Goal: Information Seeking & Learning: Find contact information

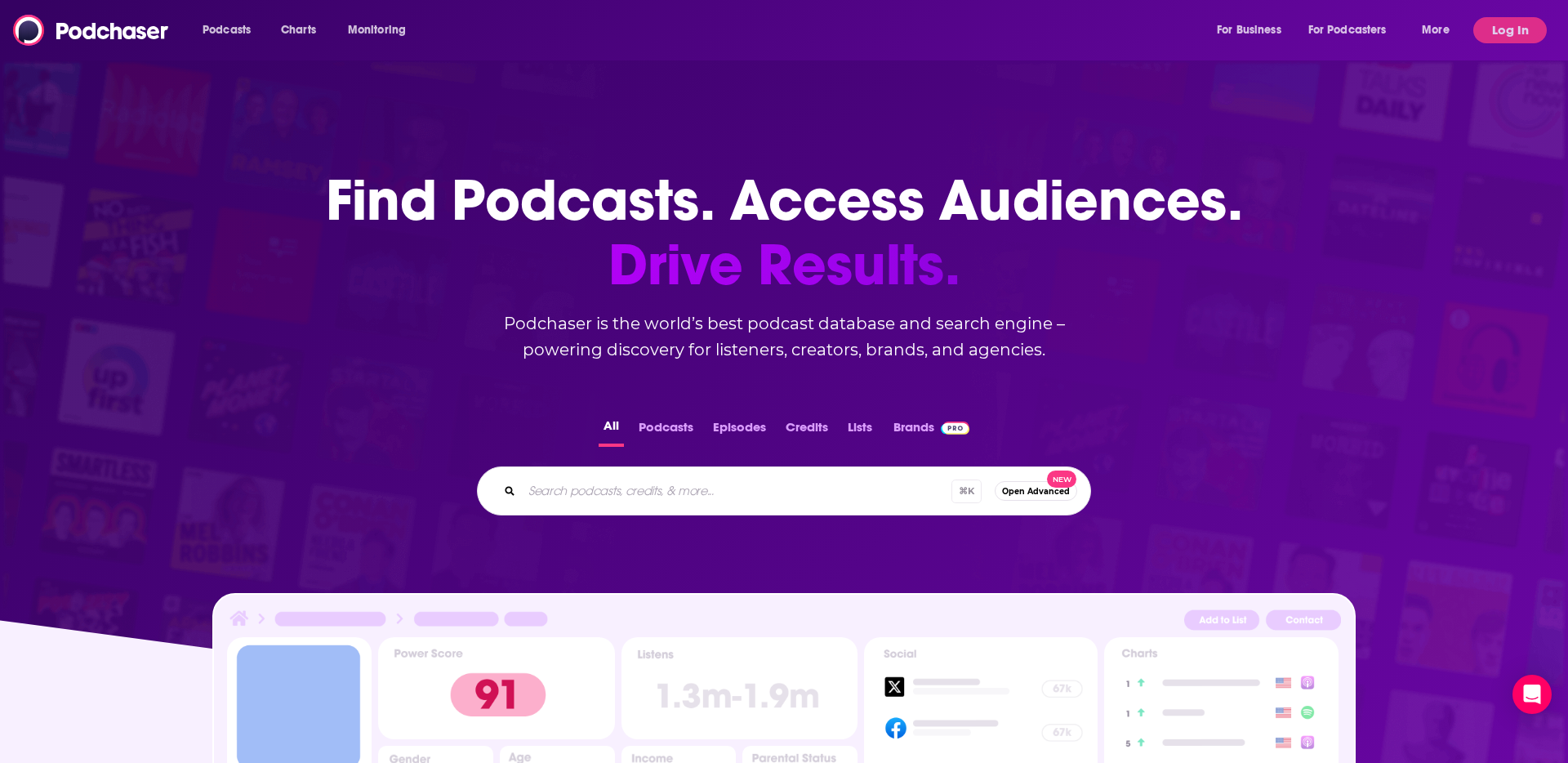
click at [736, 498] on input "Search podcasts, credits, & more..." at bounding box center [737, 491] width 430 height 26
paste input "The AI in Business Podcast"
type input "The AI in Business Podcast"
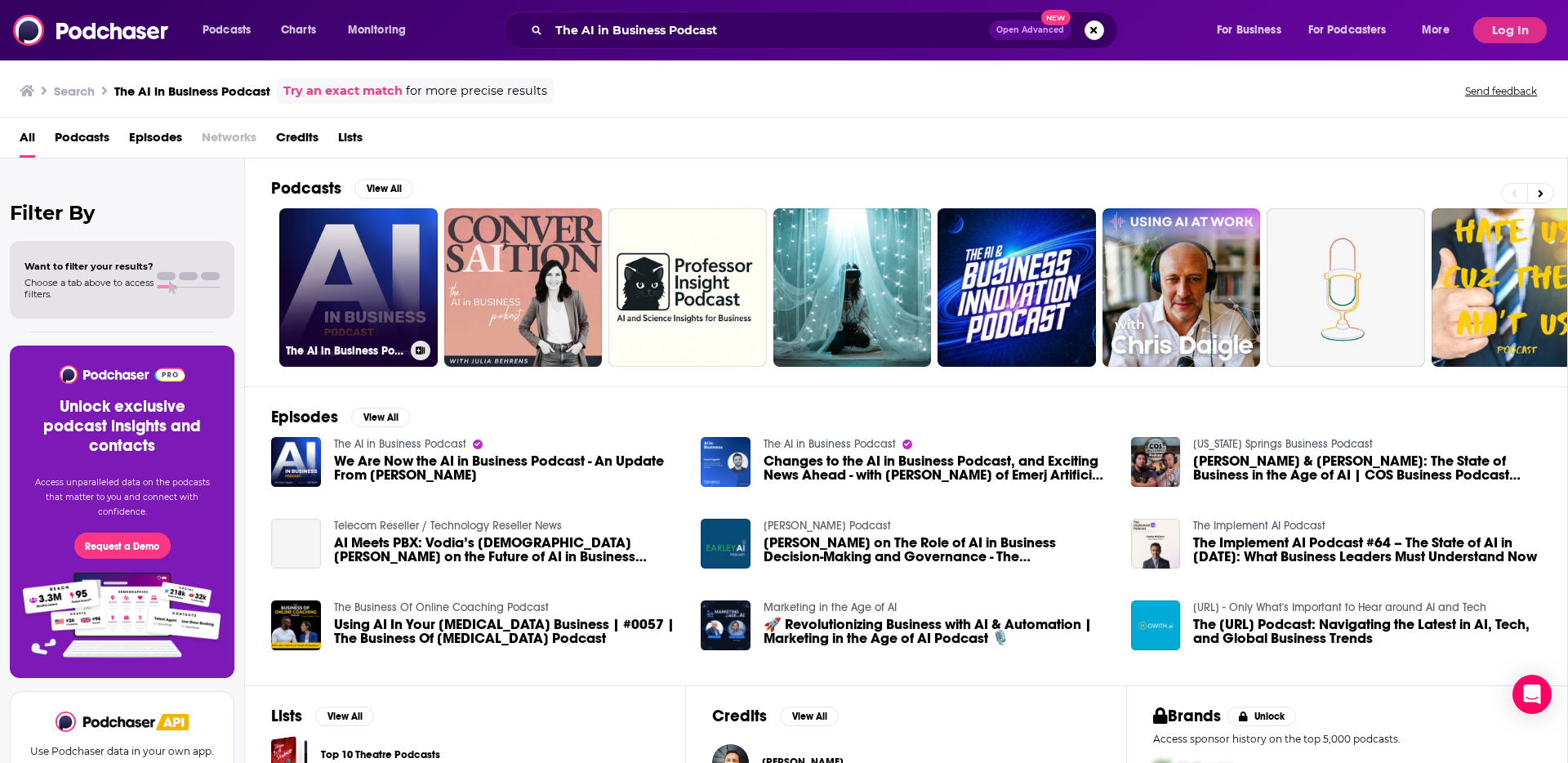
click at [335, 292] on link "The AI in Business Podcast" at bounding box center [358, 287] width 159 height 159
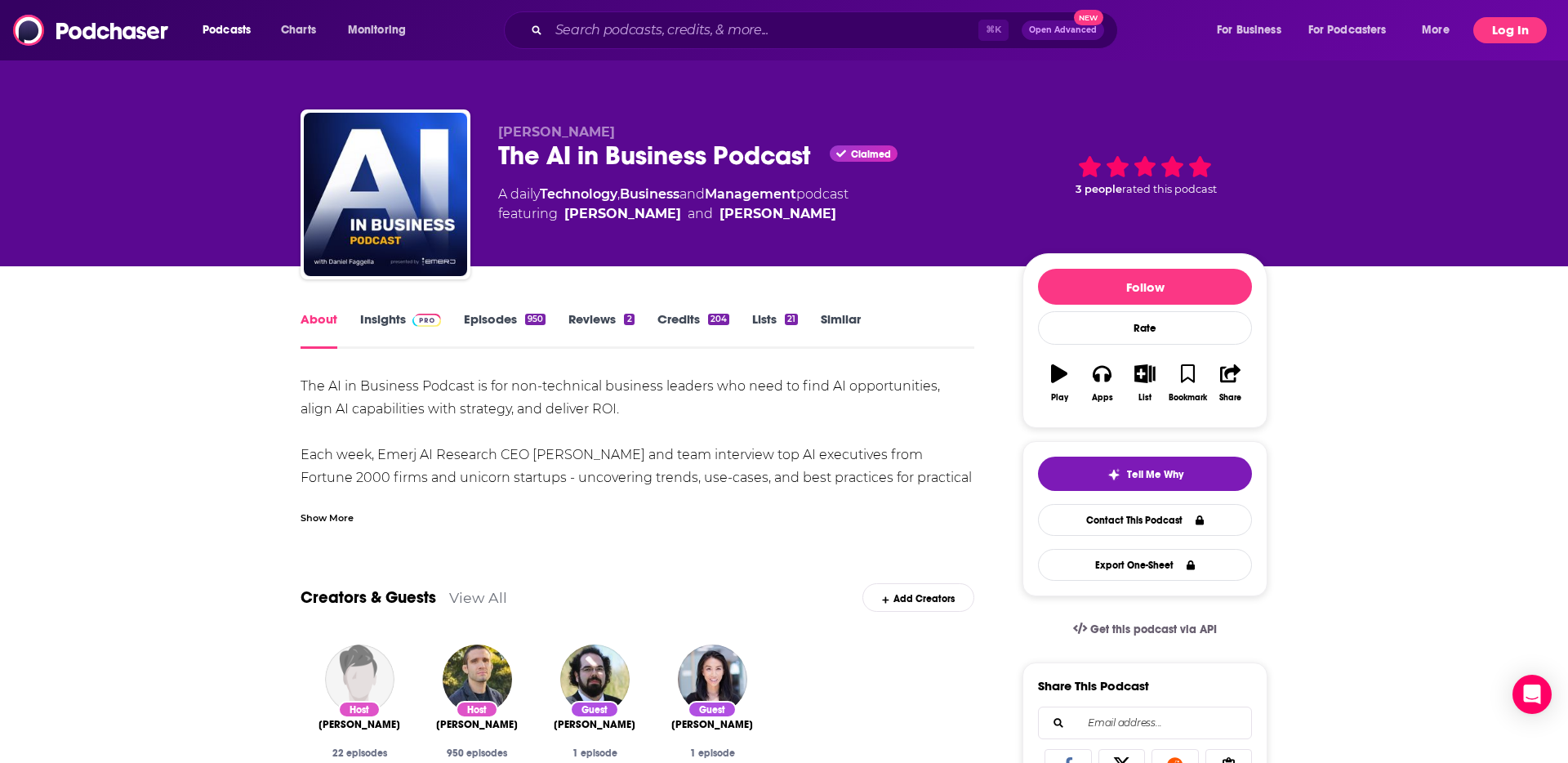
click at [1513, 29] on button "Log In" at bounding box center [1510, 30] width 74 height 26
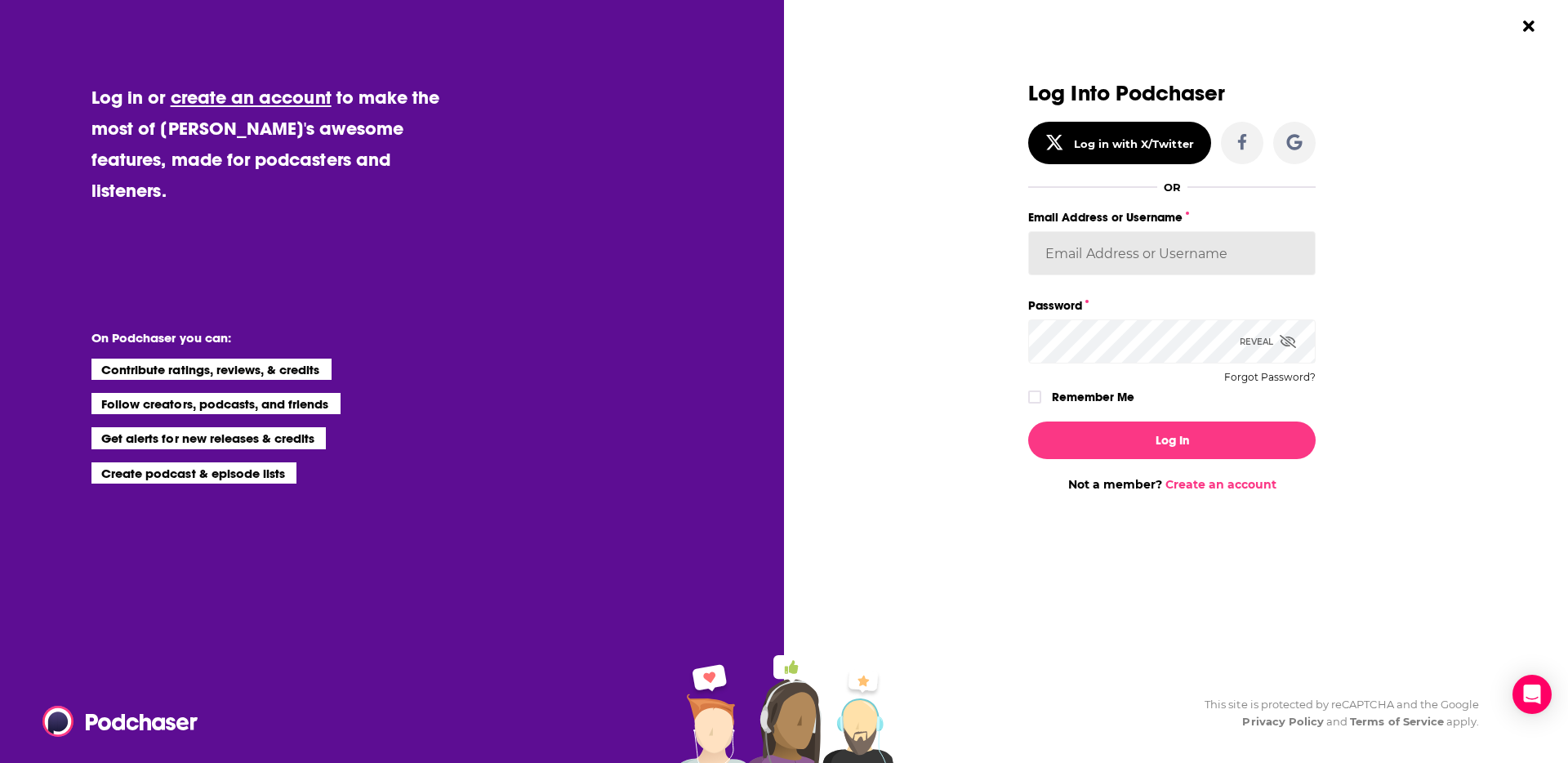
click at [1104, 243] on input "Email Address or Username" at bounding box center [1172, 253] width 288 height 44
type input "TrevorC"
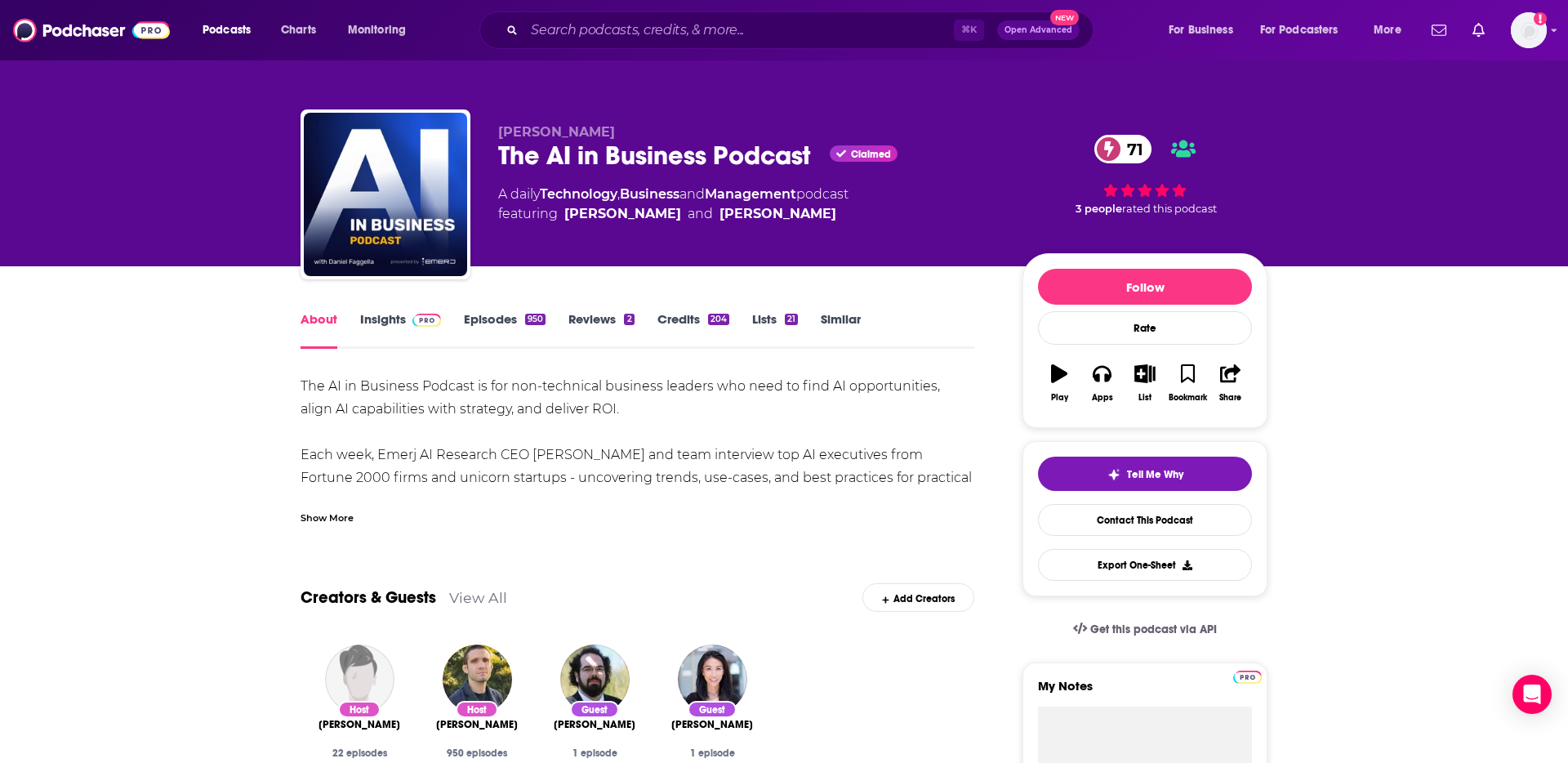
click at [679, 321] on link "Credits 204" at bounding box center [693, 329] width 72 height 37
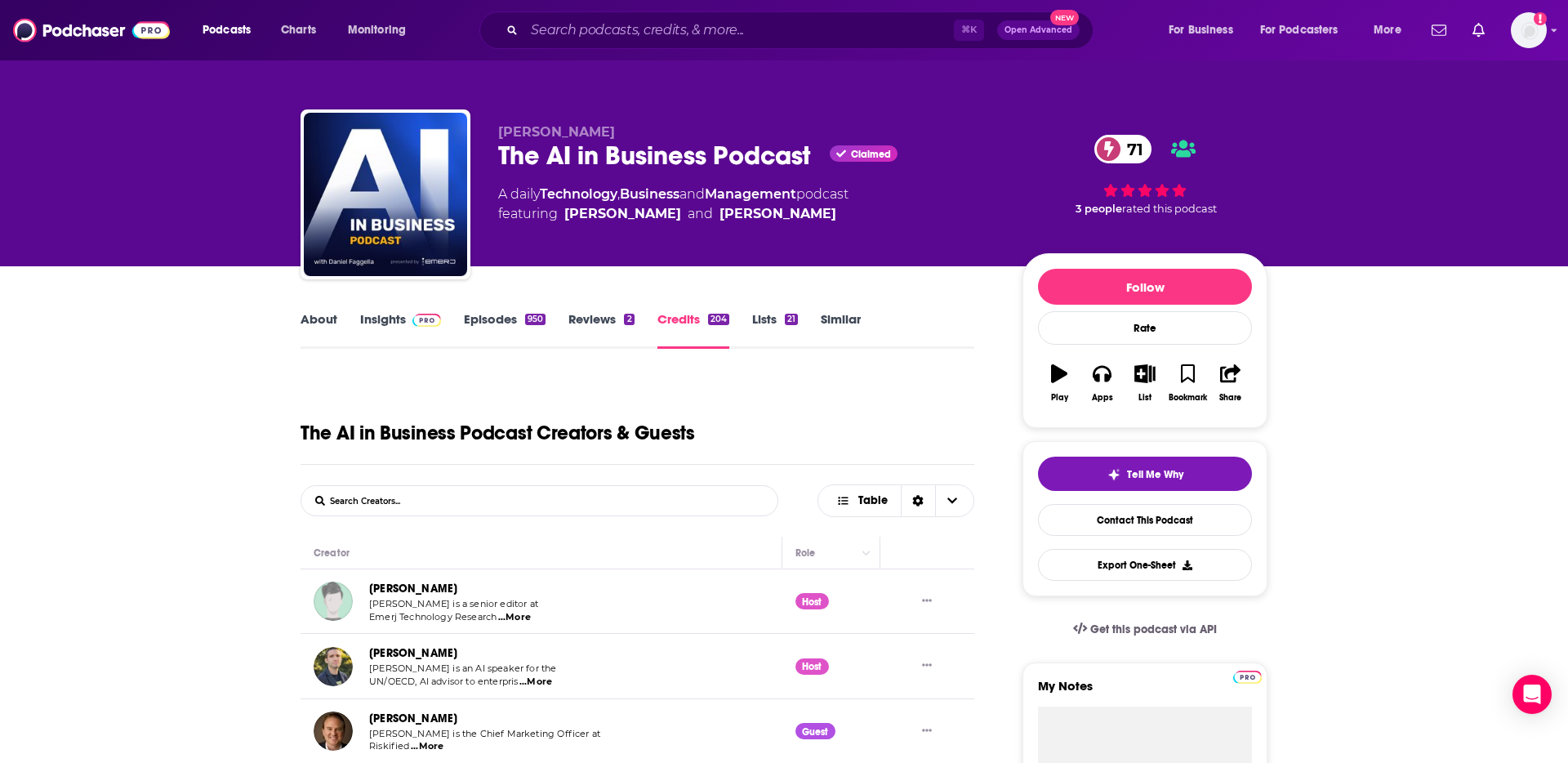
click at [400, 321] on link "Insights" at bounding box center [400, 329] width 81 height 37
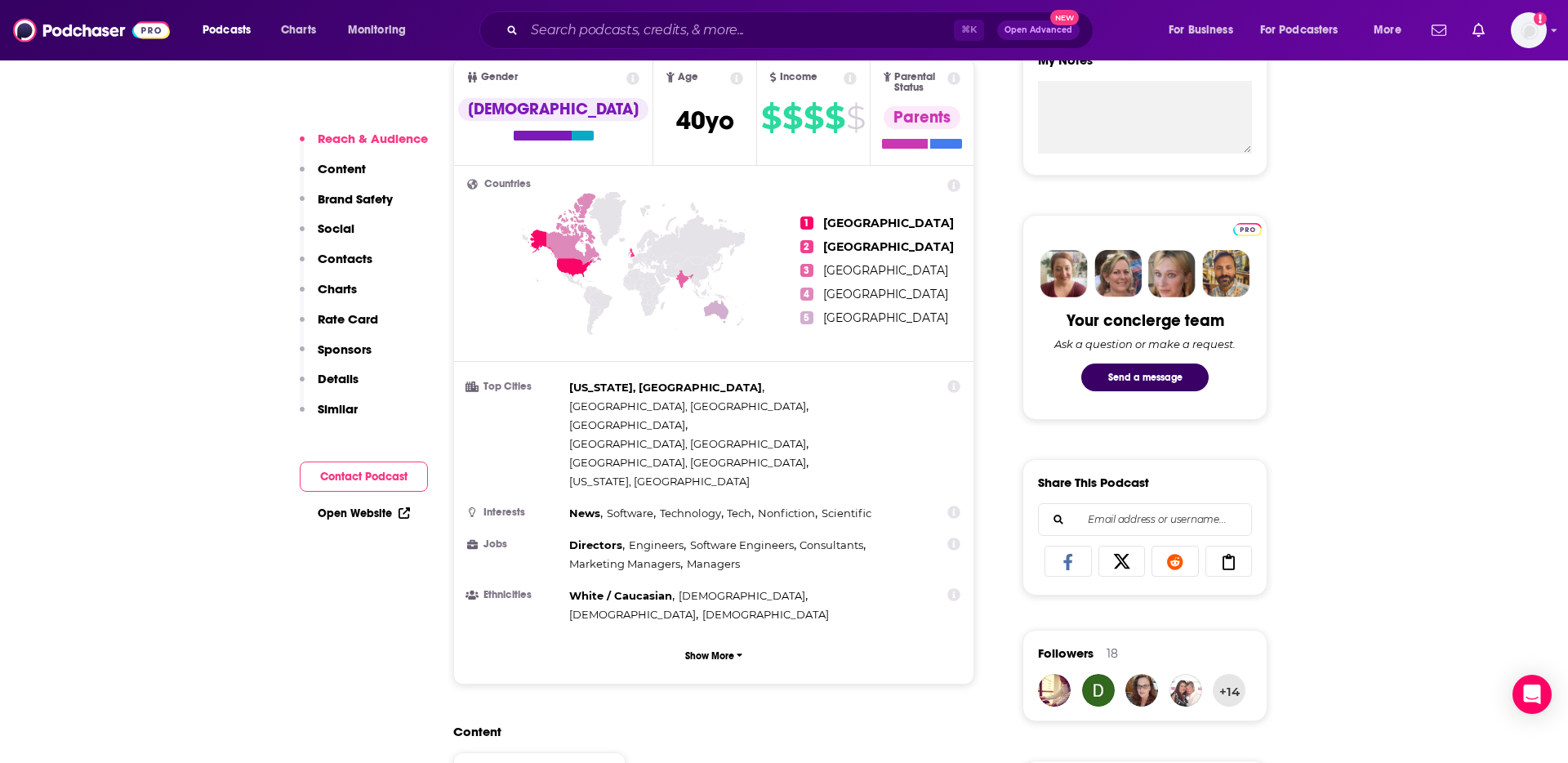
scroll to position [768, 0]
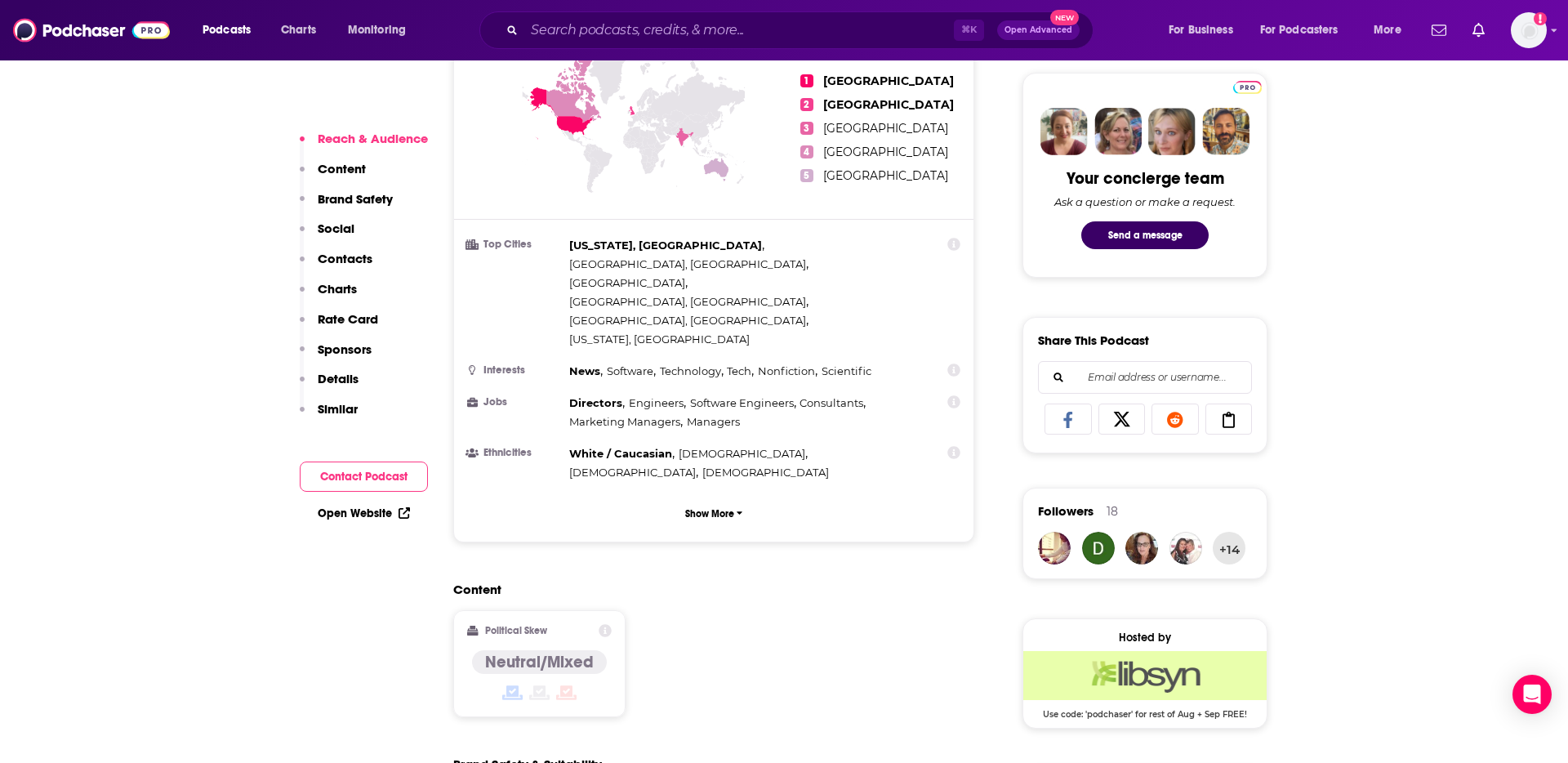
click at [360, 260] on p "Contacts" at bounding box center [344, 258] width 55 height 16
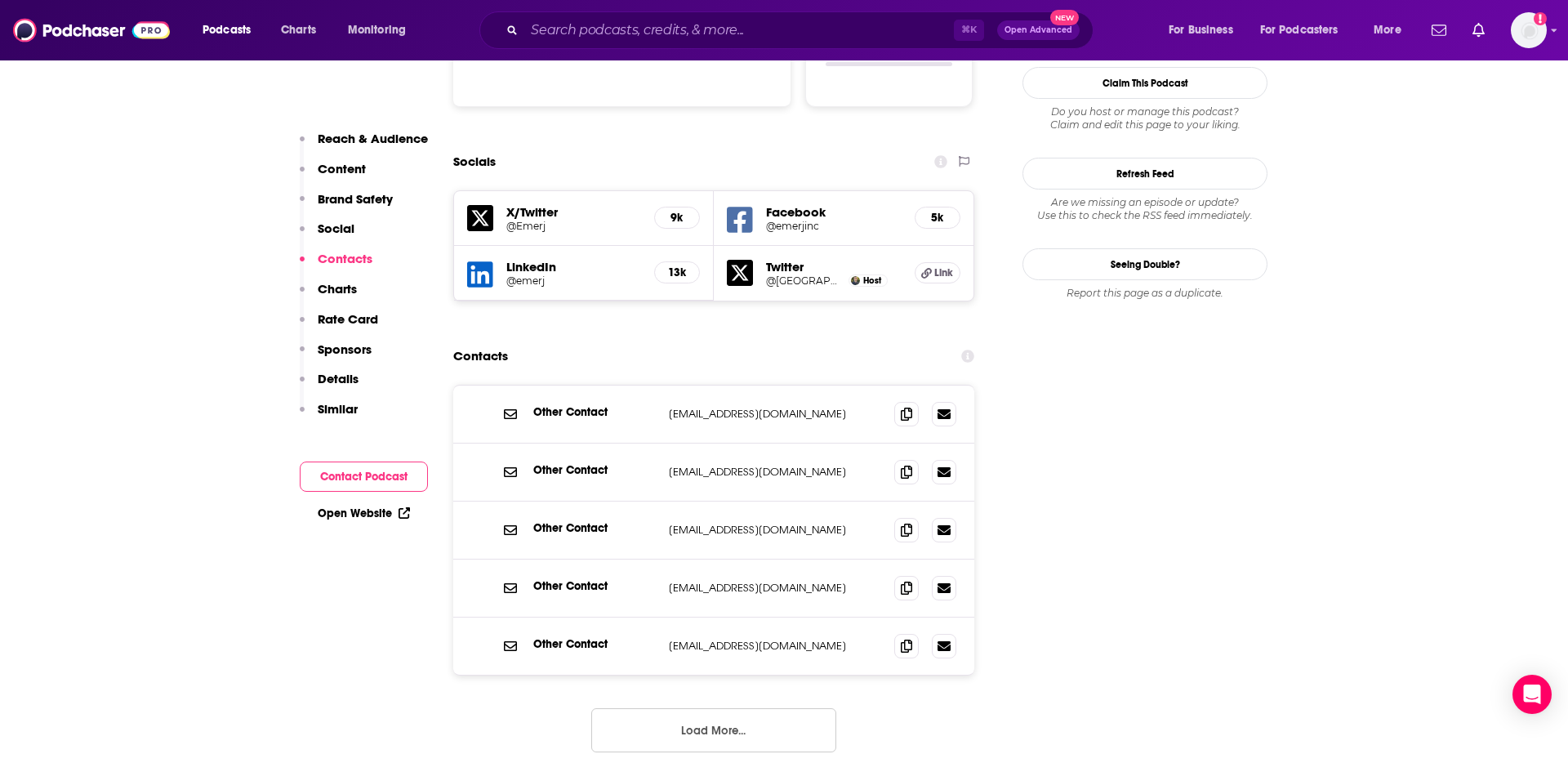
scroll to position [1810, 0]
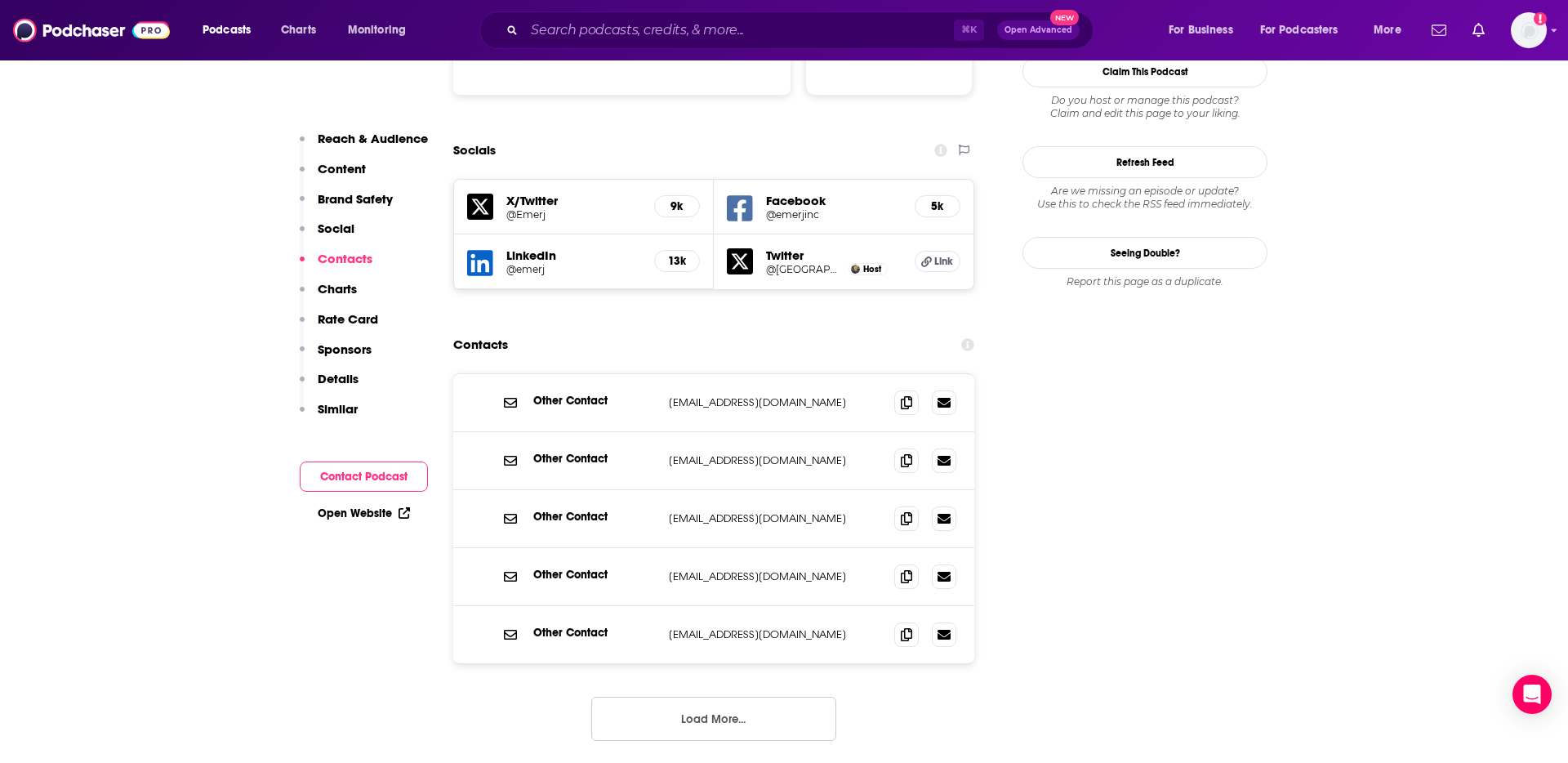
click at [730, 697] on button "Load More..." at bounding box center [713, 719] width 245 height 44
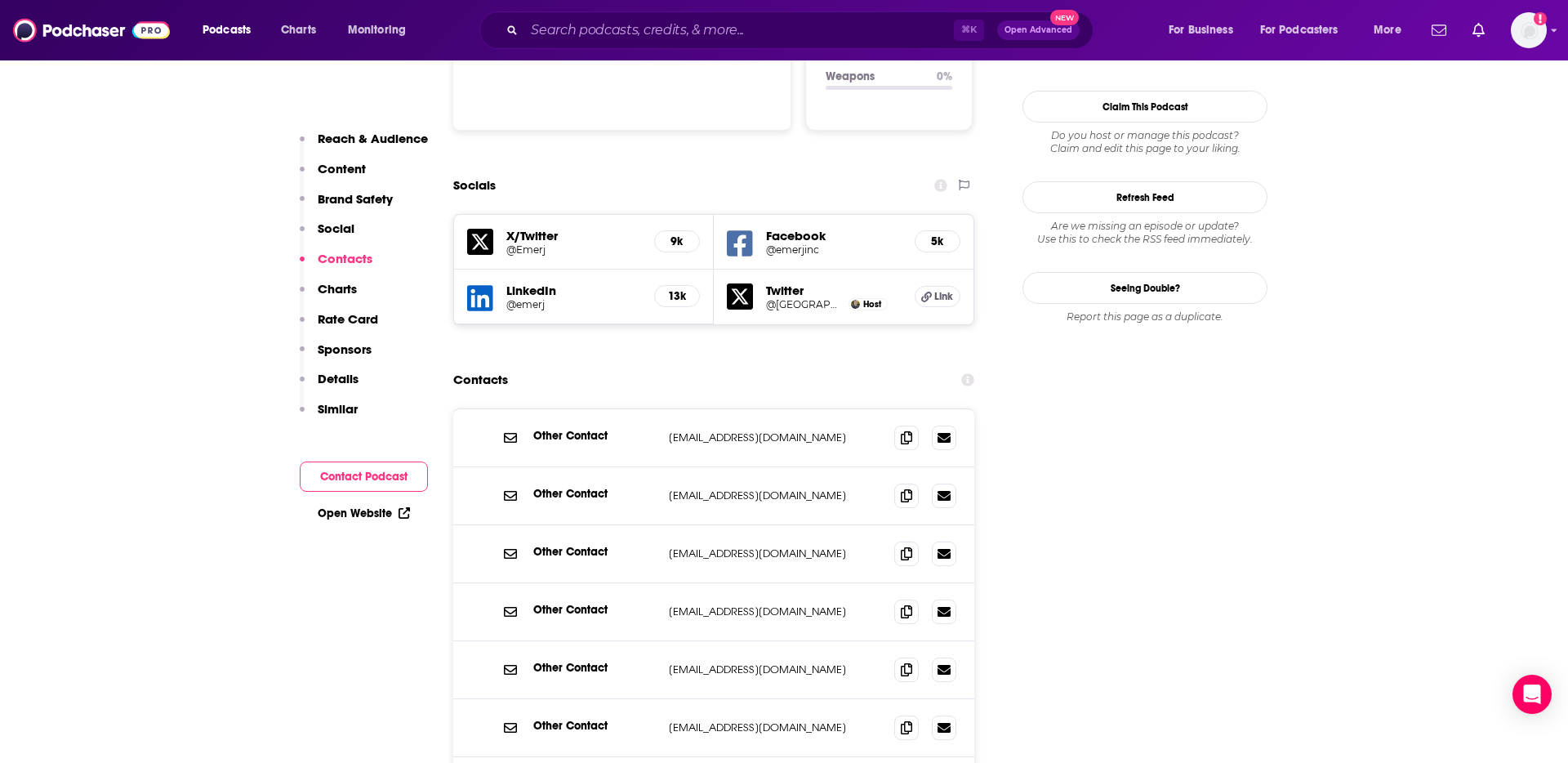
scroll to position [1716, 0]
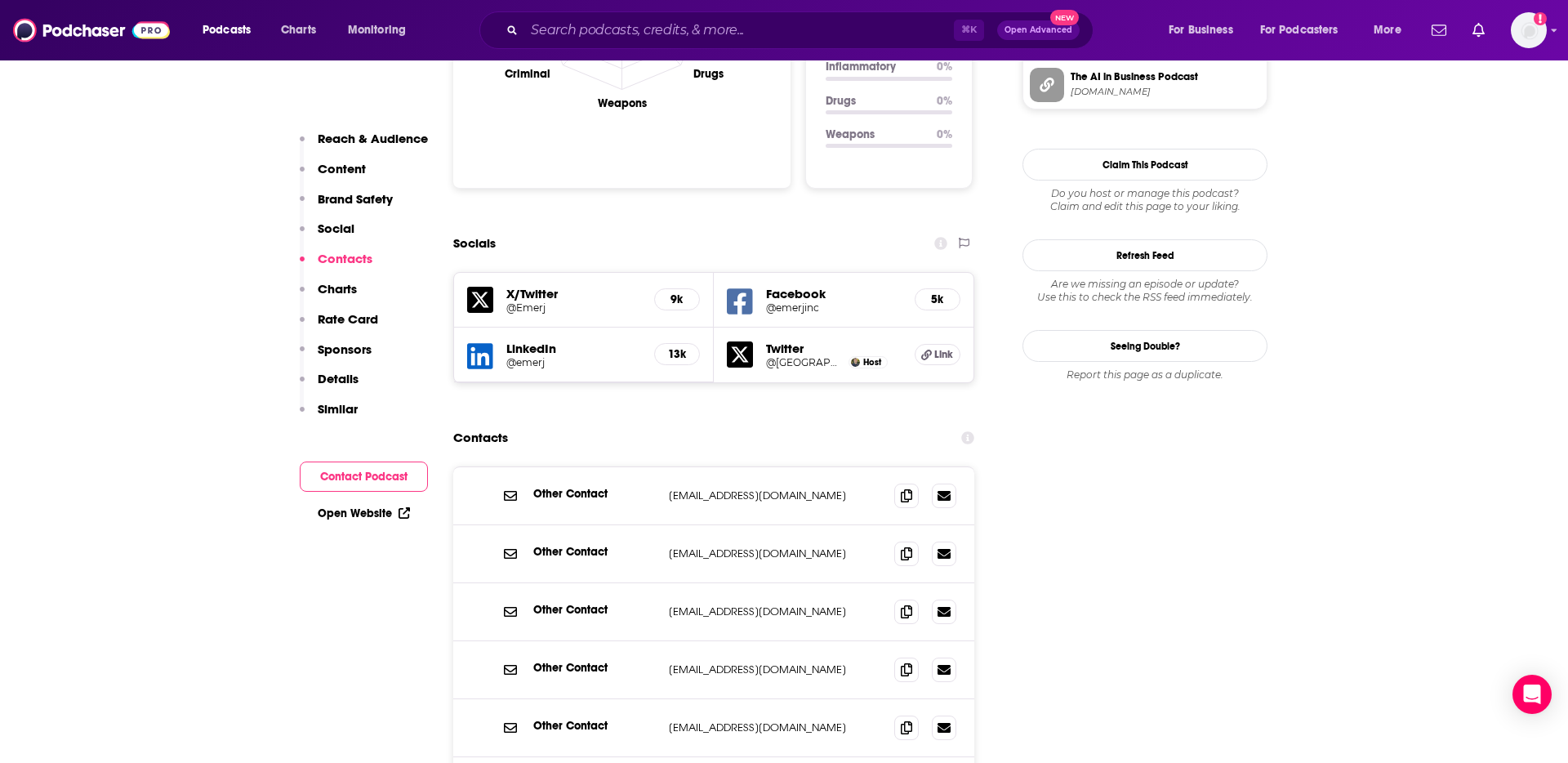
click at [775, 341] on h5 "Twitter" at bounding box center [834, 349] width 135 height 16
click at [934, 344] on h5 "Link" at bounding box center [937, 355] width 46 height 21
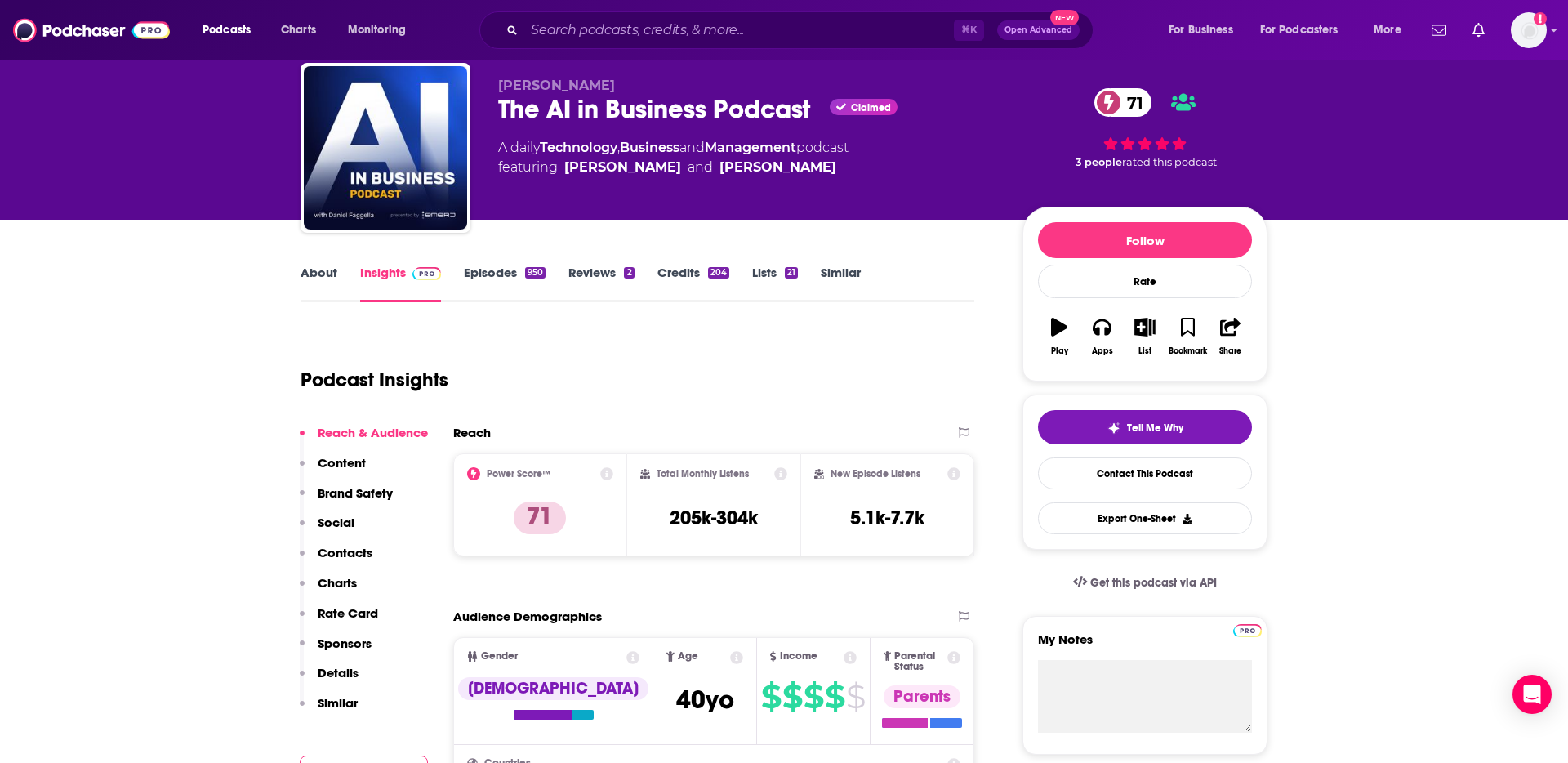
scroll to position [0, 0]
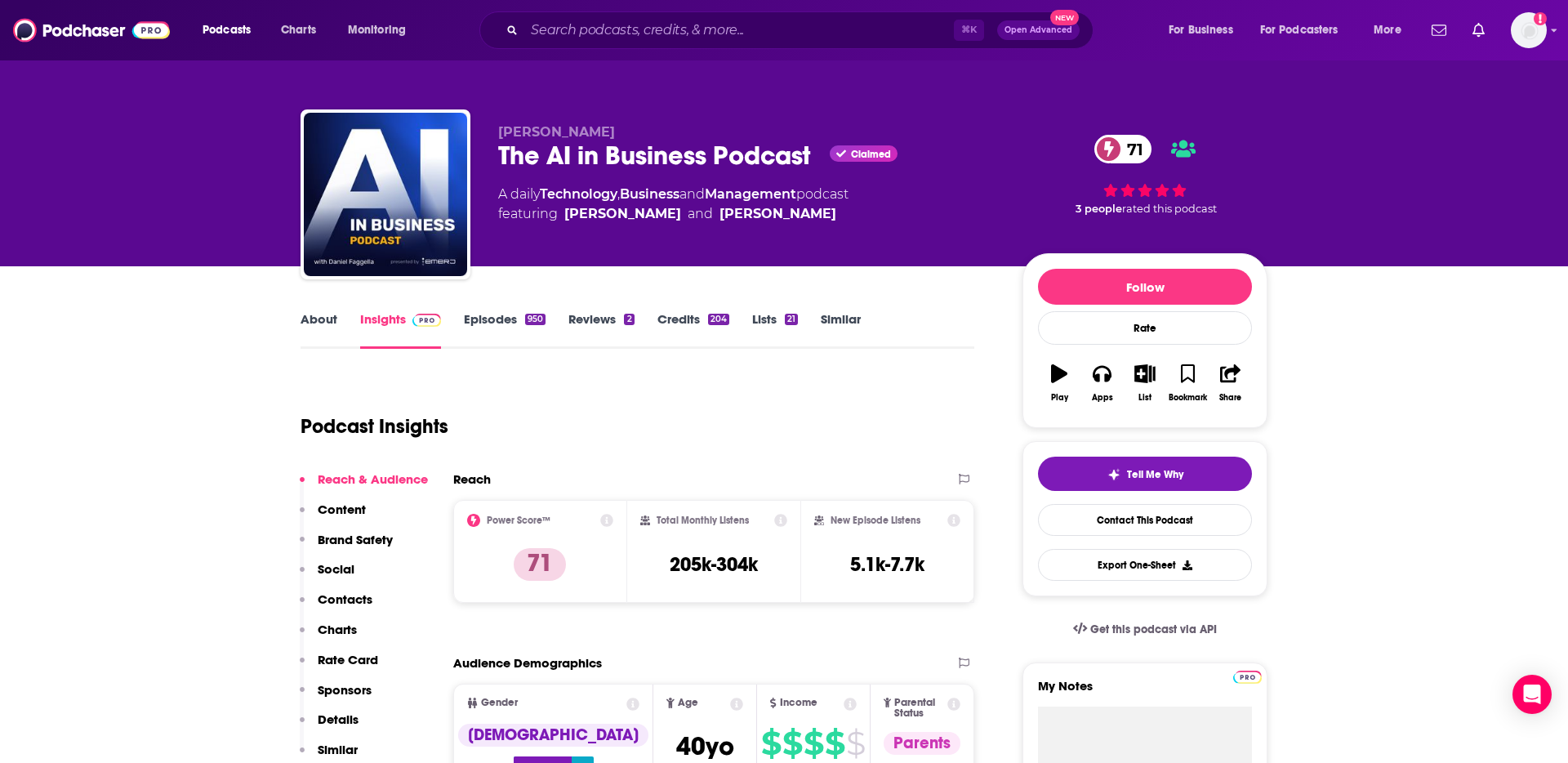
click at [601, 153] on div "The AI in Business Podcast Claimed 71" at bounding box center [747, 155] width 498 height 32
copy div "The AI in Business Podcast"
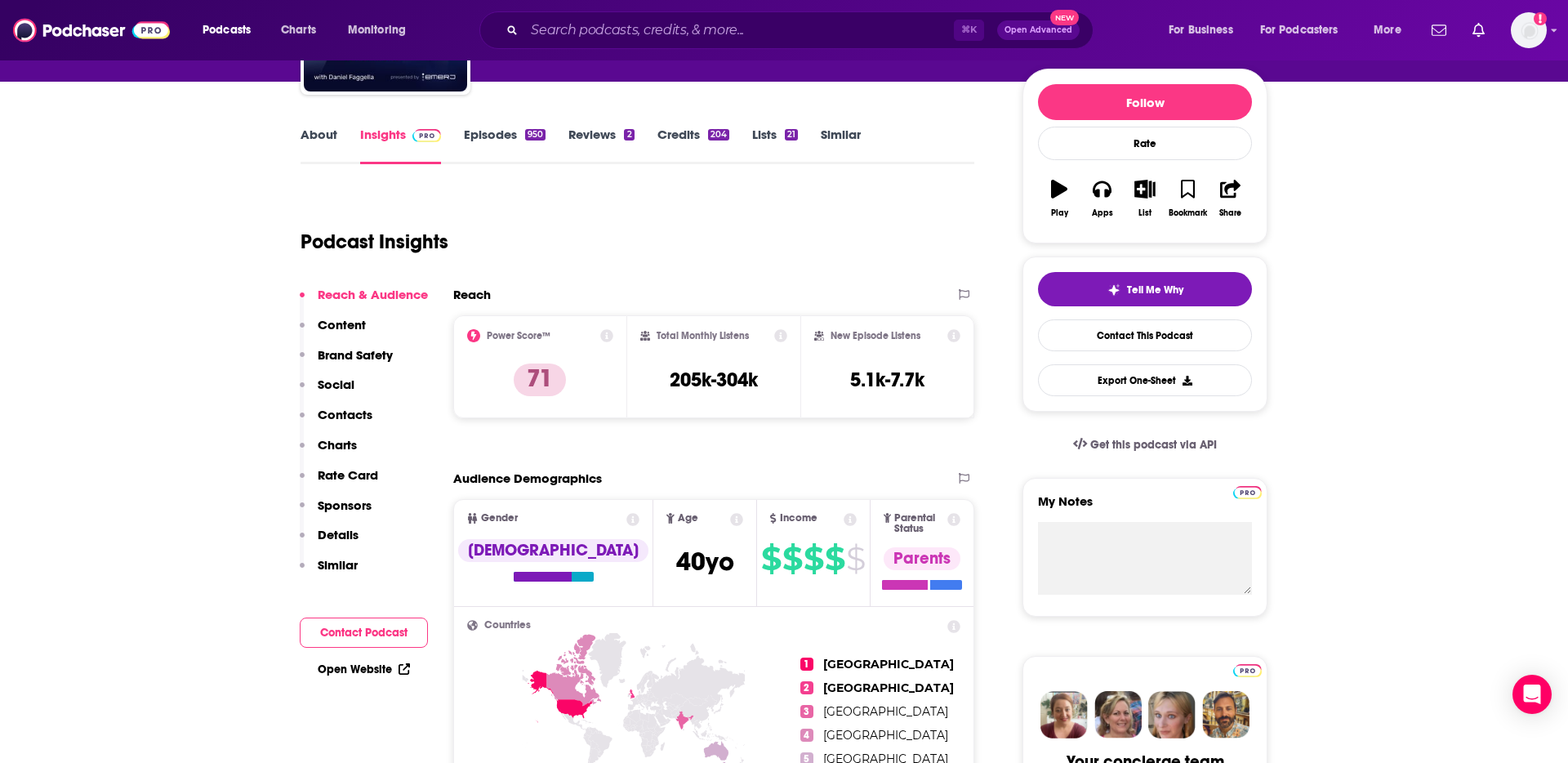
click at [334, 407] on p "Contacts" at bounding box center [344, 414] width 55 height 16
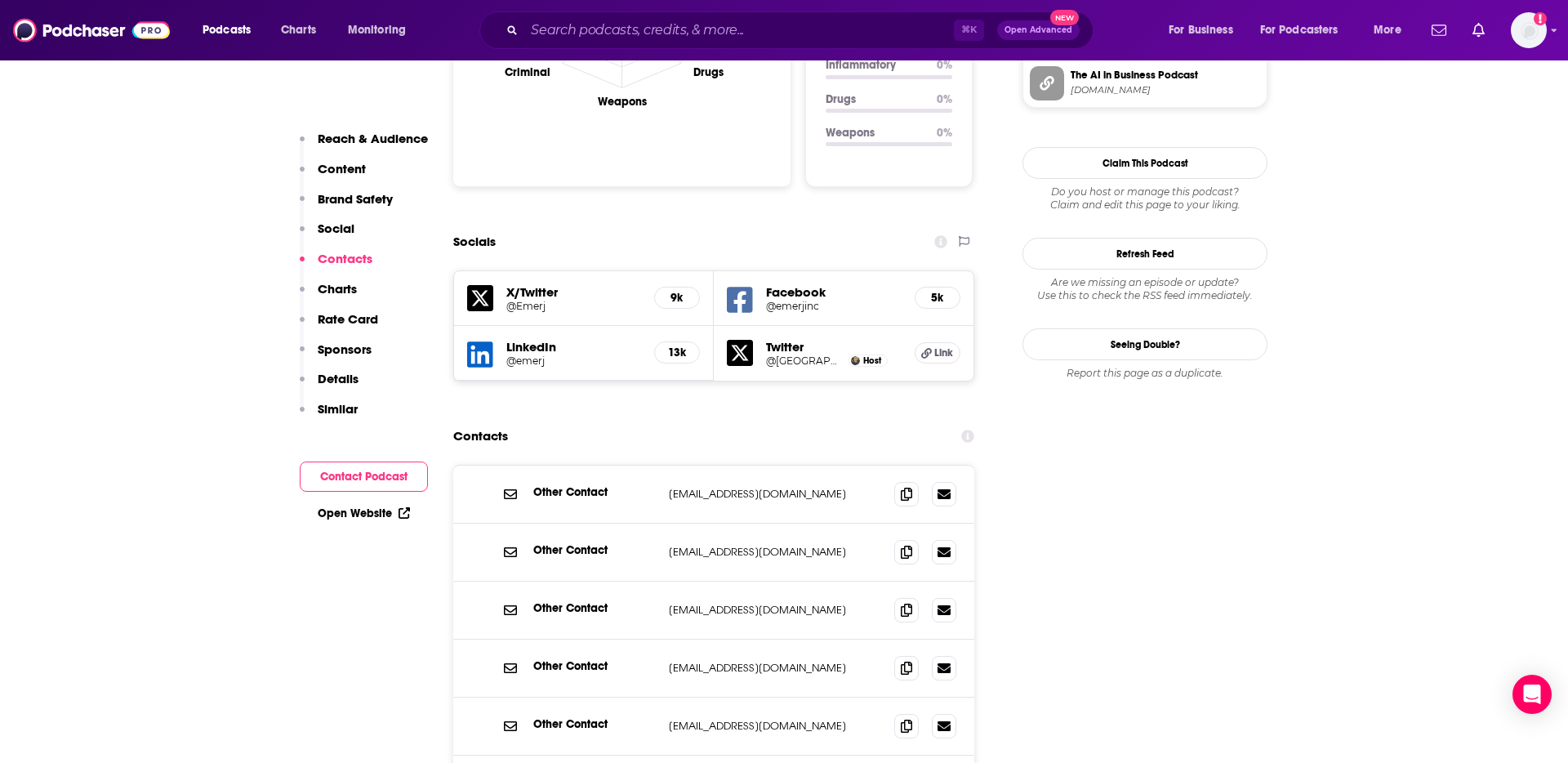
scroll to position [1810, 0]
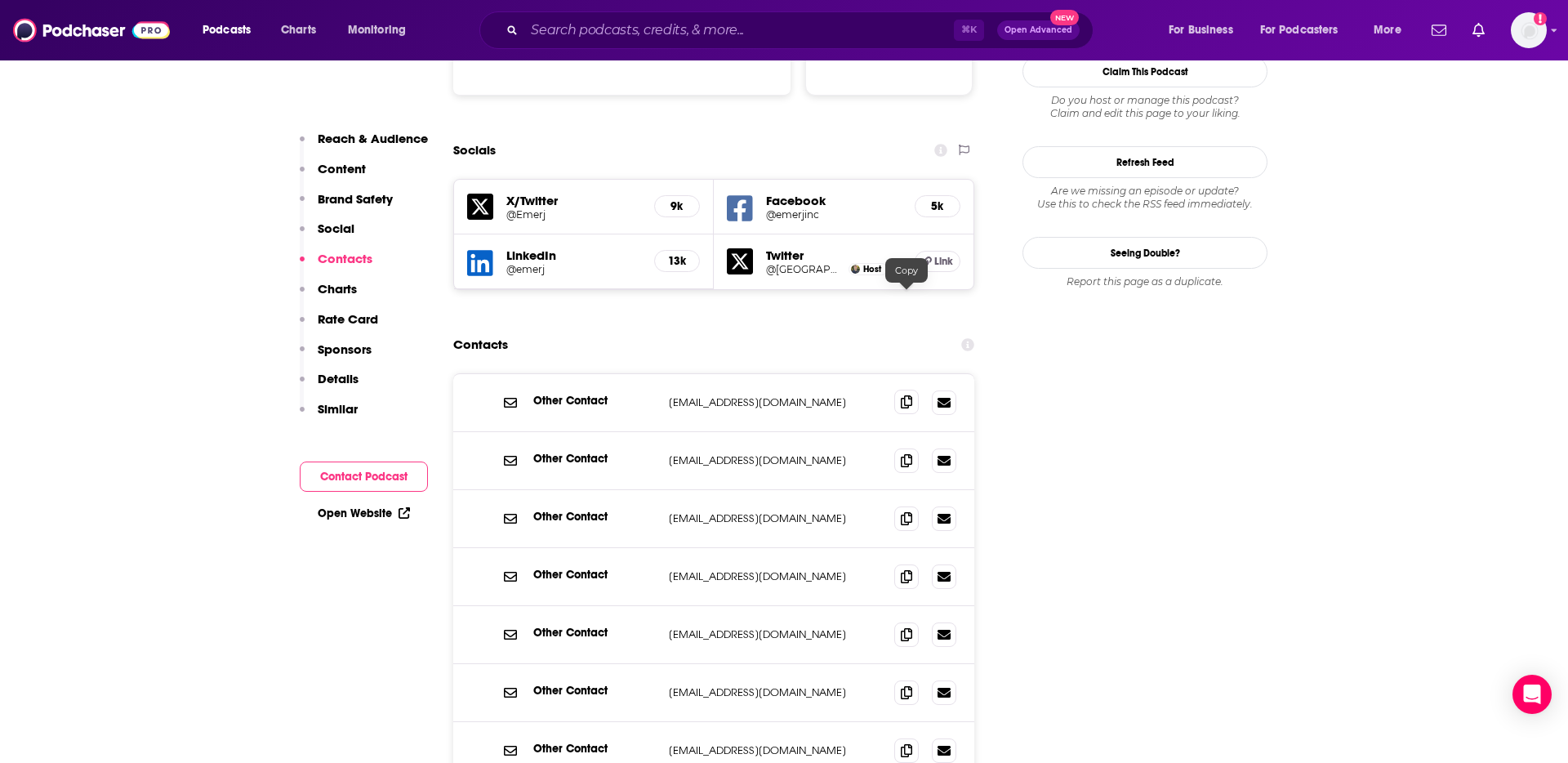
click at [906, 395] on icon at bounding box center [906, 401] width 11 height 13
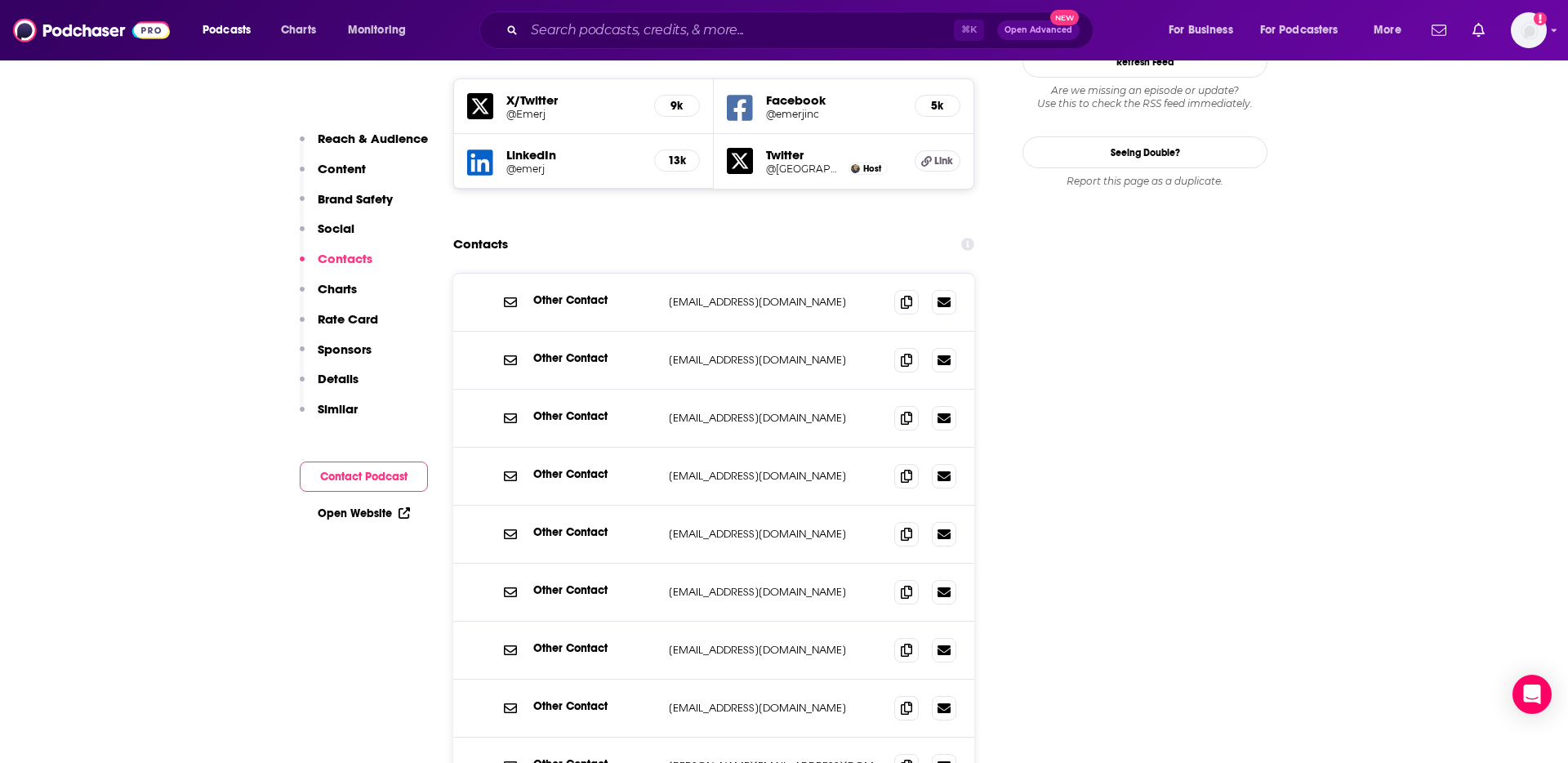
scroll to position [2018, 0]
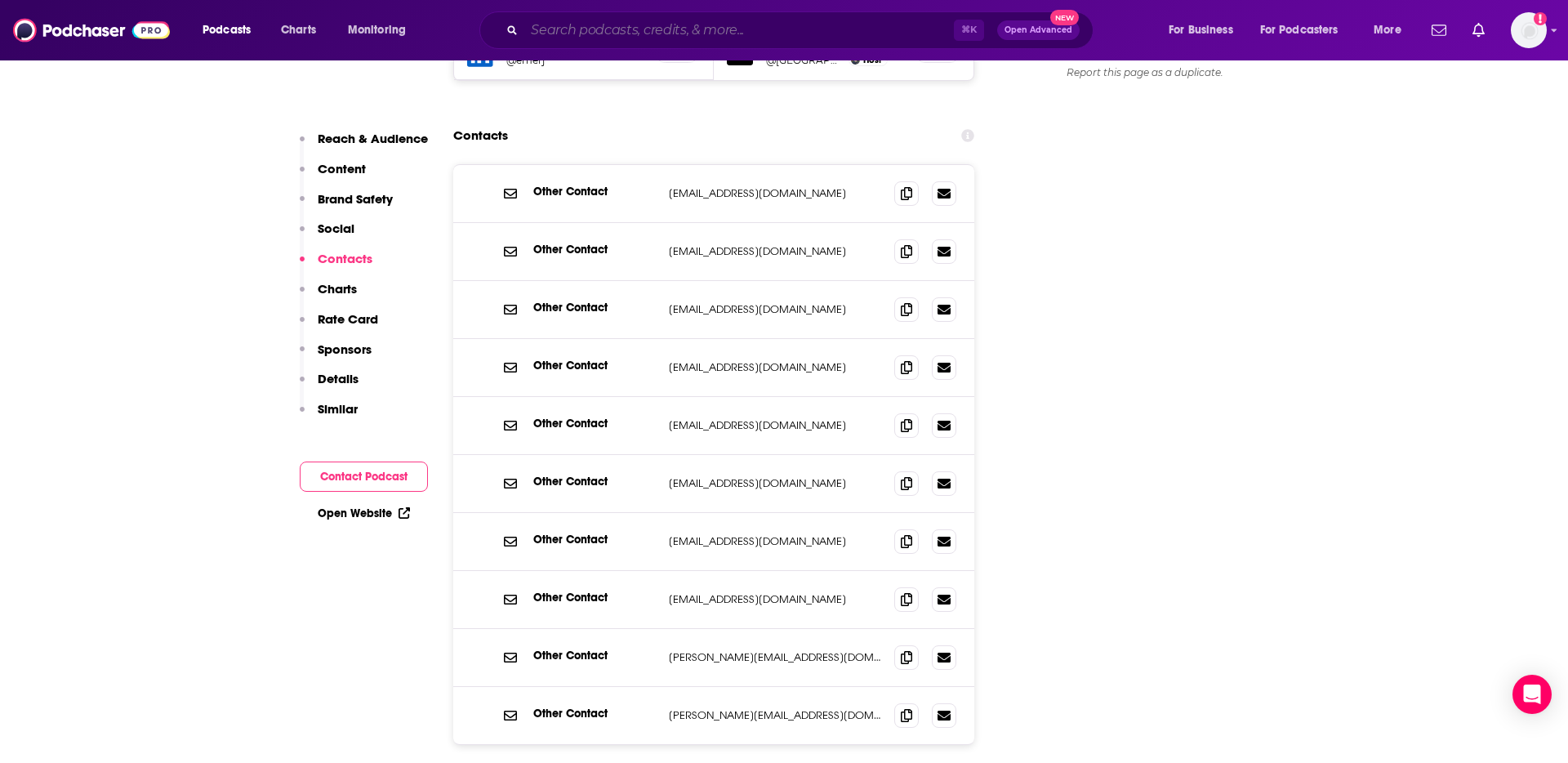
click at [759, 29] on input "Search podcasts, credits, & more..." at bounding box center [739, 30] width 430 height 26
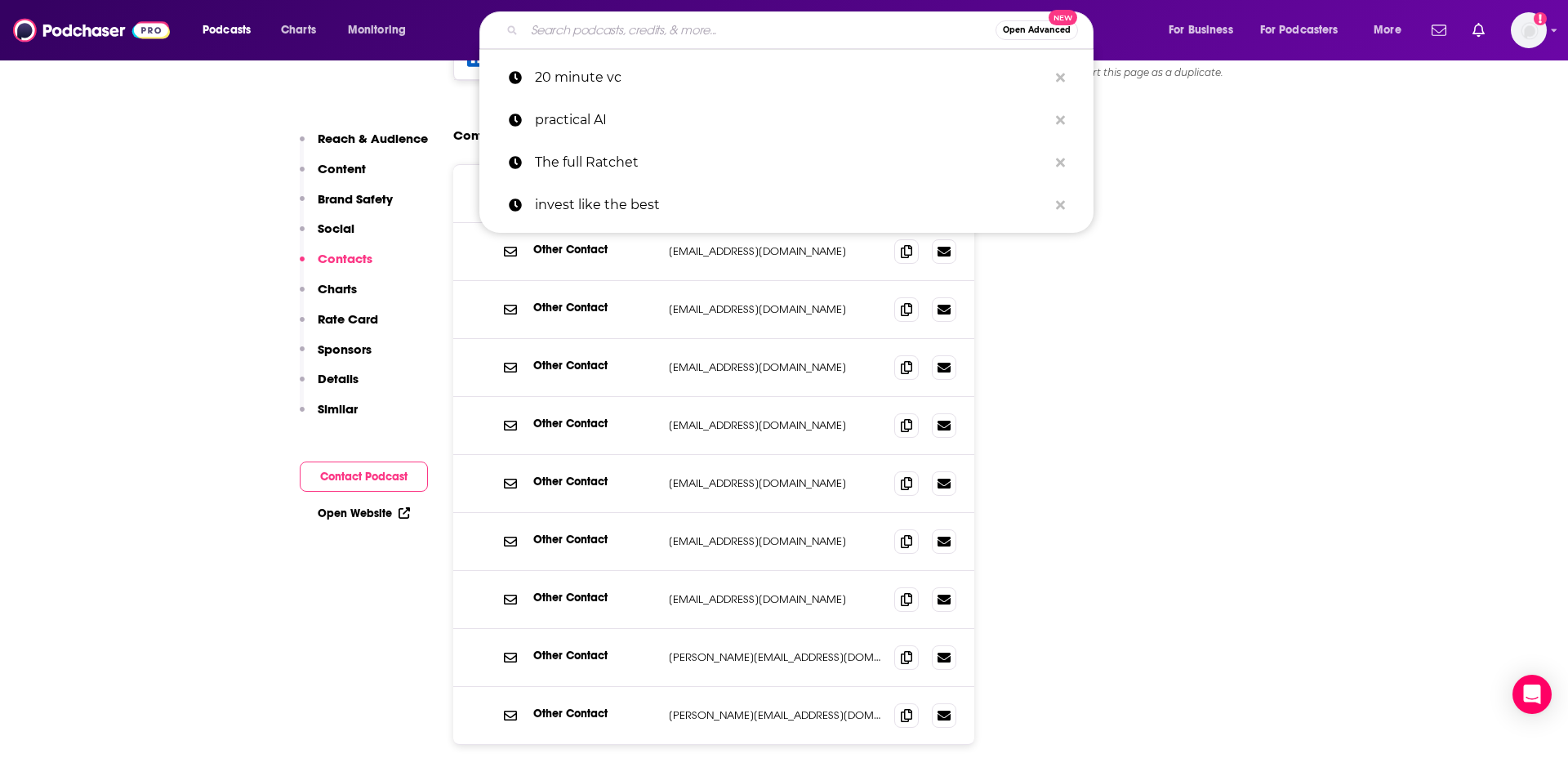
click at [759, 29] on input "Search podcasts, credits, & more..." at bounding box center [760, 30] width 472 height 26
paste input "This Week in Tech"
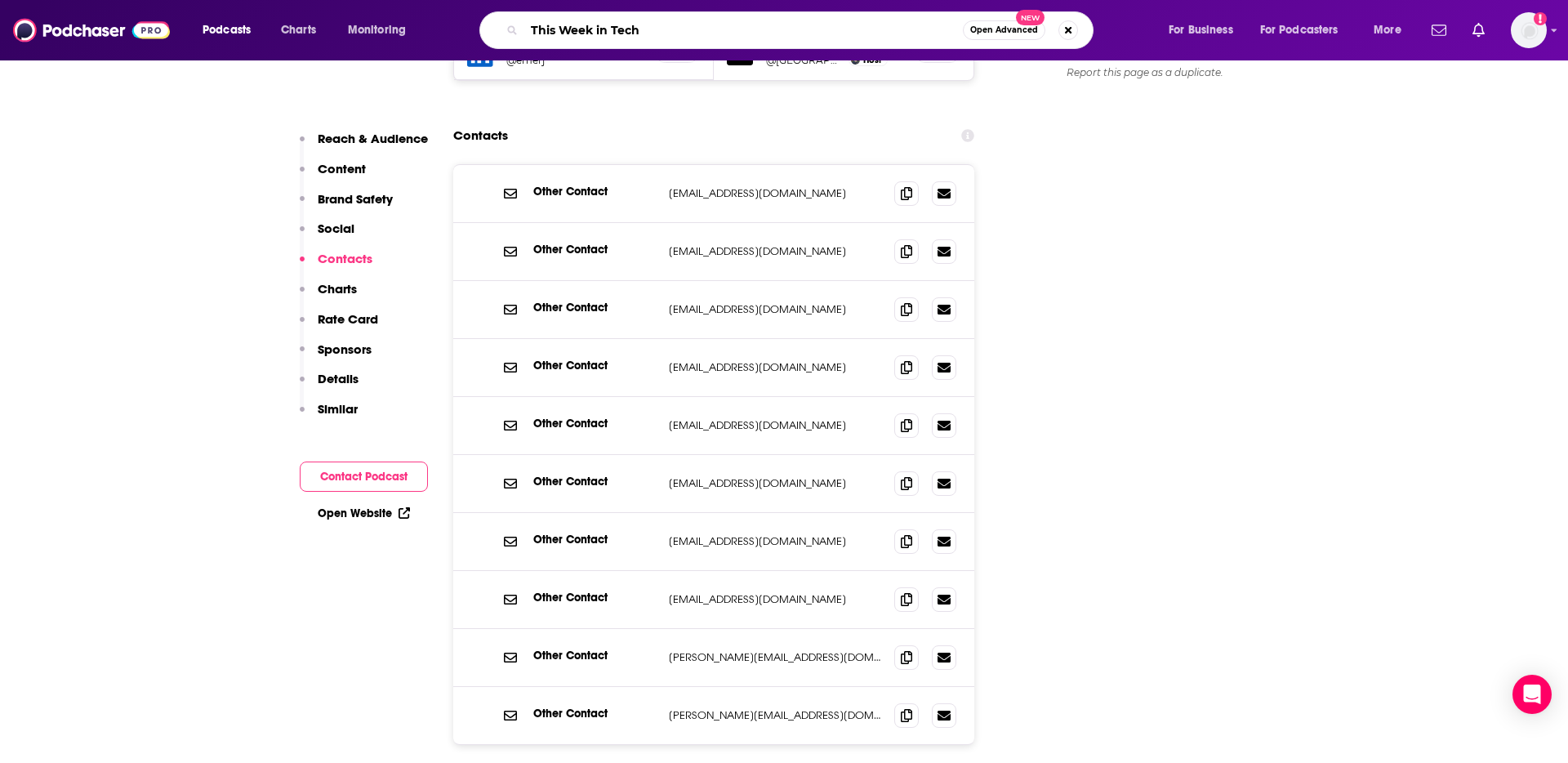
type input "This Week in Tech"
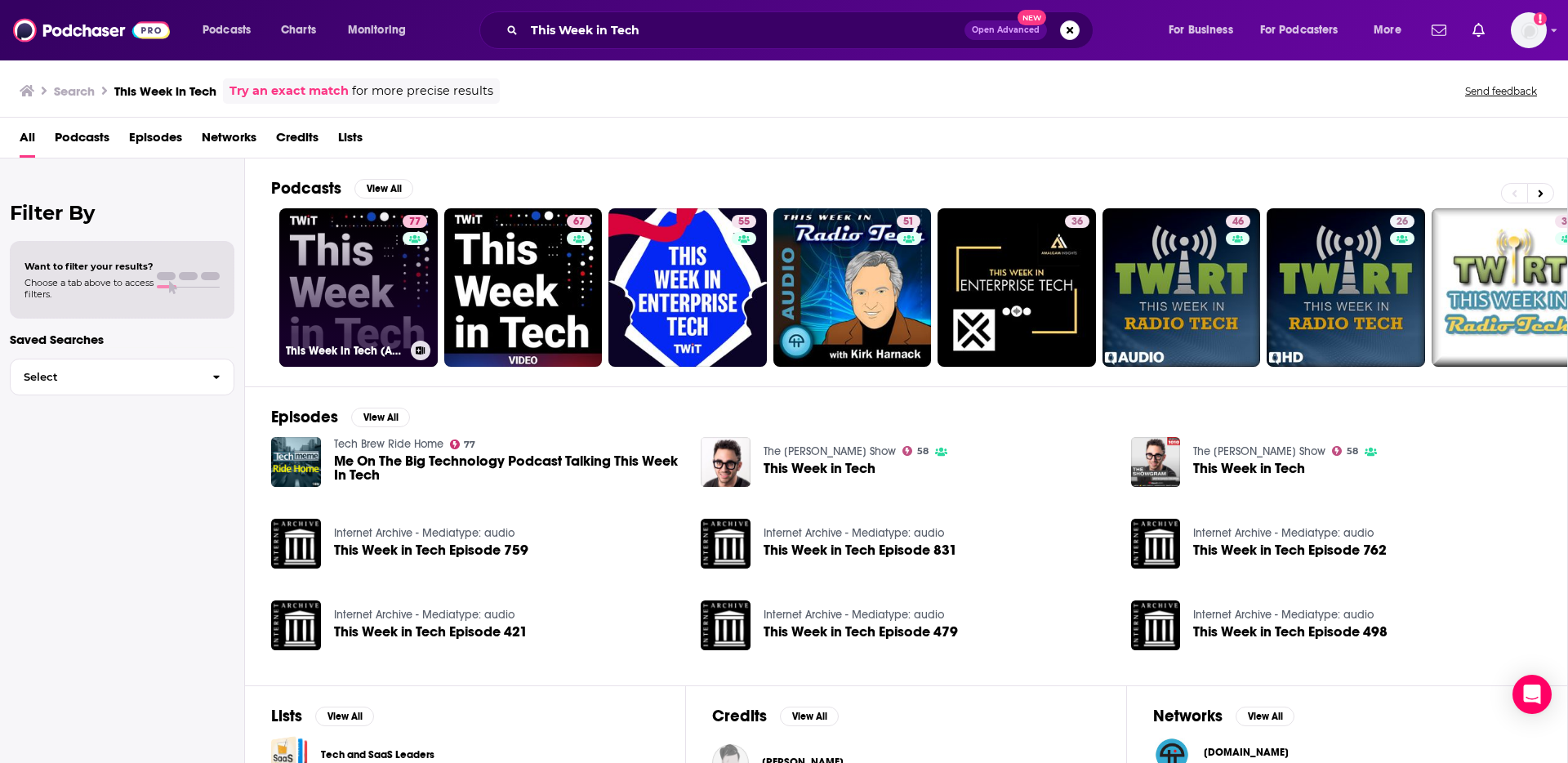
click at [373, 265] on link "77 This Week in Tech (Audio)" at bounding box center [358, 287] width 159 height 159
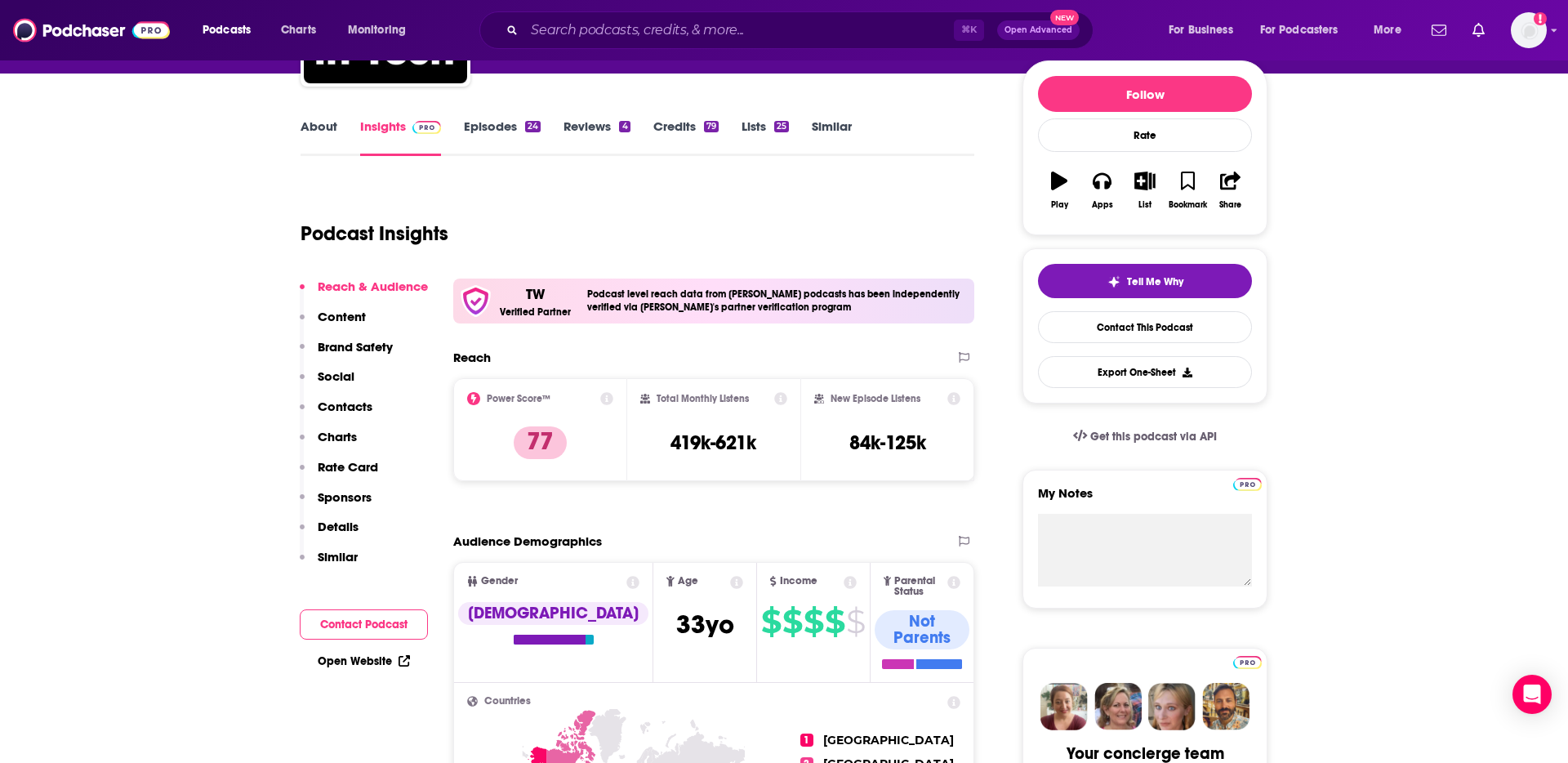
scroll to position [197, 0]
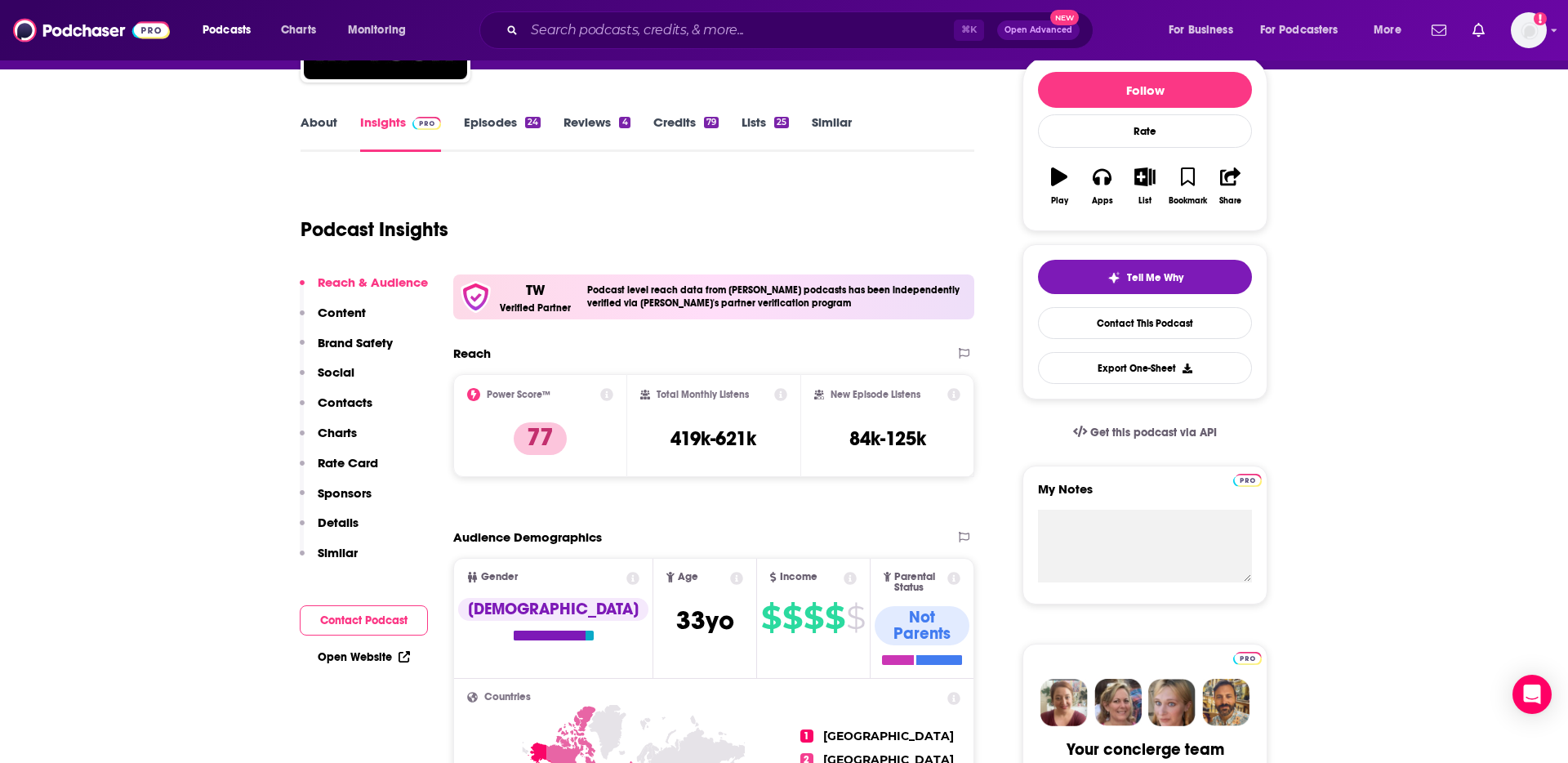
drag, startPoint x: 410, startPoint y: 317, endPoint x: 401, endPoint y: 317, distance: 9.0
click at [409, 317] on div "Reach & Audience Content Brand Safety Social Contacts Charts Rate Card Sponsors…" at bounding box center [364, 425] width 128 height 301
drag, startPoint x: 381, startPoint y: 316, endPoint x: 363, endPoint y: 315, distance: 18.0
click at [381, 316] on div "Reach & Audience Content Brand Safety Social Contacts Charts Rate Card Sponsors…" at bounding box center [364, 425] width 128 height 301
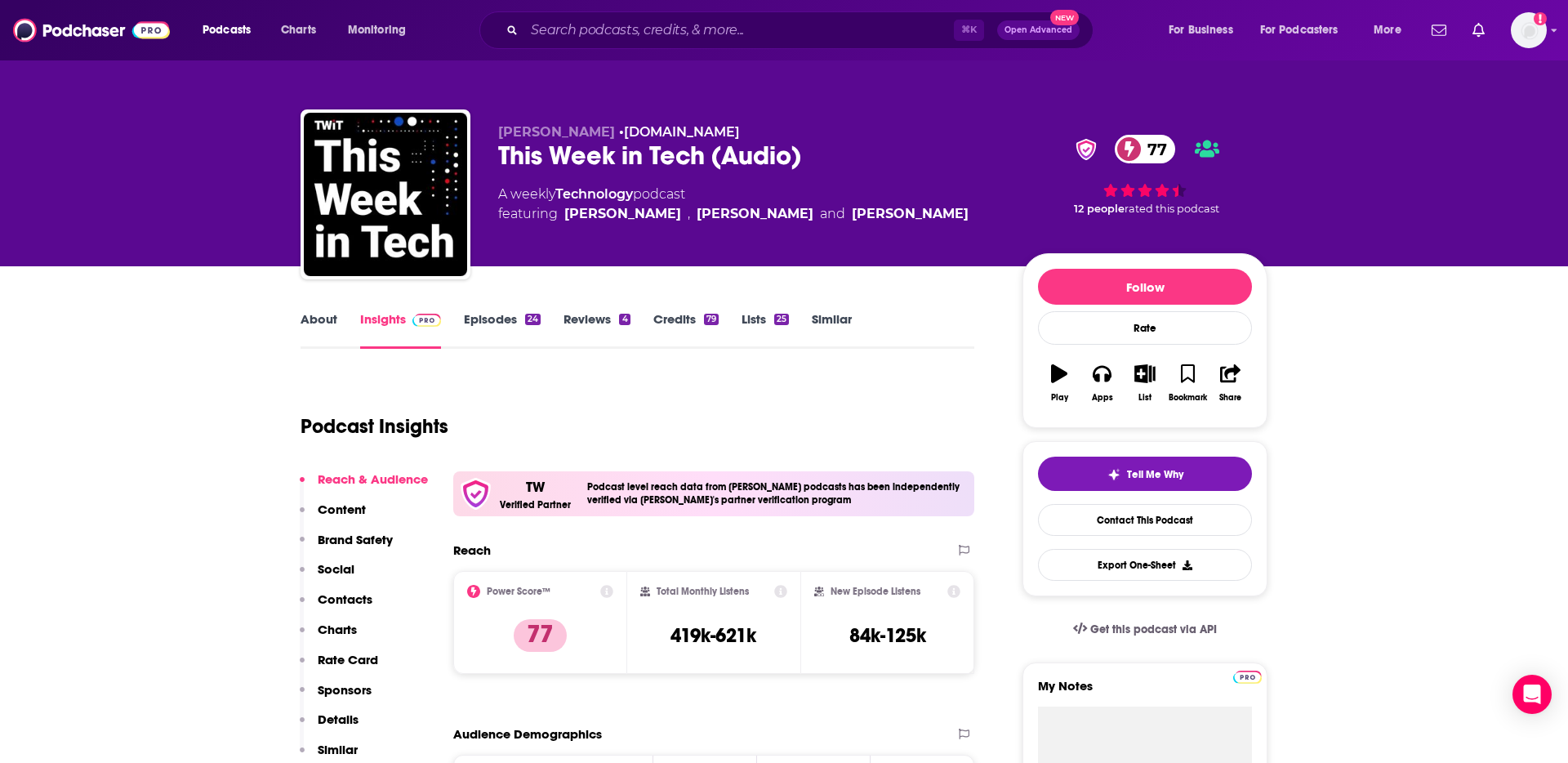
click at [305, 319] on link "About" at bounding box center [319, 329] width 36 height 37
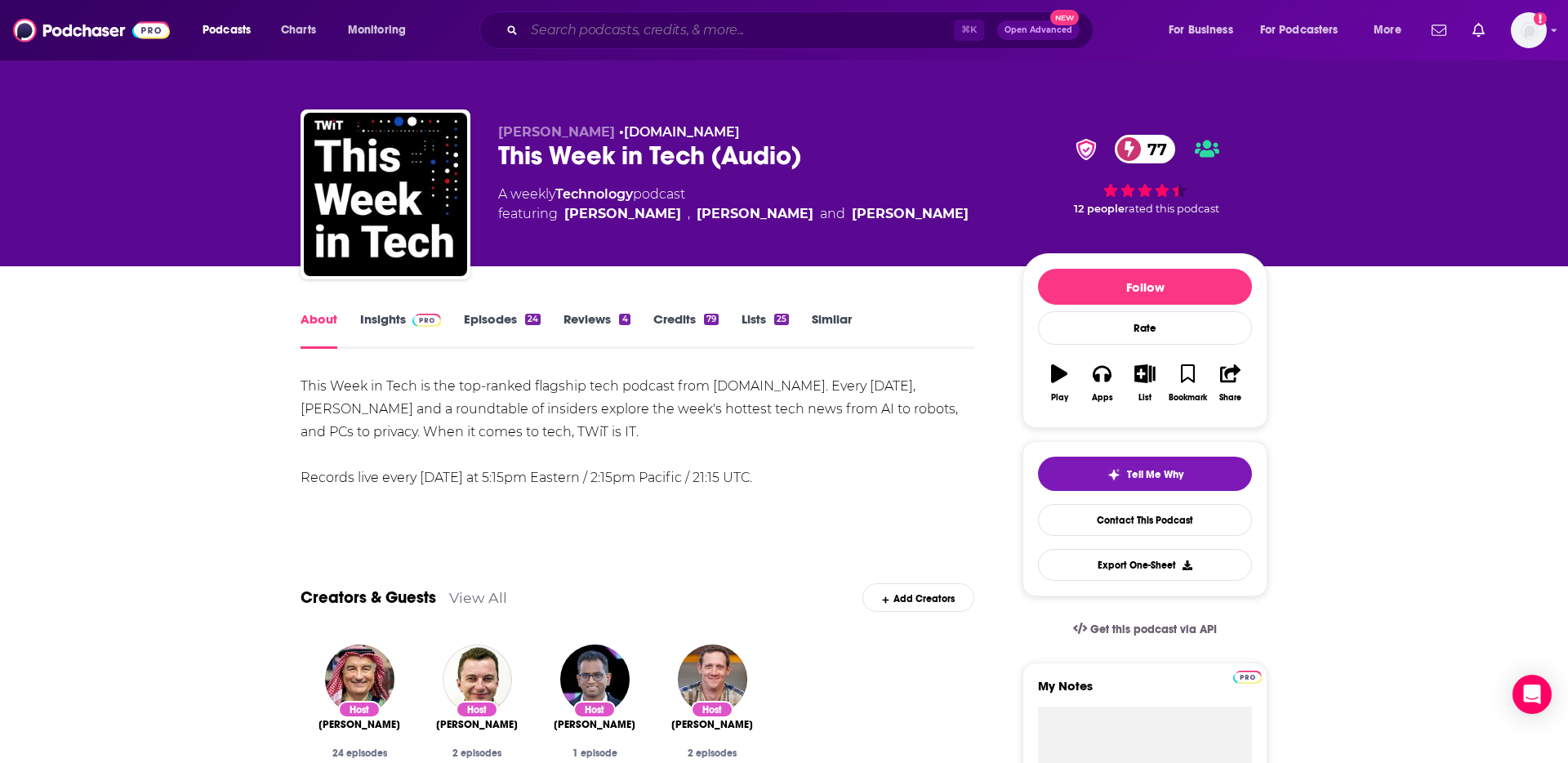
click at [748, 30] on input "Search podcasts, credits, & more..." at bounding box center [739, 30] width 430 height 26
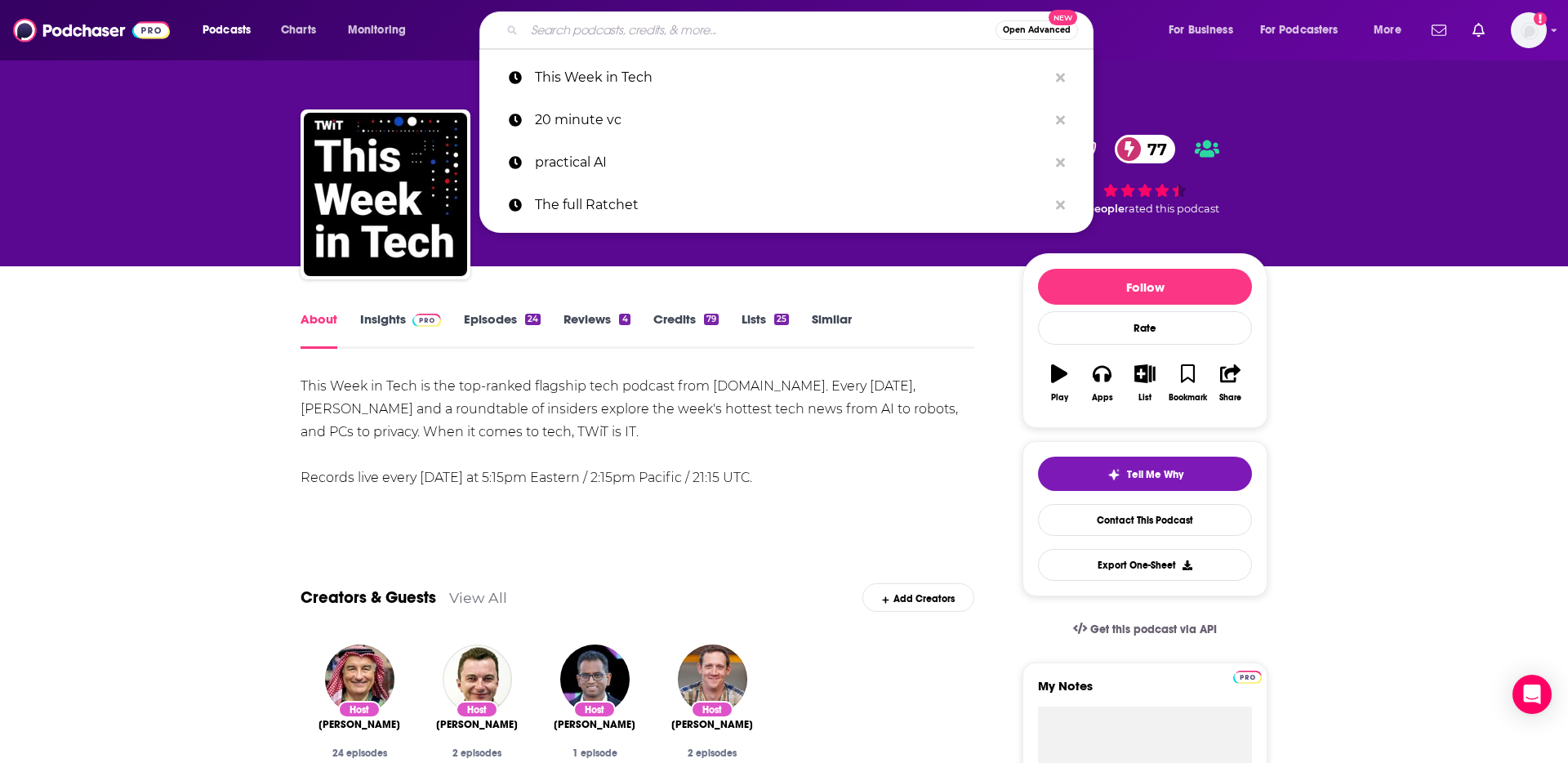
paste input "The Vergecast"
type input "The Vergecast"
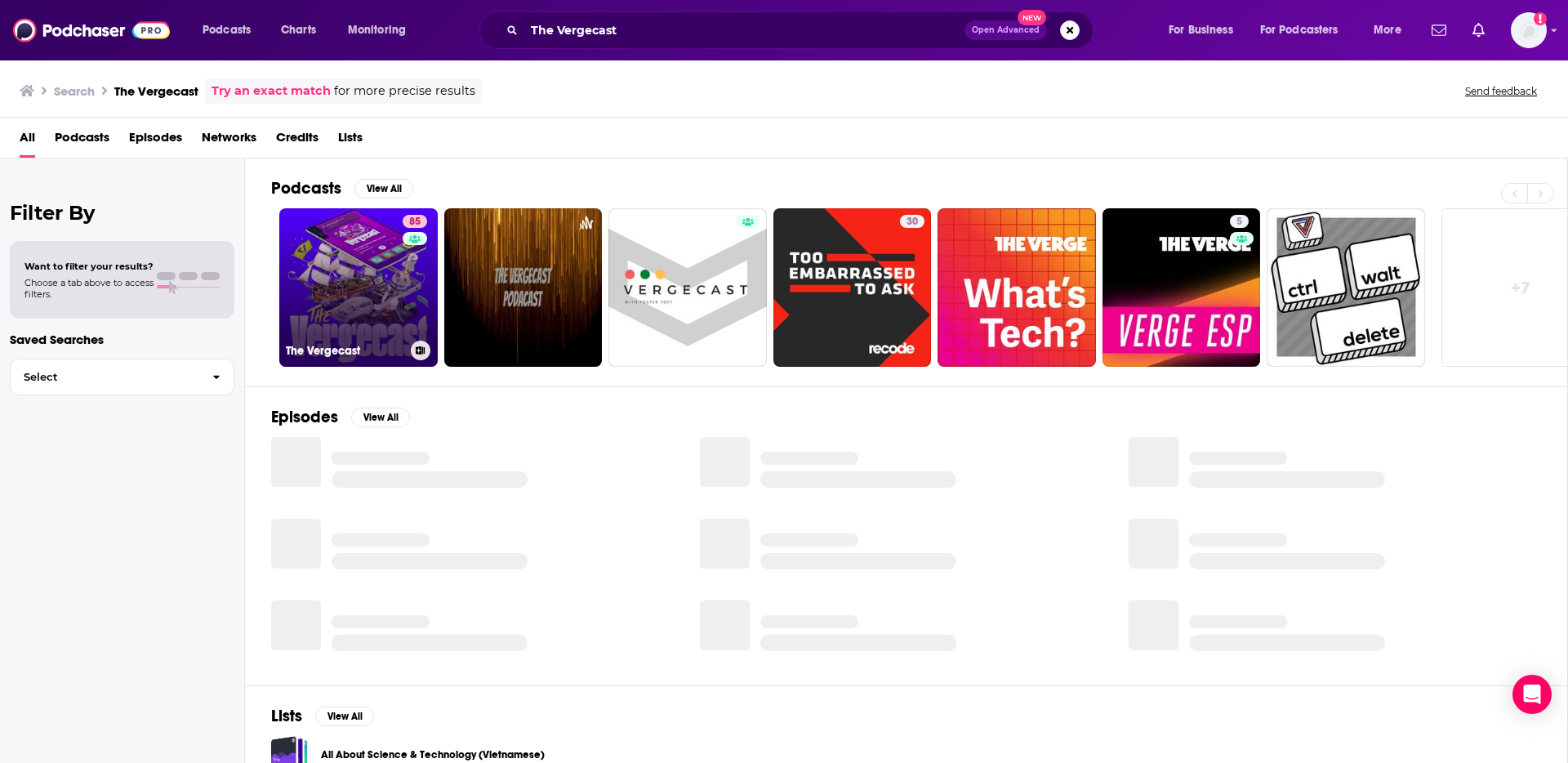
click at [374, 272] on link "85 The Vergecast" at bounding box center [358, 287] width 159 height 159
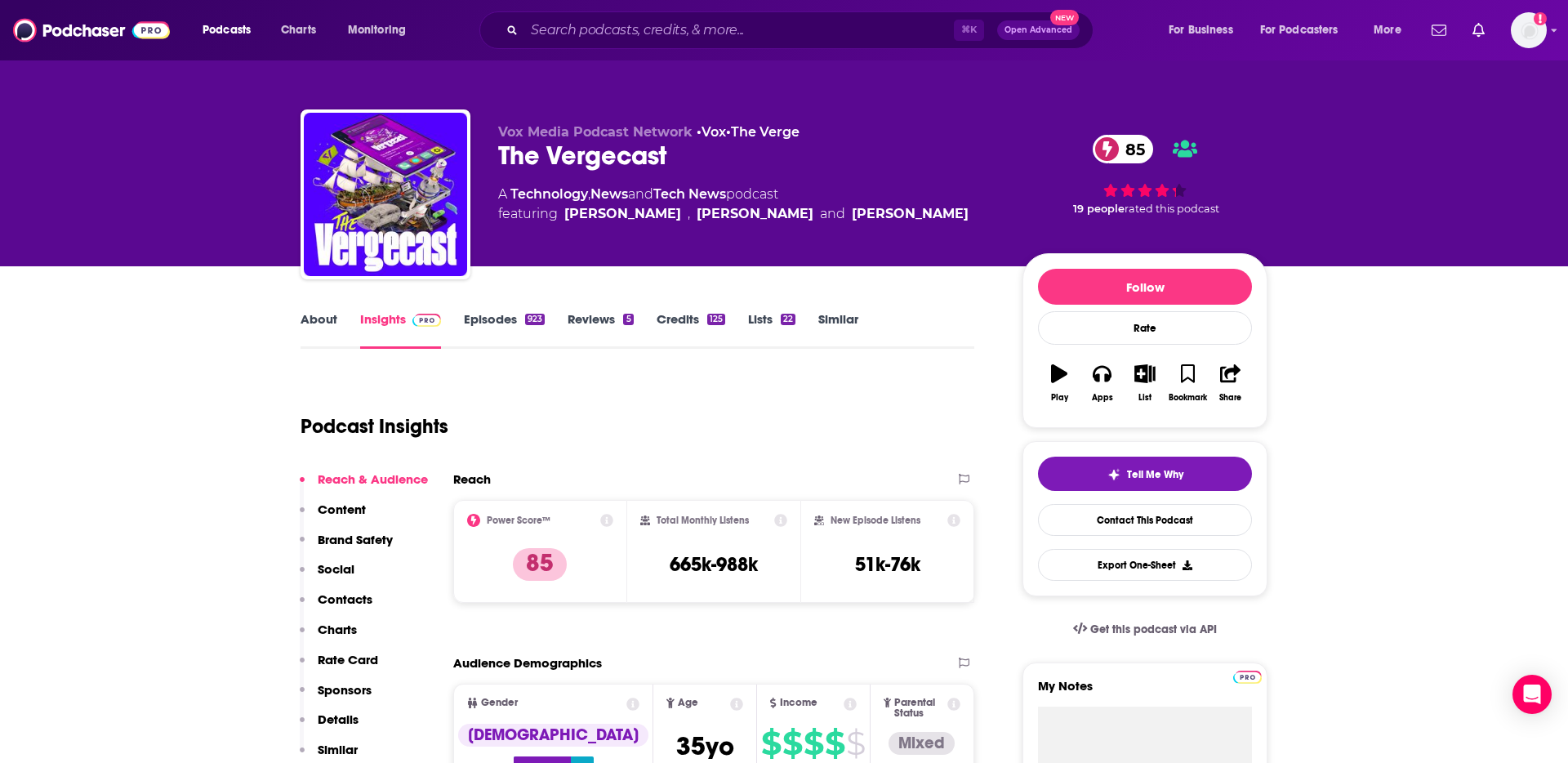
click at [319, 316] on link "About" at bounding box center [319, 329] width 36 height 37
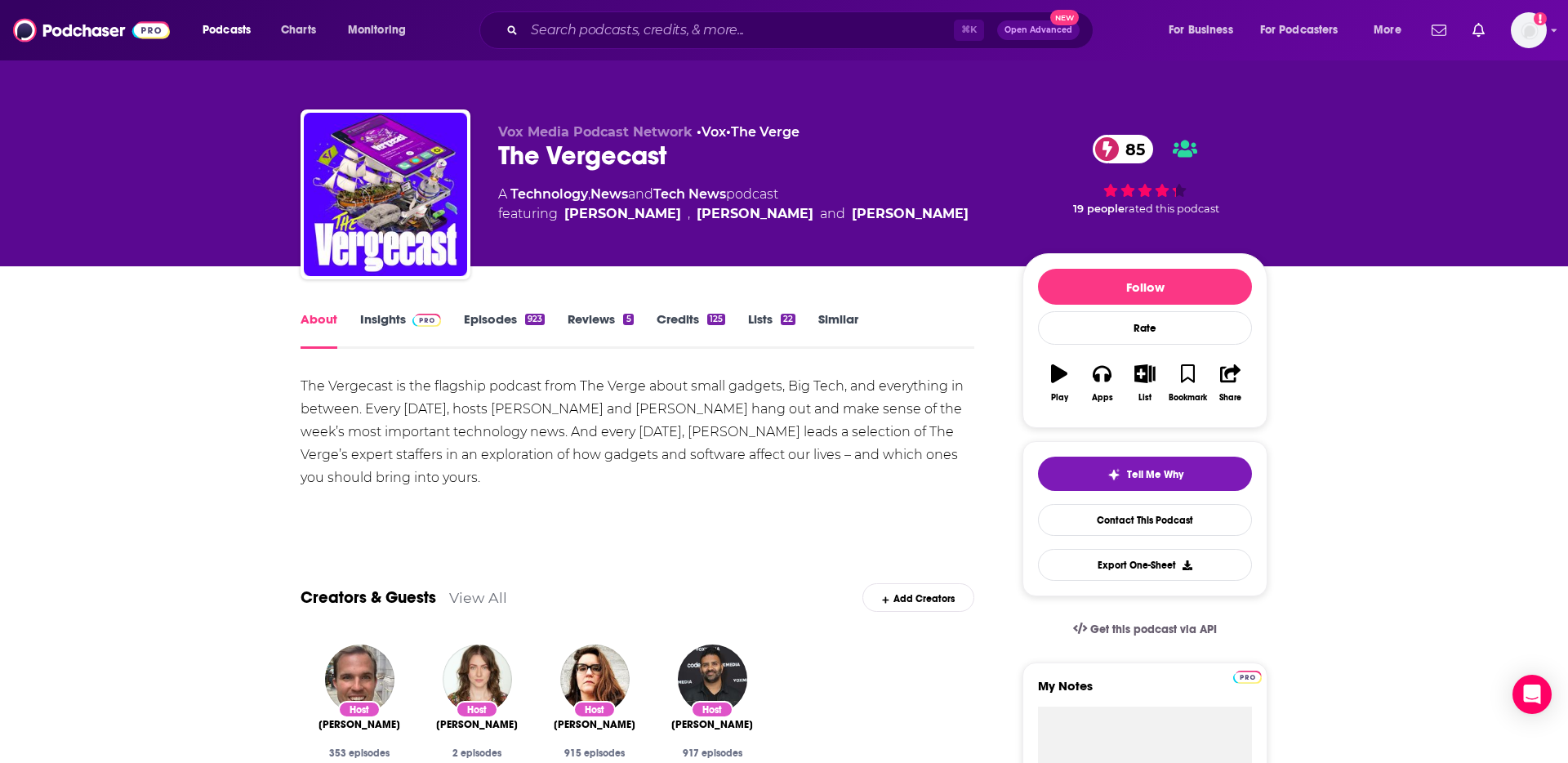
click at [378, 322] on link "Insights" at bounding box center [400, 329] width 81 height 37
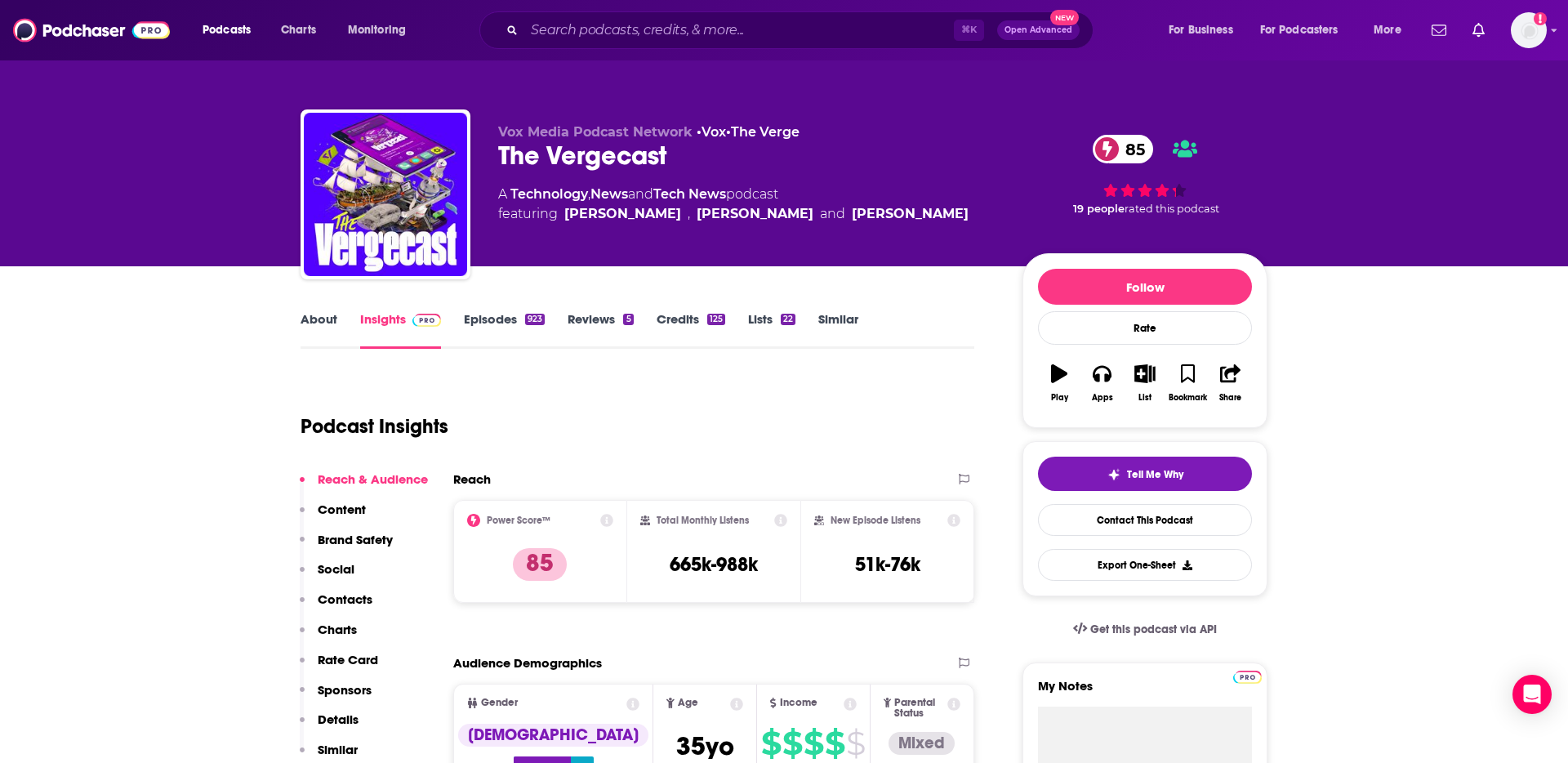
click at [356, 600] on p "Contacts" at bounding box center [344, 599] width 55 height 16
click at [491, 325] on link "Episodes 923" at bounding box center [504, 329] width 81 height 37
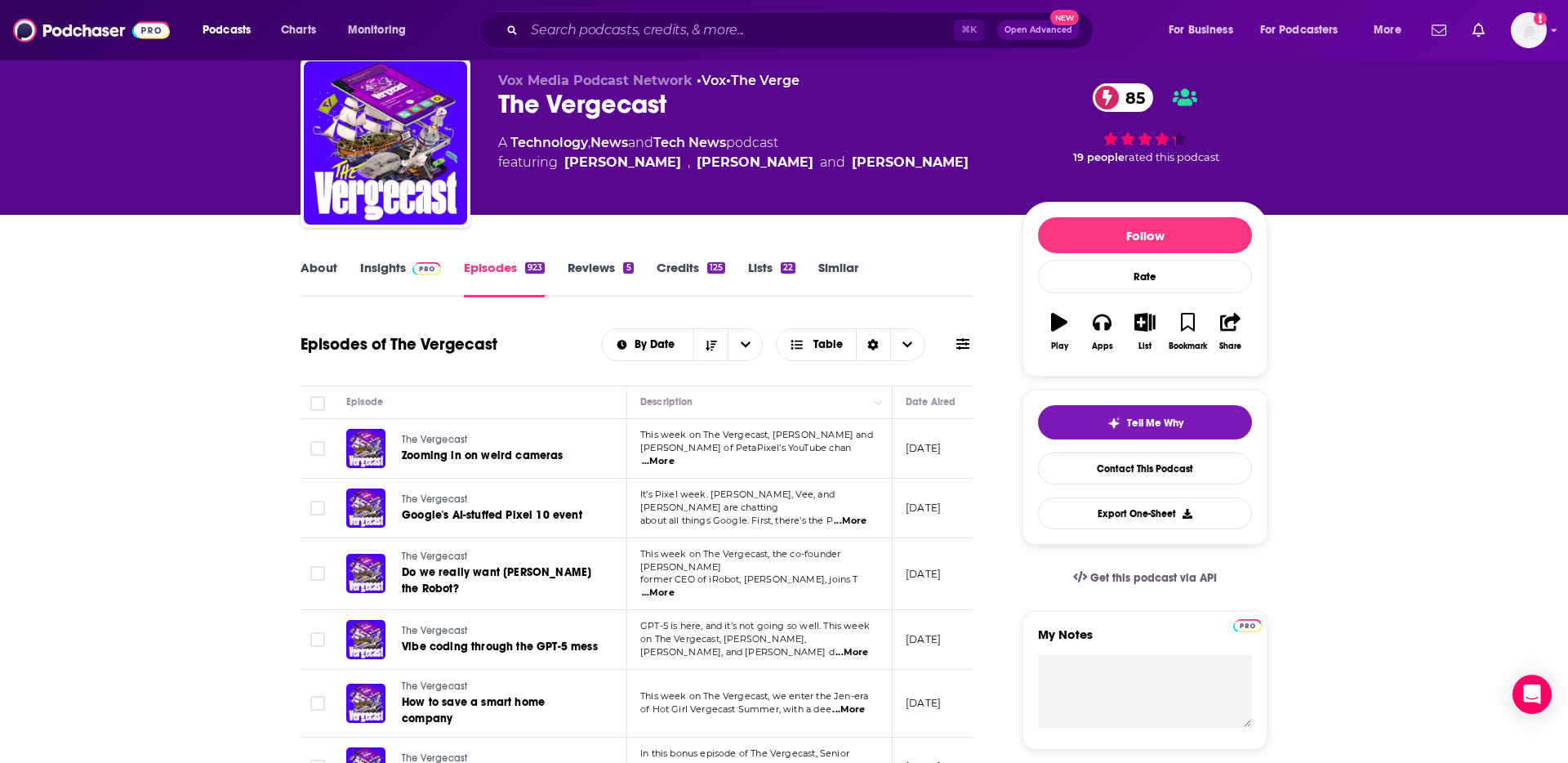
scroll to position [102, 0]
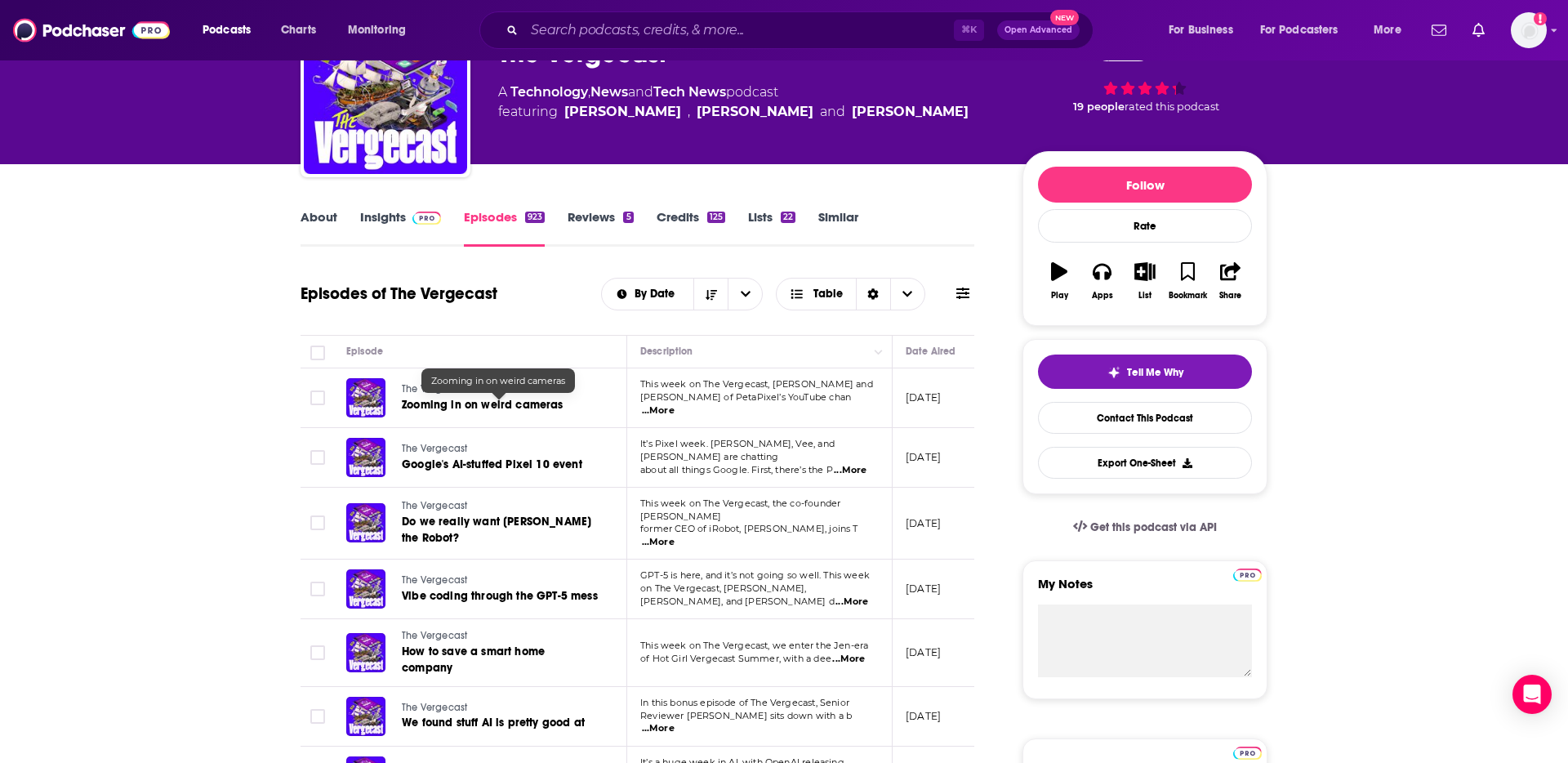
click at [526, 405] on span "Zooming in on weird cameras" at bounding box center [483, 405] width 162 height 14
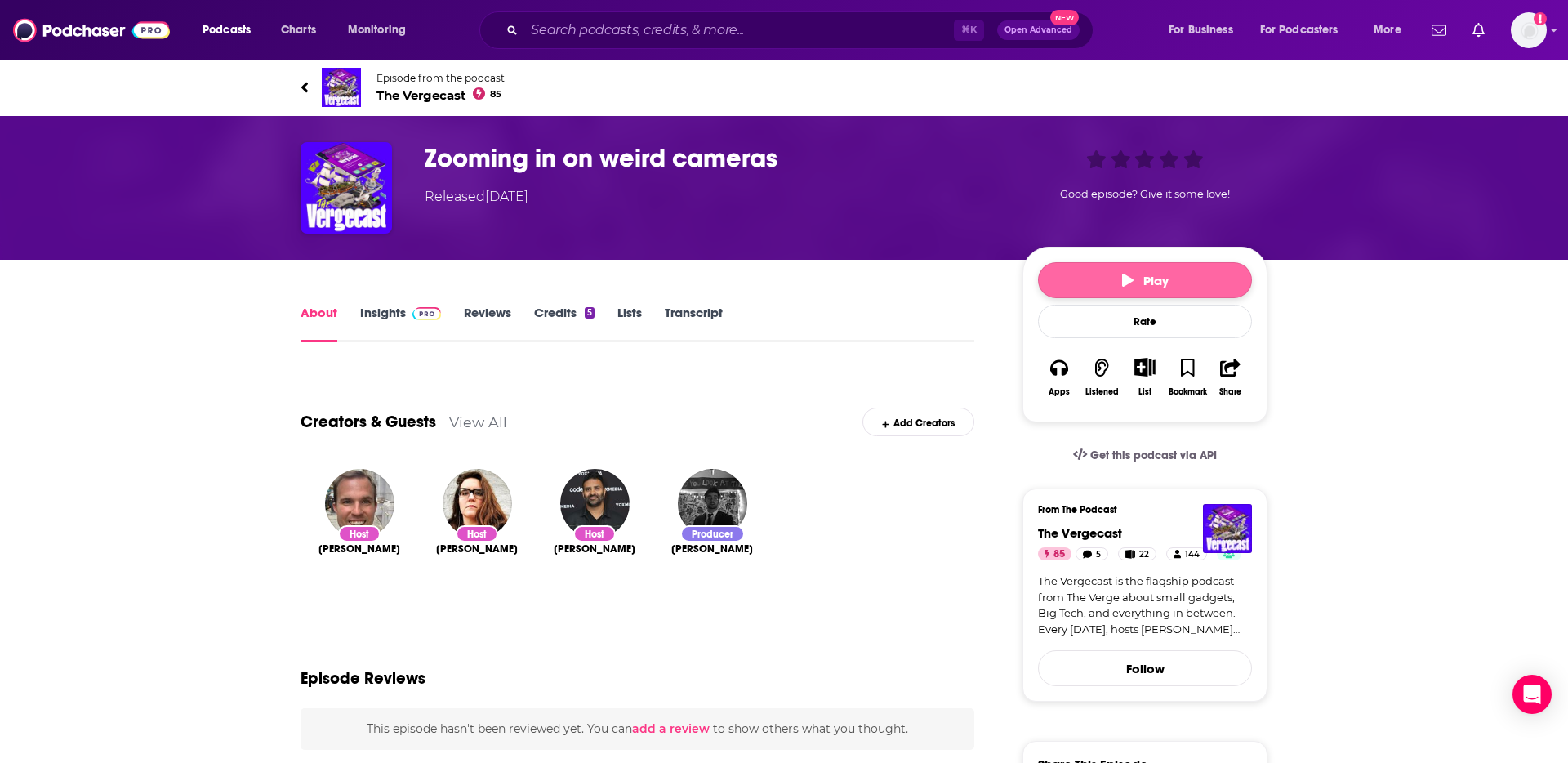
click at [1119, 271] on button "Play" at bounding box center [1144, 279] width 214 height 36
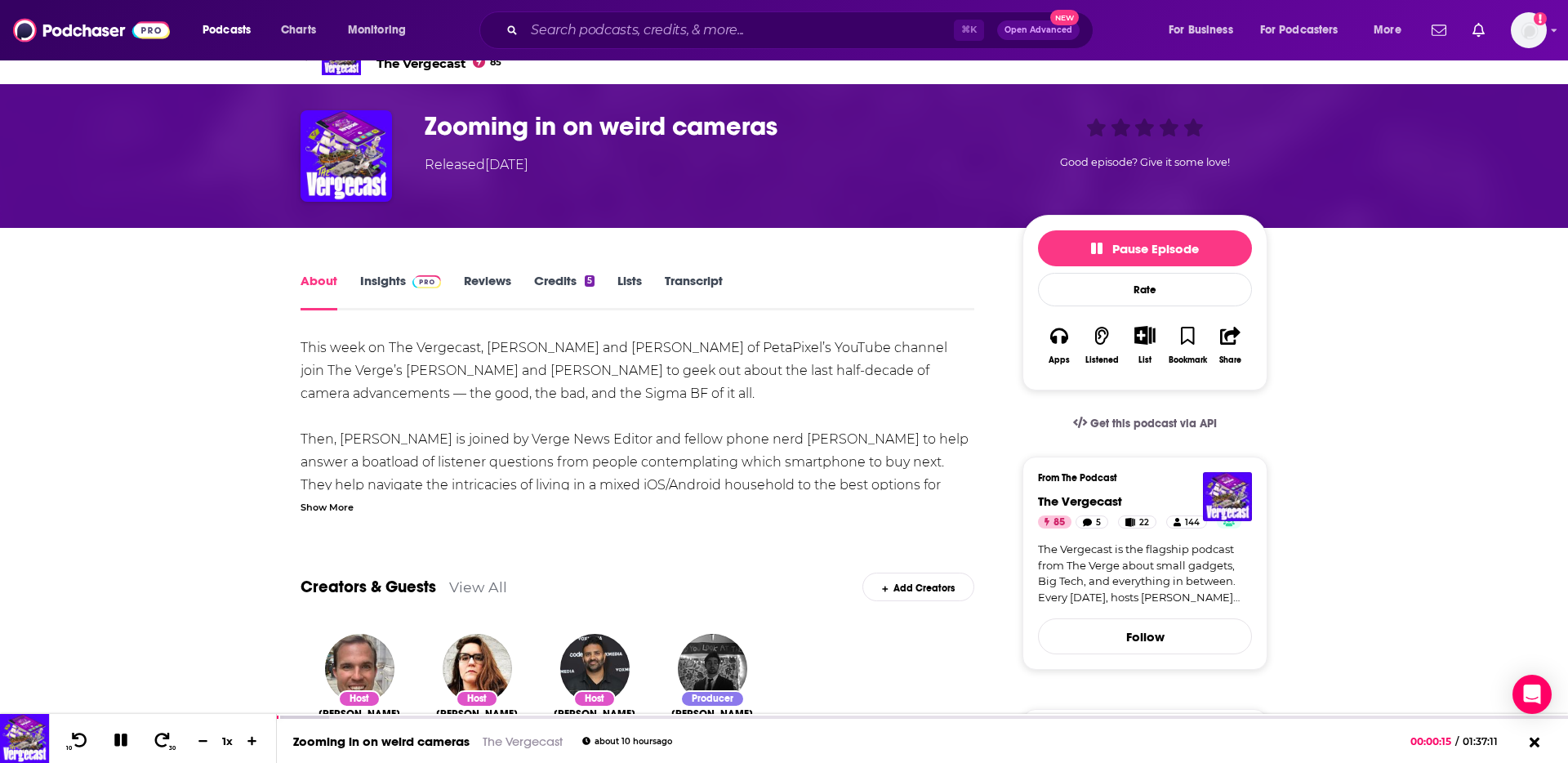
scroll to position [40, 0]
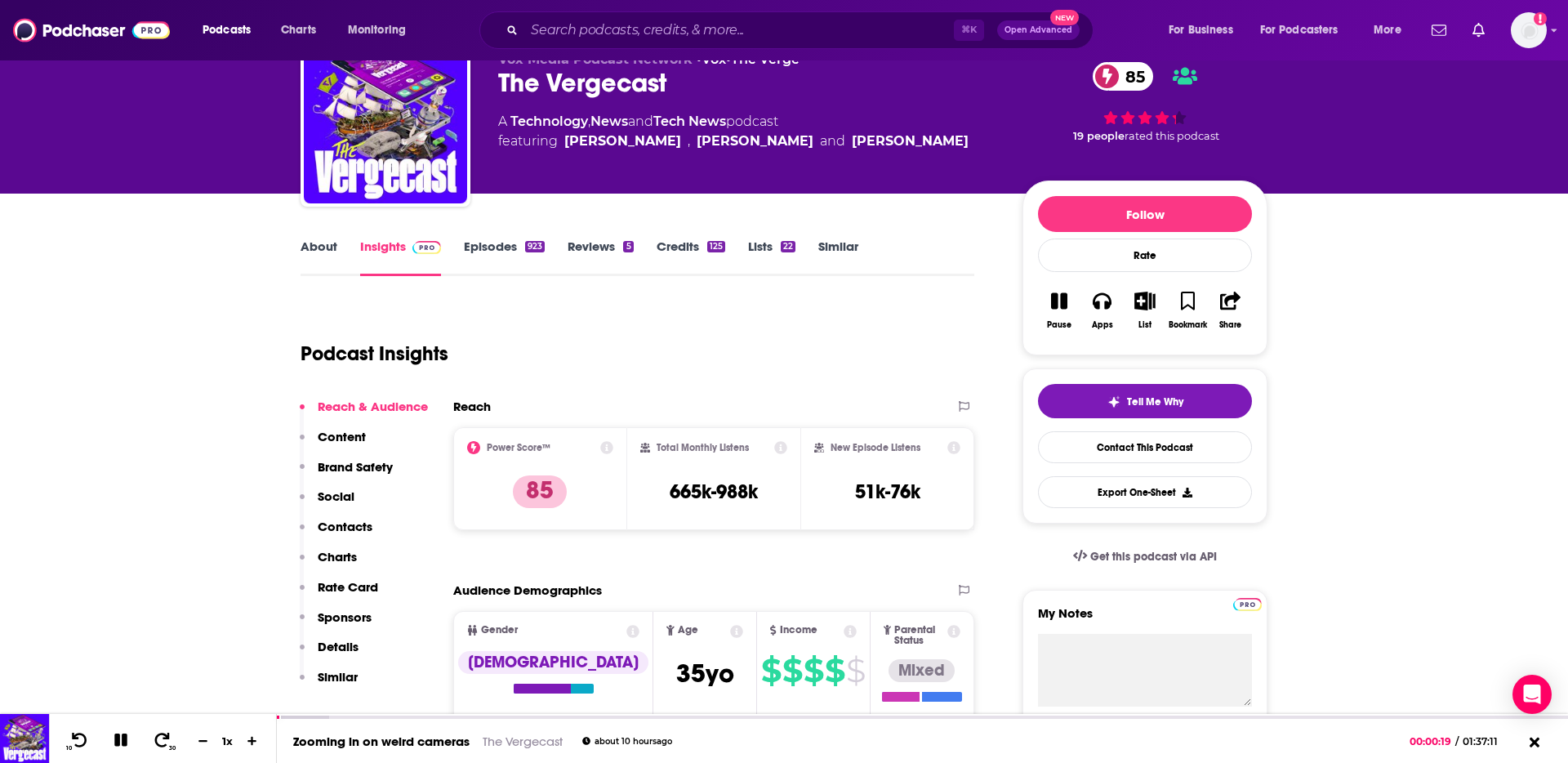
scroll to position [101, 0]
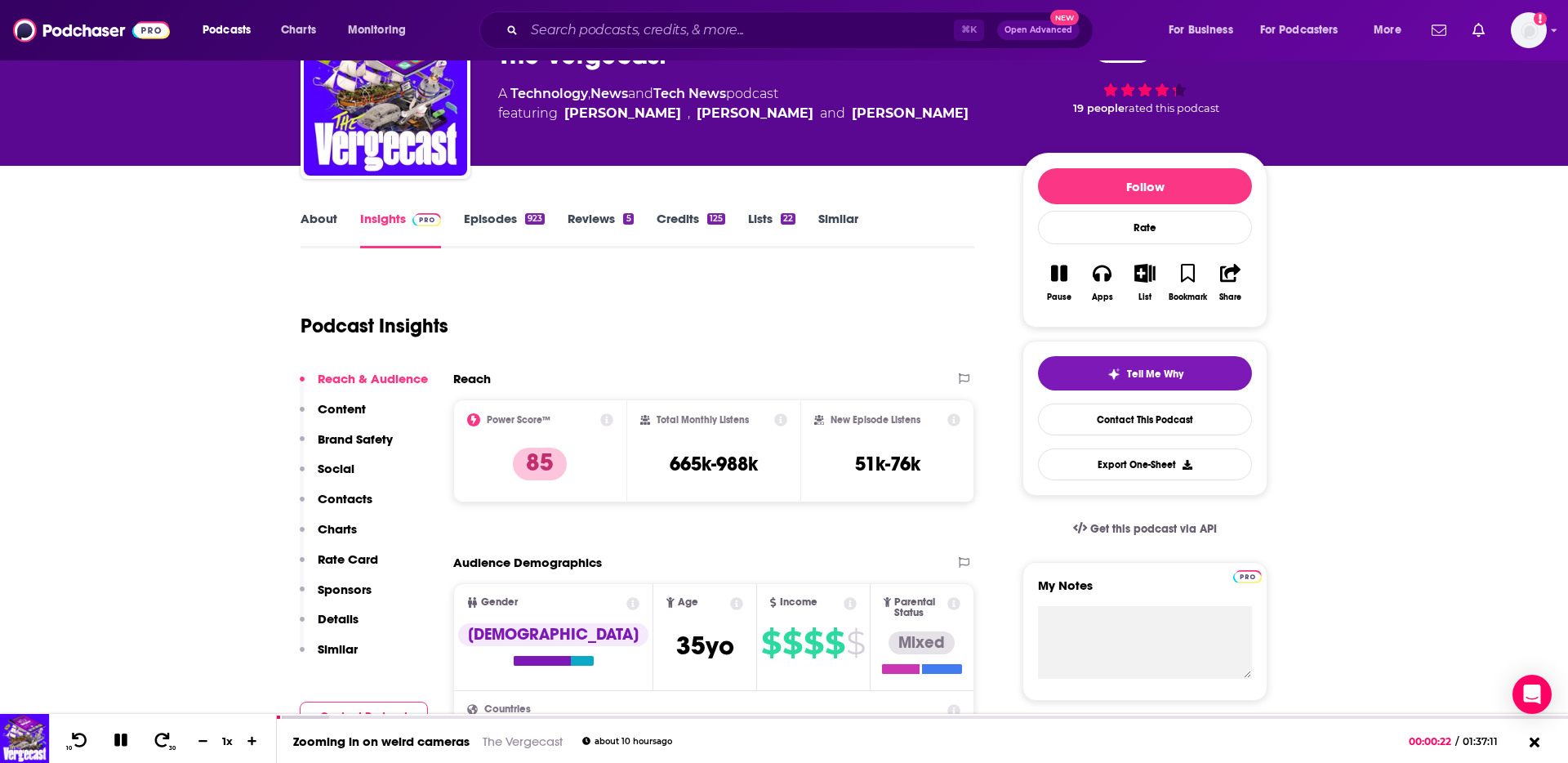
click at [497, 227] on link "Episodes 923" at bounding box center [504, 229] width 81 height 37
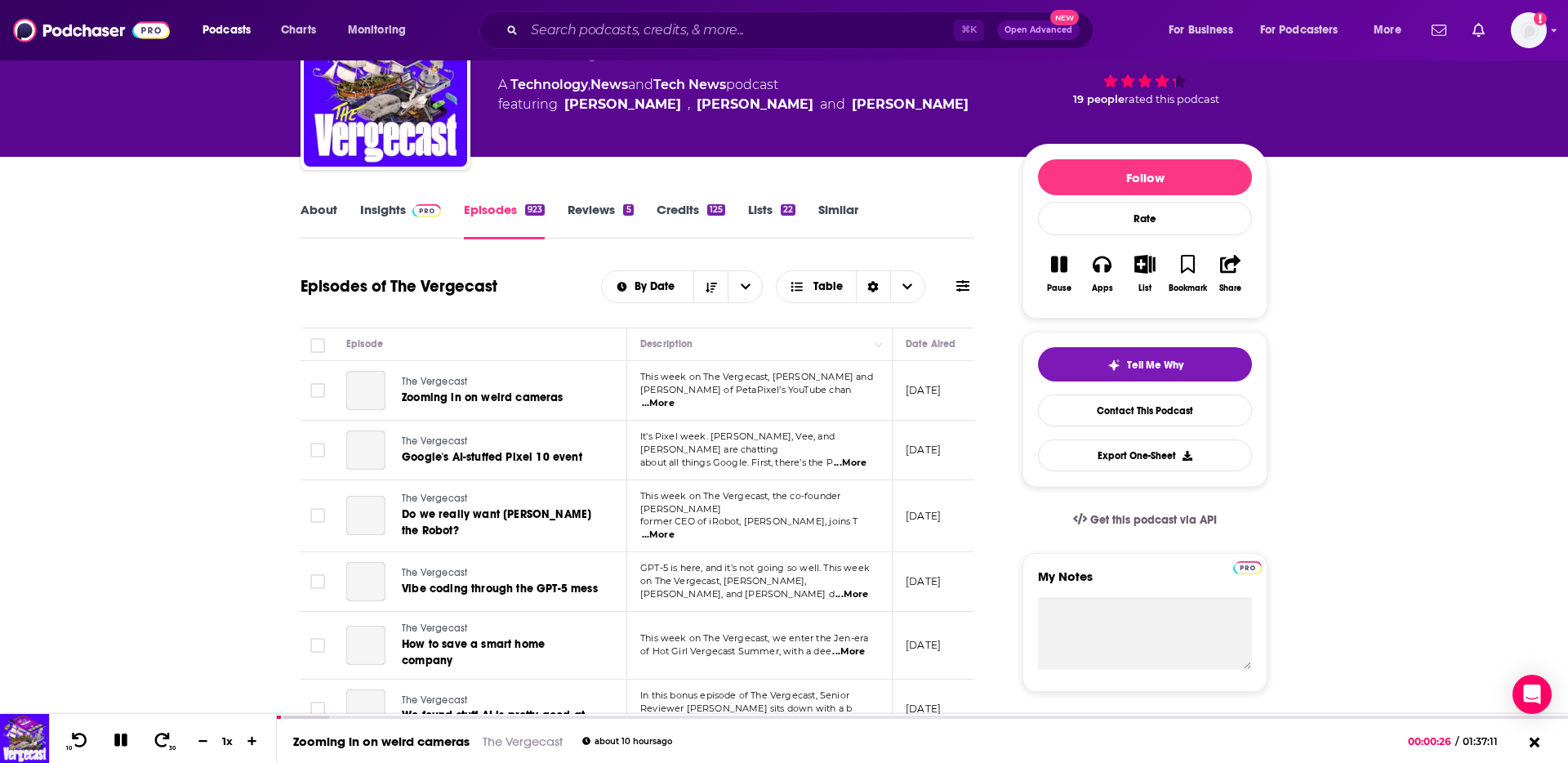
scroll to position [134, 0]
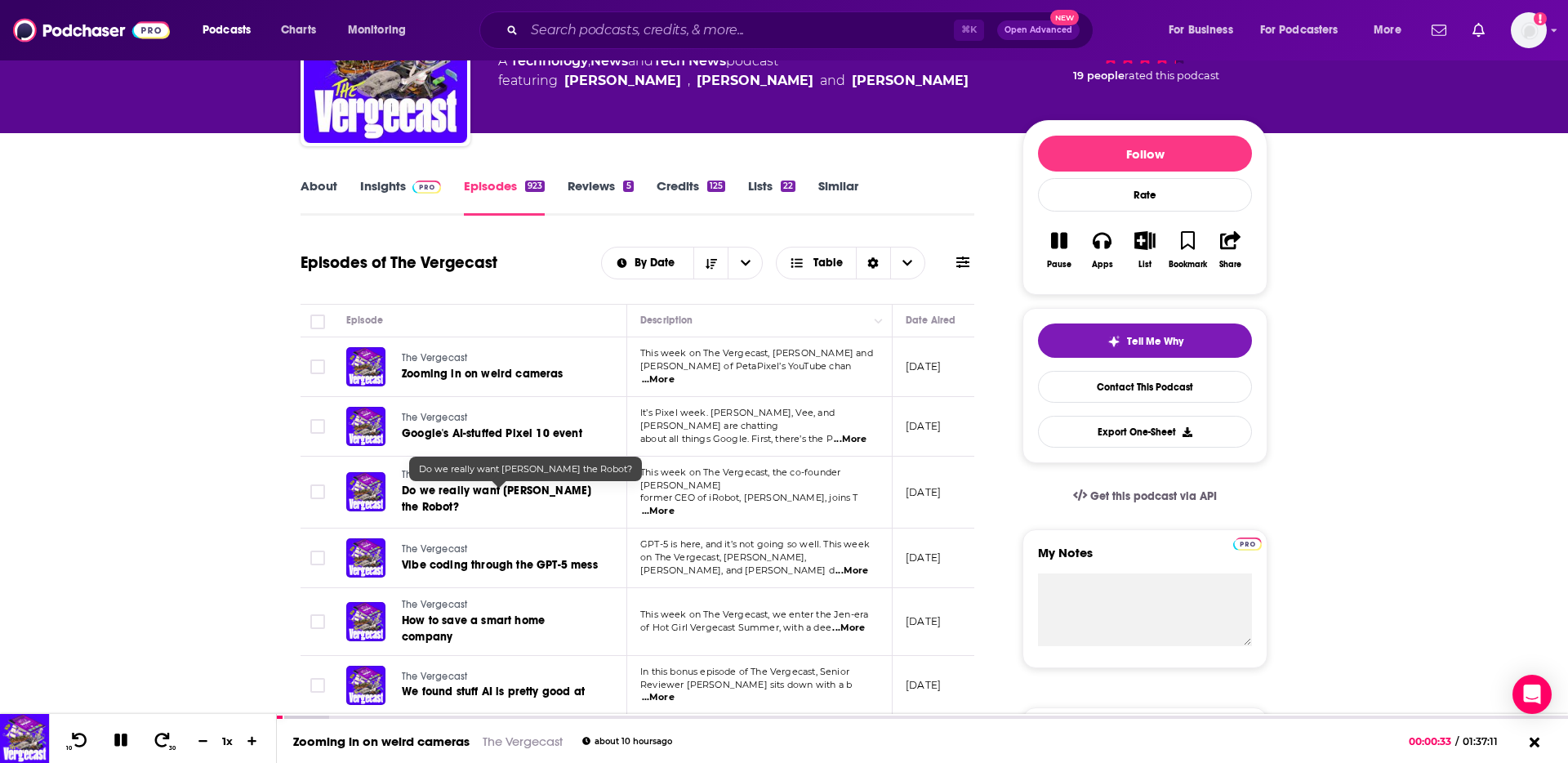
click at [549, 498] on span "Do we really want [PERSON_NAME] the Robot?" at bounding box center [497, 499] width 190 height 30
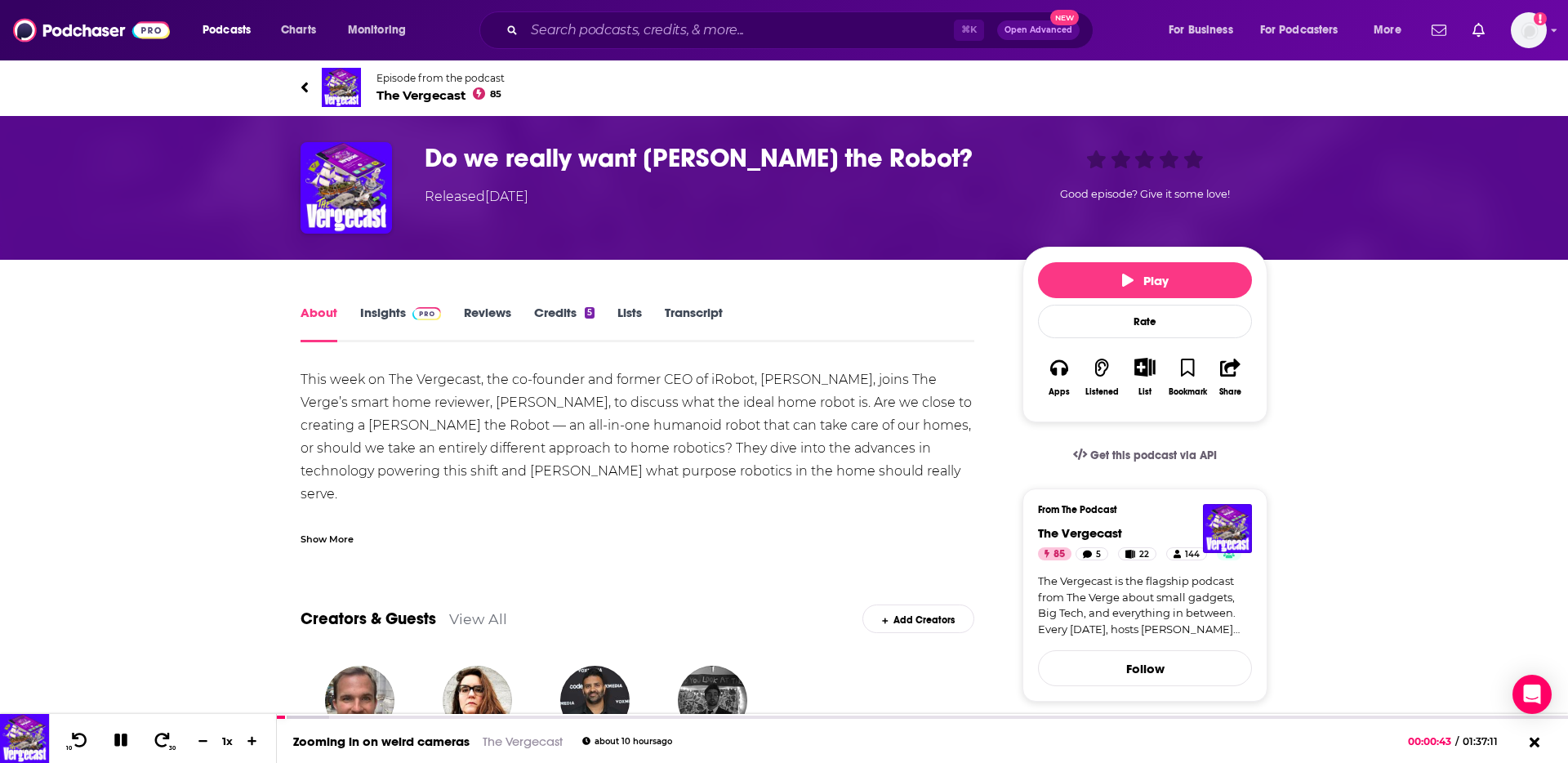
click at [308, 80] on icon at bounding box center [304, 87] width 8 height 16
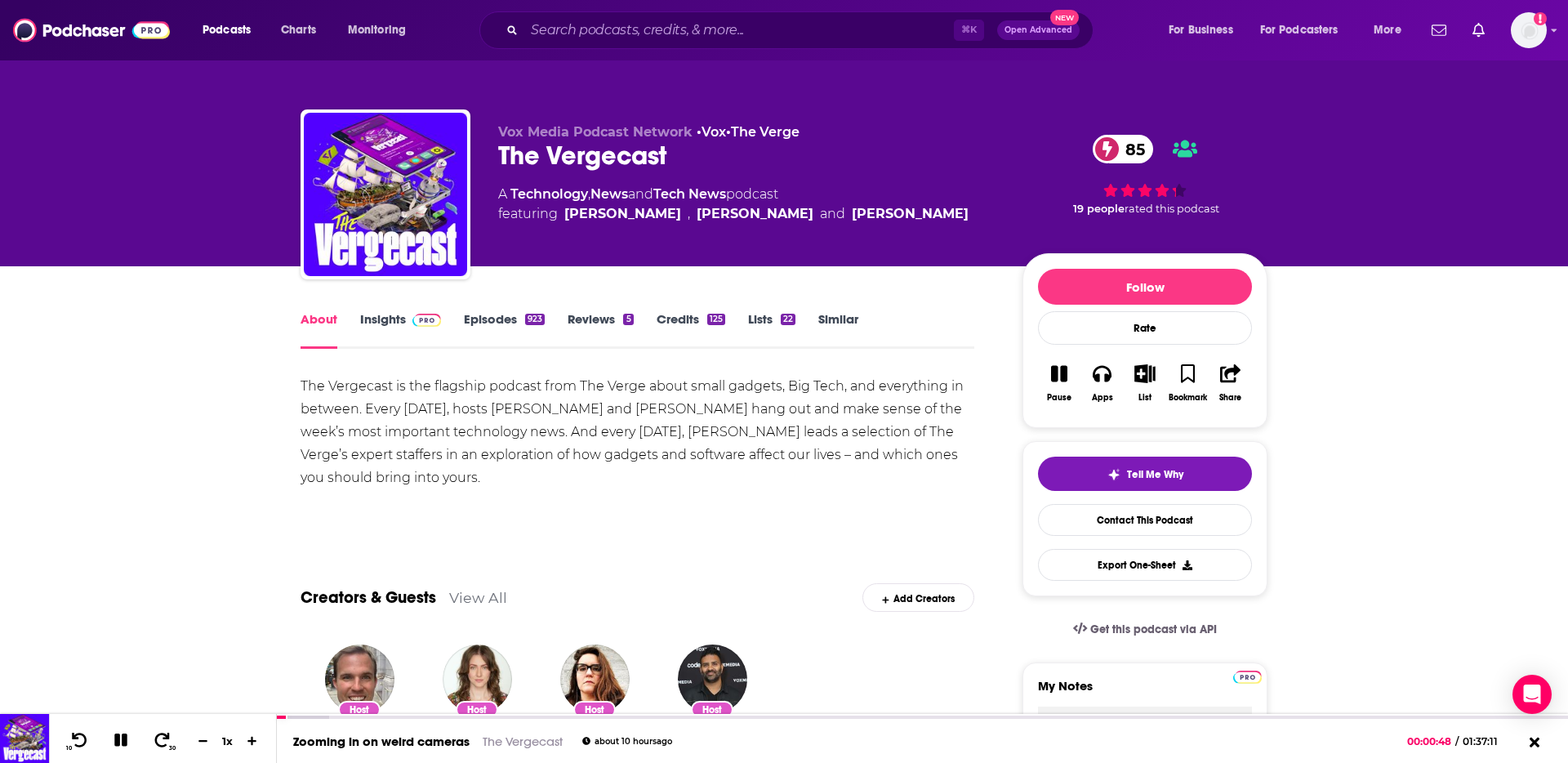
click at [374, 319] on link "Insights" at bounding box center [400, 329] width 81 height 37
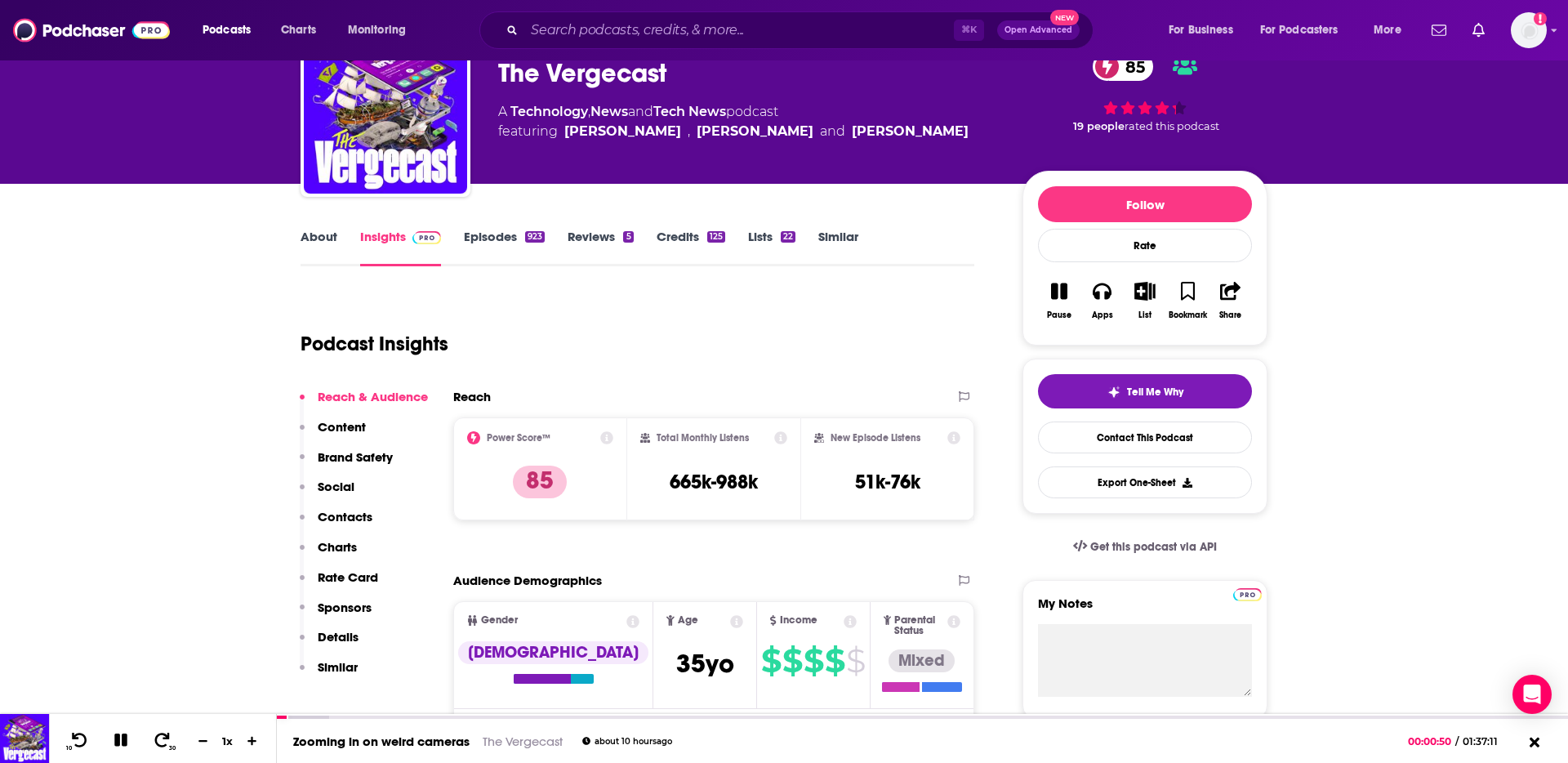
click at [360, 517] on p "Contacts" at bounding box center [344, 517] width 55 height 16
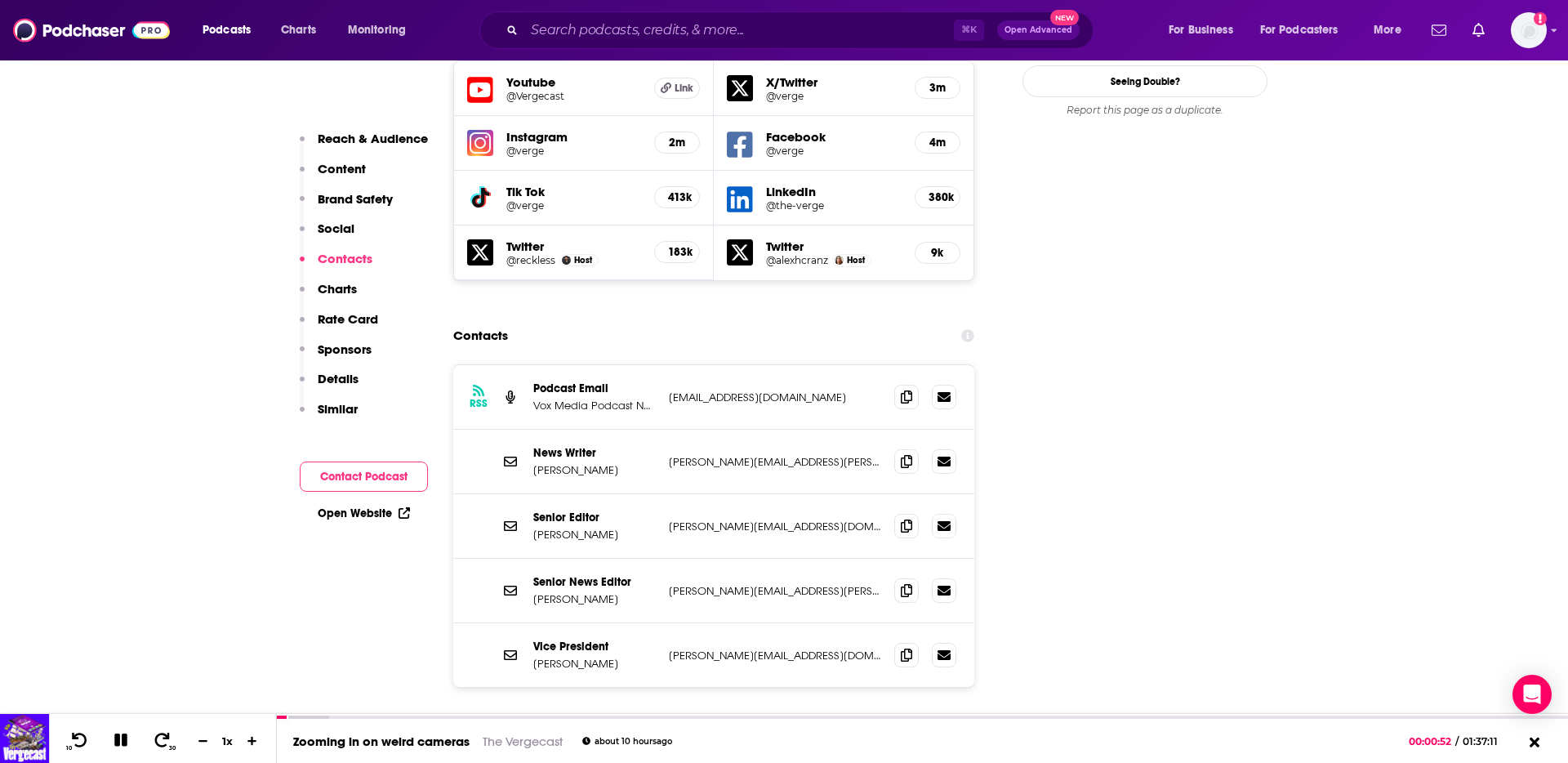
scroll to position [1929, 0]
click at [786, 719] on button "Load More..." at bounding box center [713, 740] width 245 height 44
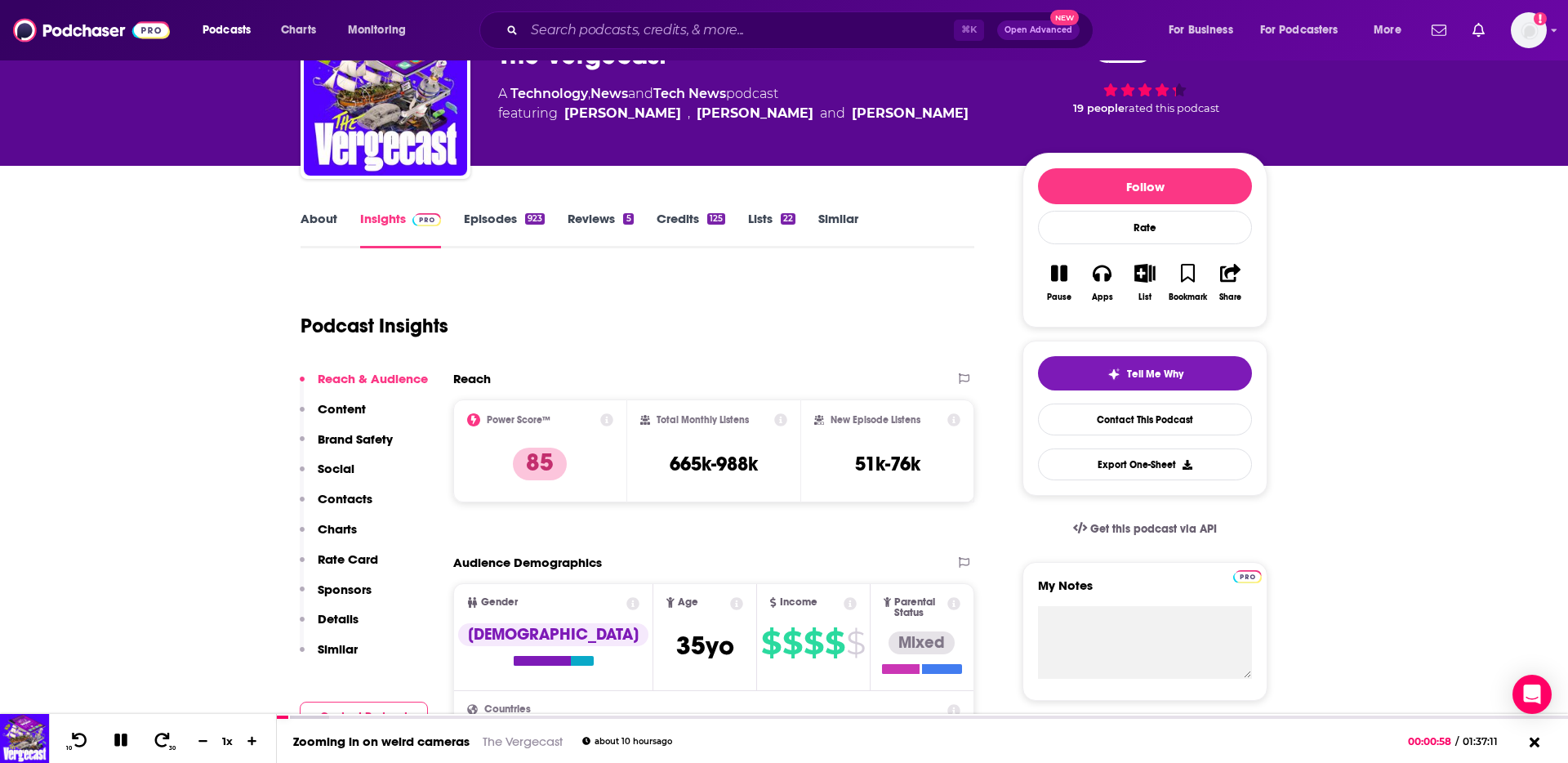
scroll to position [0, 0]
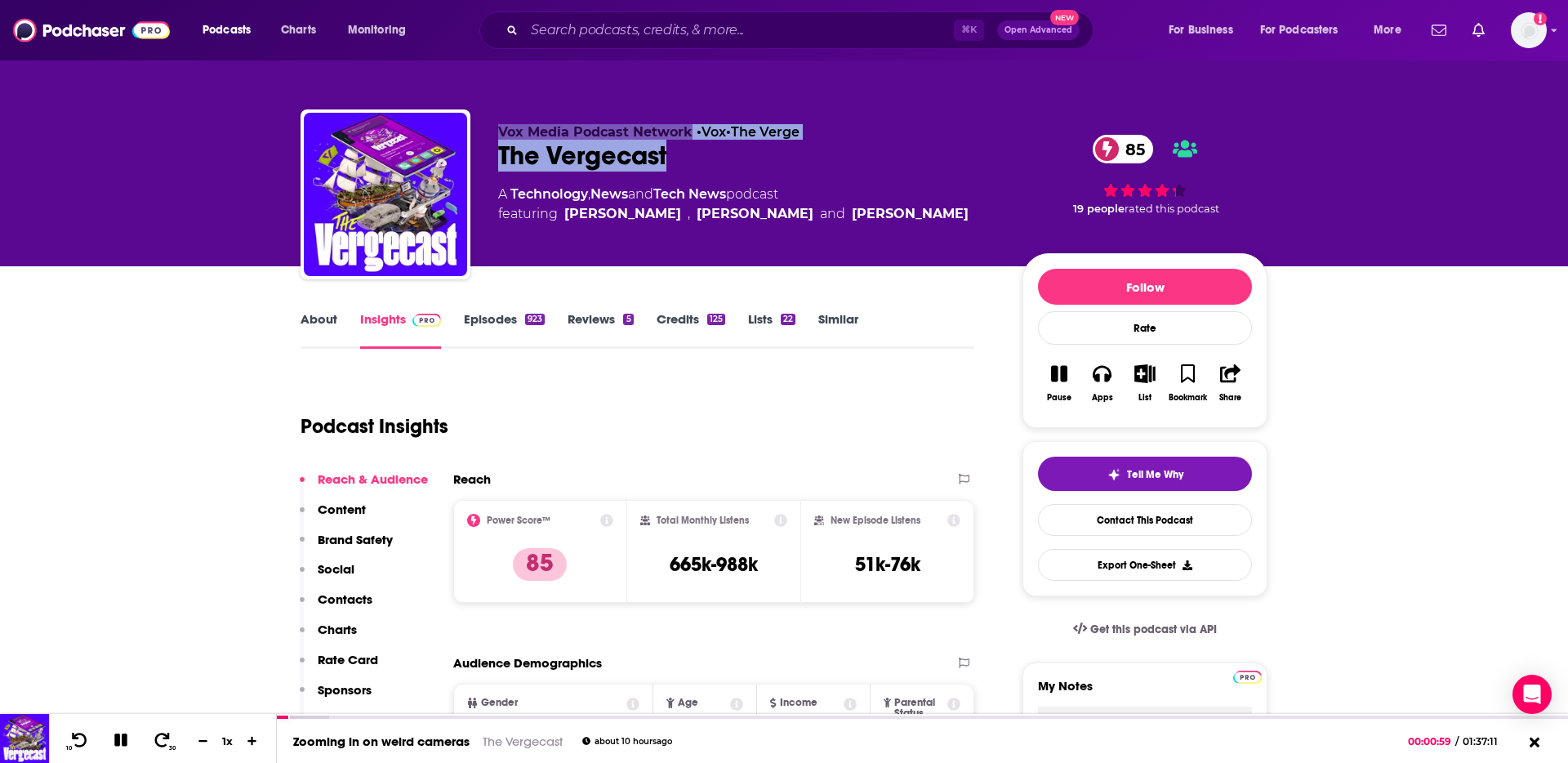
drag, startPoint x: 642, startPoint y: 161, endPoint x: 818, endPoint y: 49, distance: 208.6
click at [470, 152] on div "Vox Media Podcast Network • Vox • The Verge The Vergecast 85 A Technology , New…" at bounding box center [784, 198] width 966 height 177
copy div "Vox Media Podcast Network • Vox • The Verge The Vergecast"
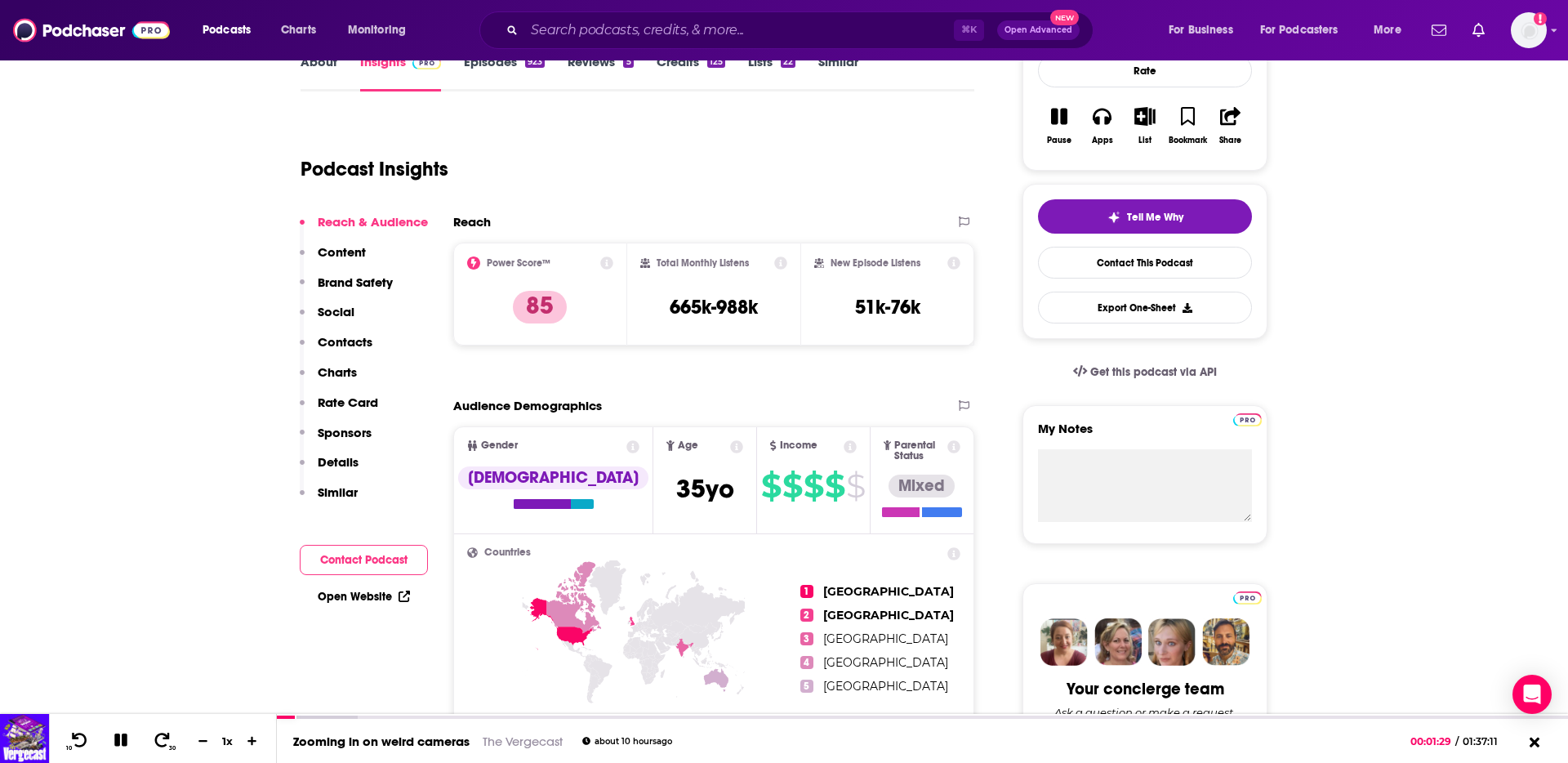
click at [352, 347] on p "Contacts" at bounding box center [344, 342] width 55 height 16
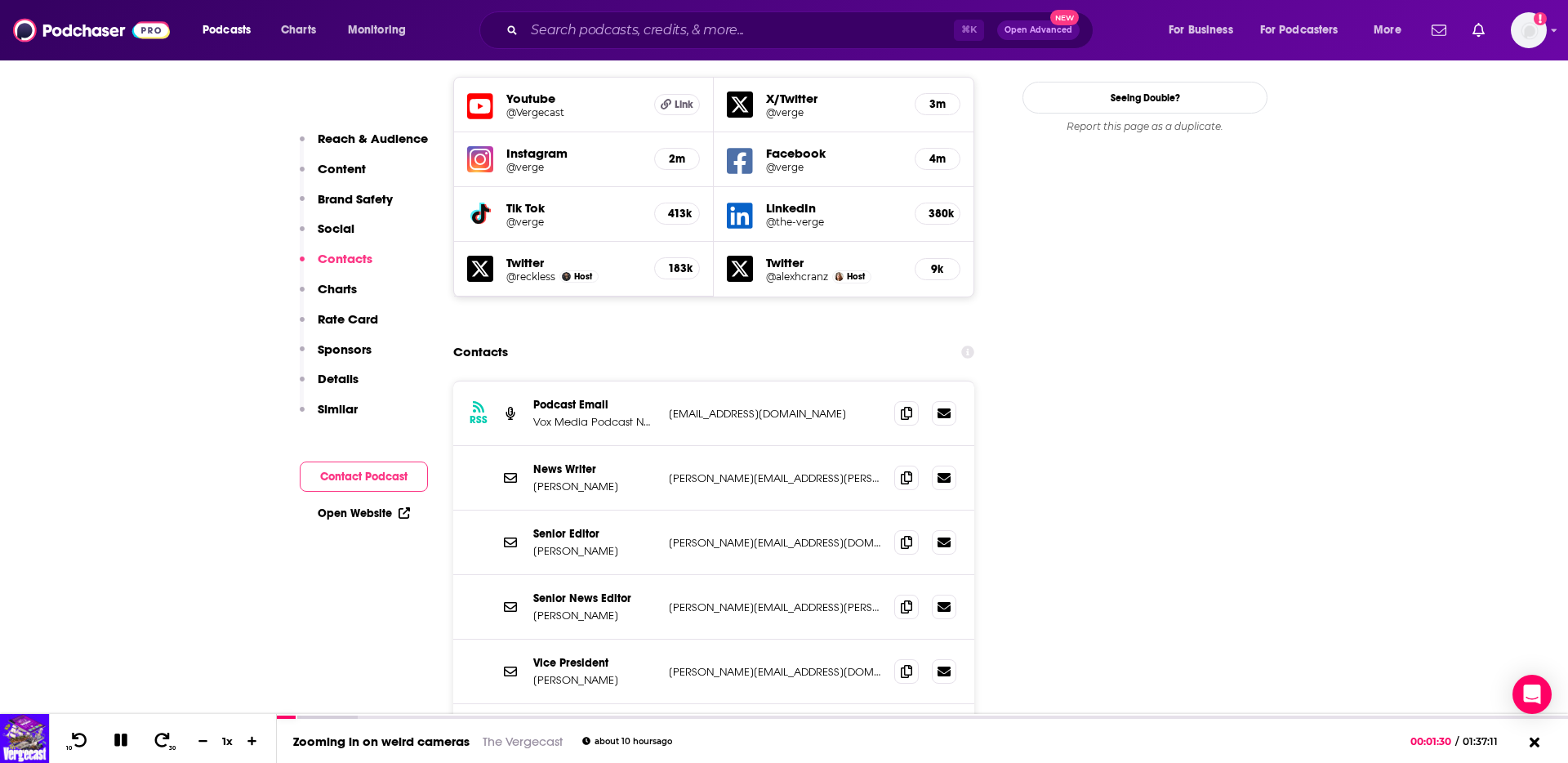
scroll to position [1919, 0]
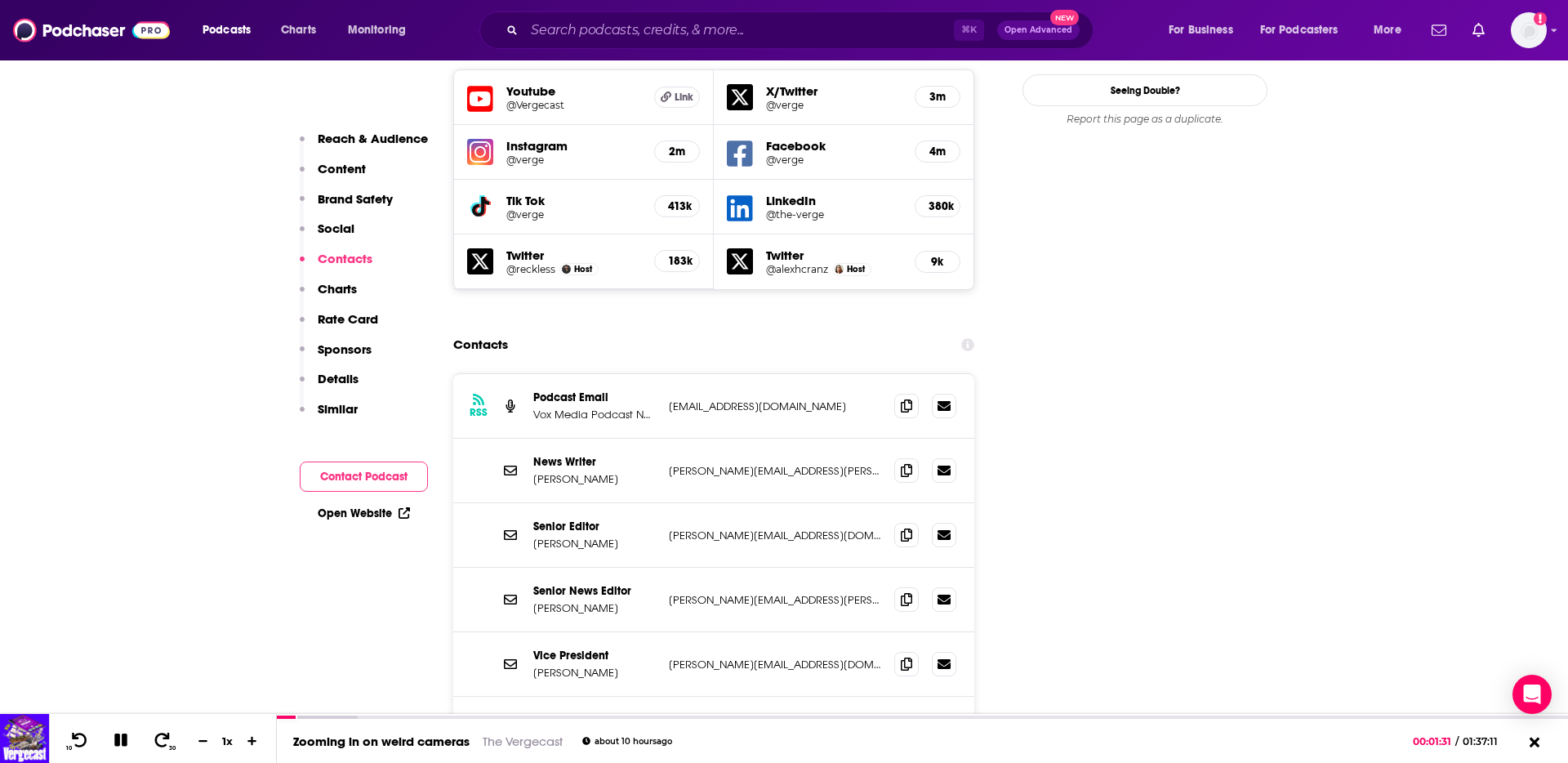
click at [637, 473] on p "[PERSON_NAME]" at bounding box center [594, 479] width 122 height 14
click at [770, 400] on p "[EMAIL_ADDRESS][DOMAIN_NAME]" at bounding box center [775, 407] width 212 height 14
click at [905, 399] on icon at bounding box center [906, 405] width 11 height 13
click at [117, 736] on icon at bounding box center [120, 740] width 13 height 13
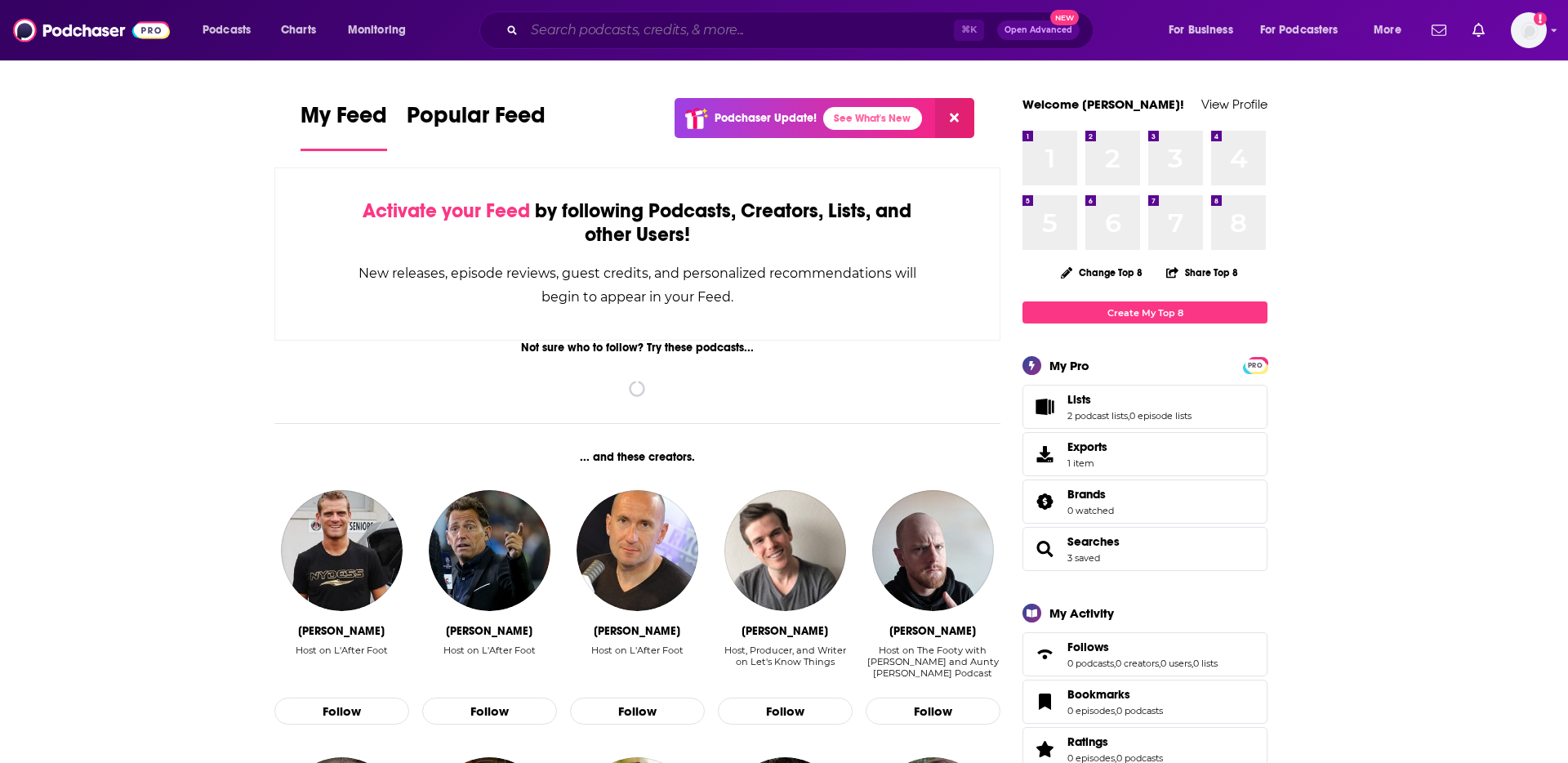
click at [694, 30] on input "Search podcasts, credits, & more..." at bounding box center [739, 30] width 430 height 26
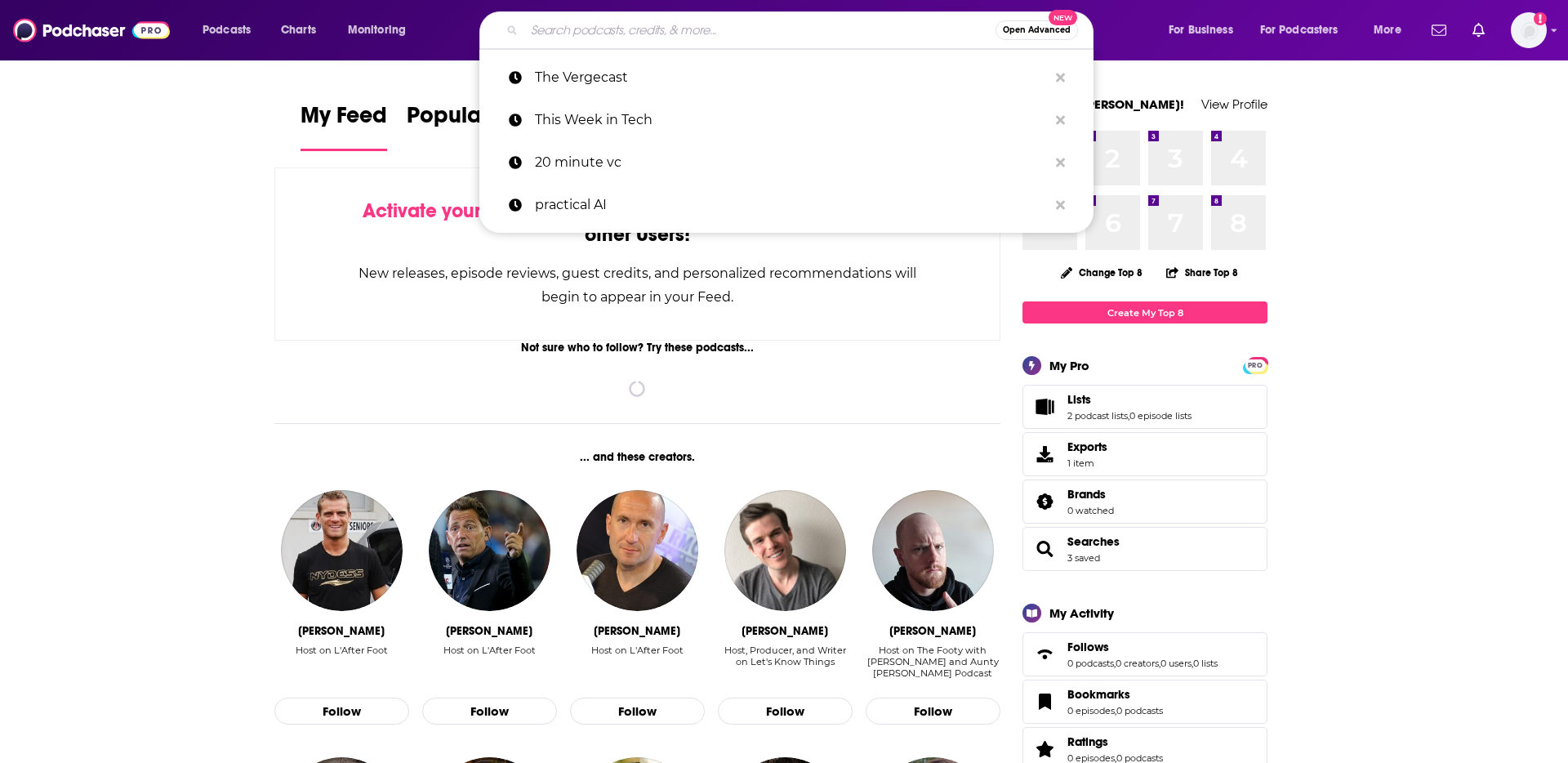
paste input "This Week in Startups"
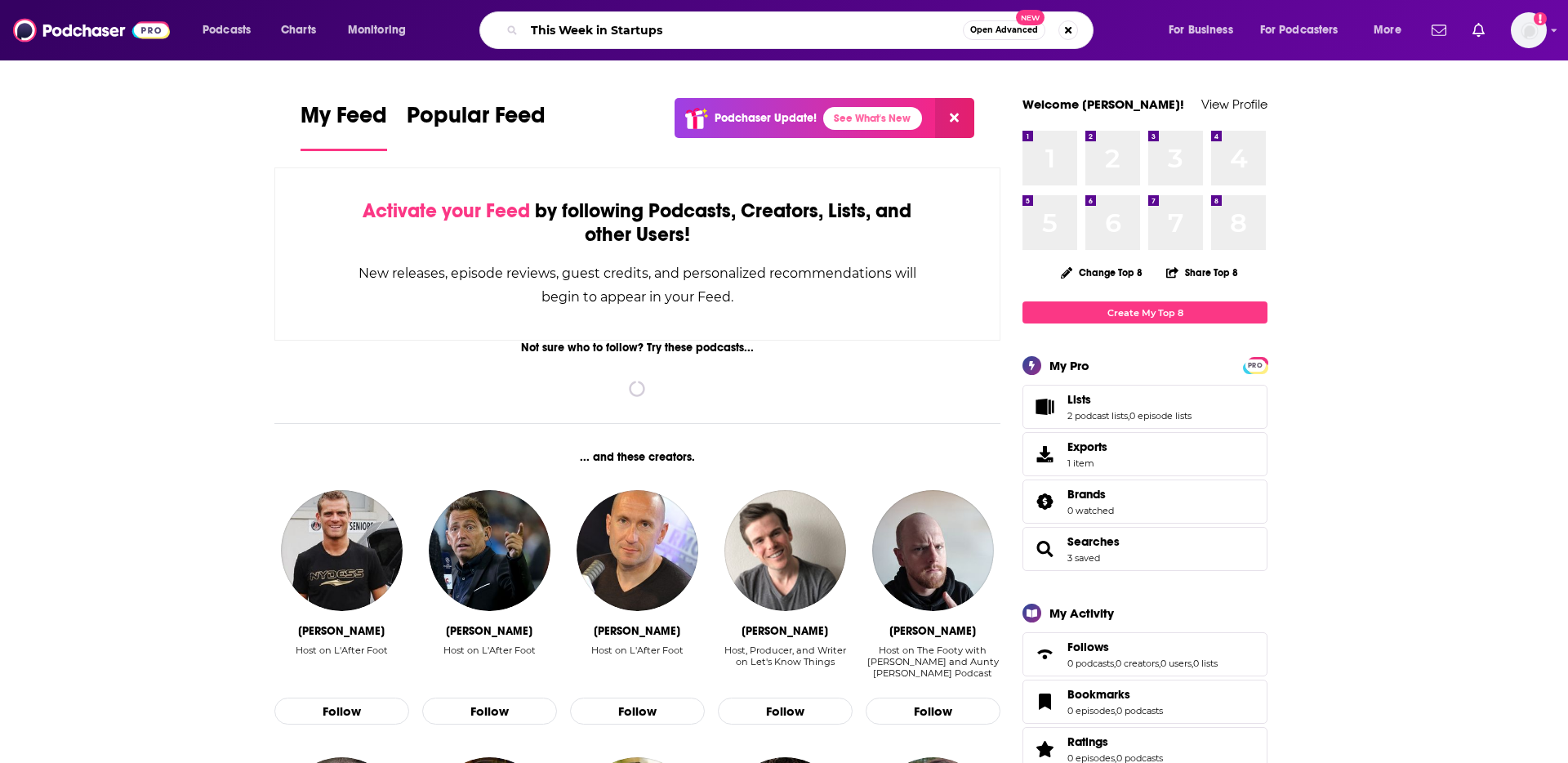
type input "This Week in Startups"
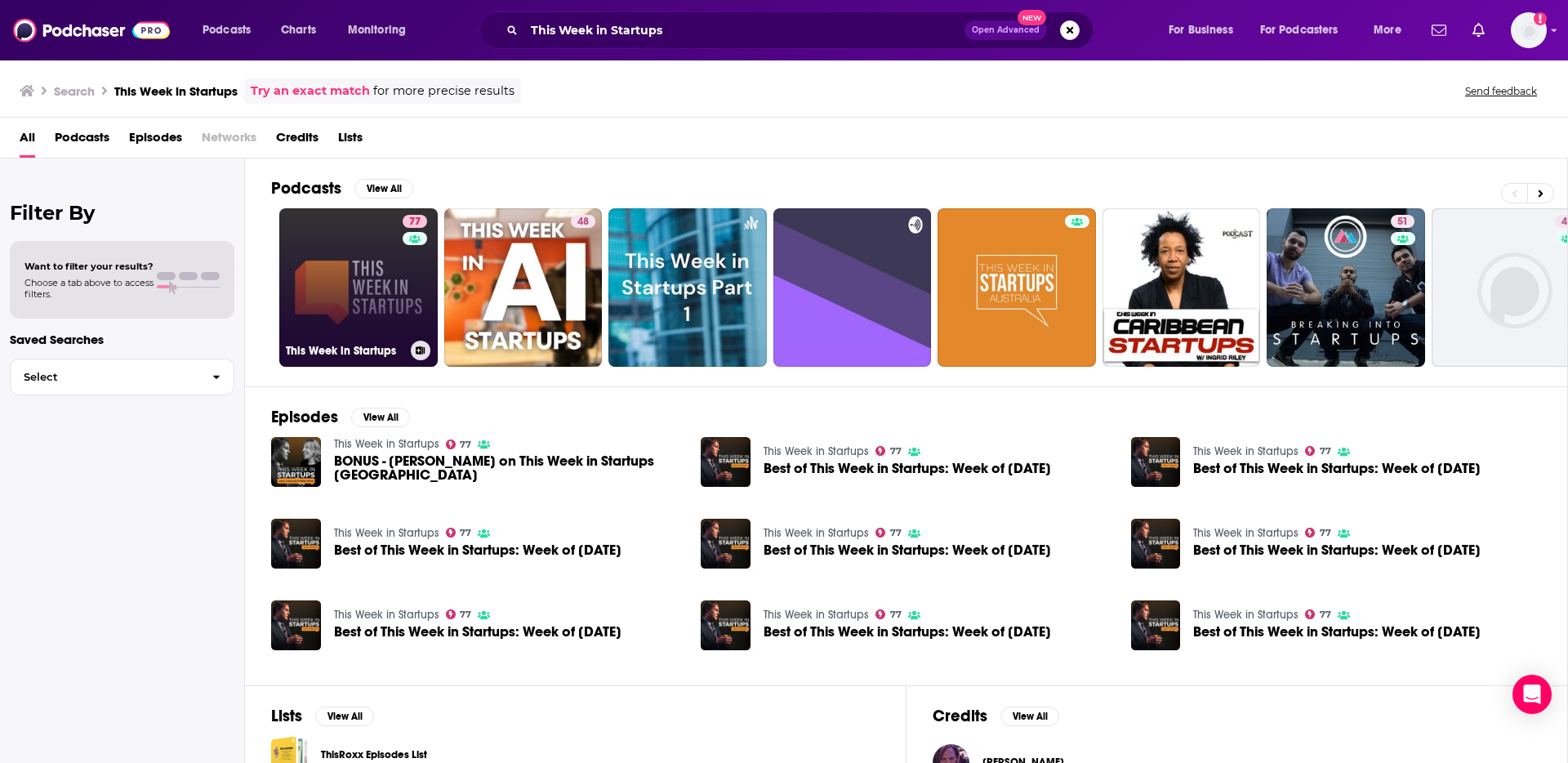
click at [416, 251] on div "77" at bounding box center [416, 277] width 29 height 126
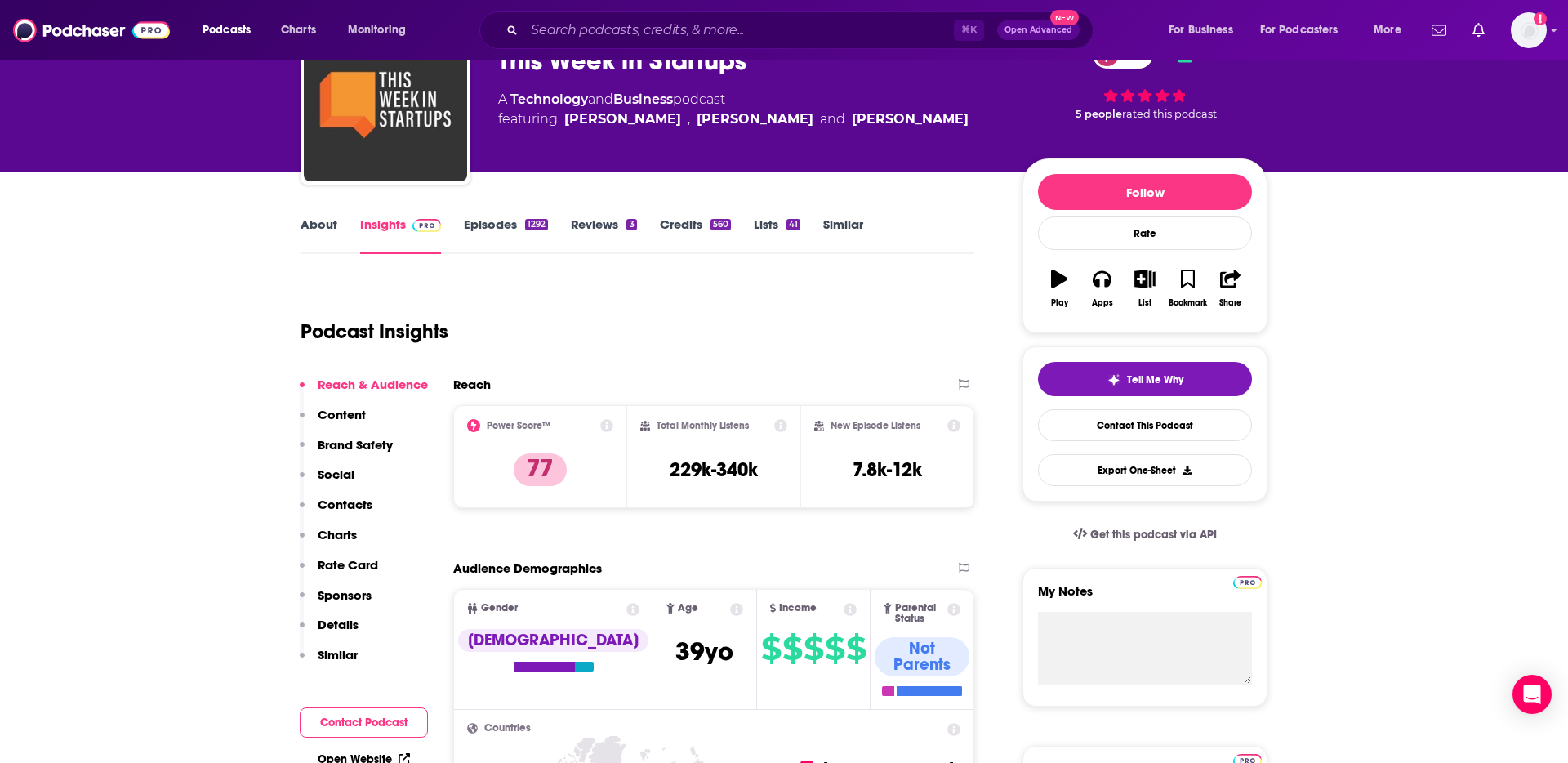
click at [365, 501] on p "Contacts" at bounding box center [344, 505] width 55 height 16
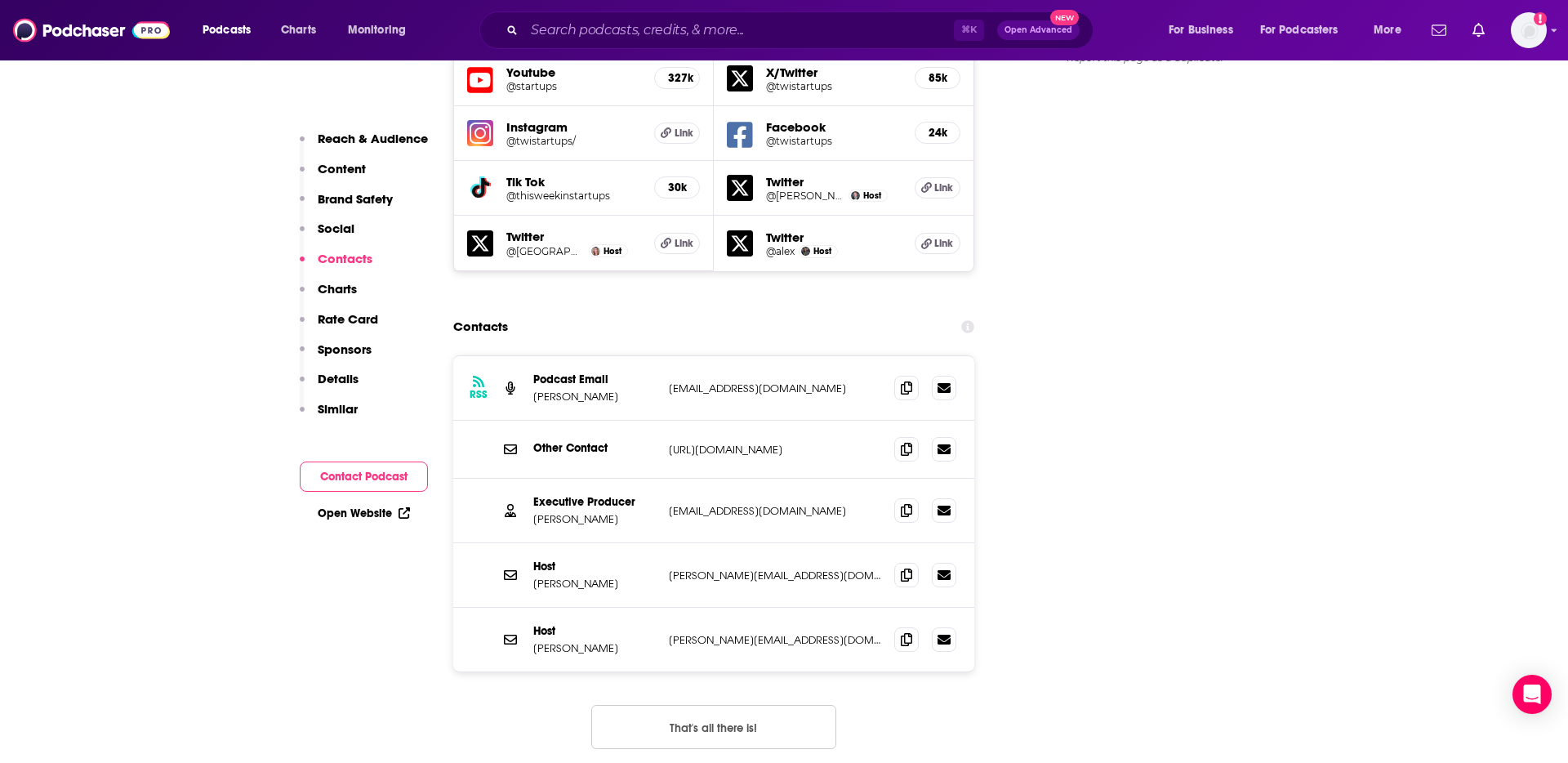
scroll to position [1935, 0]
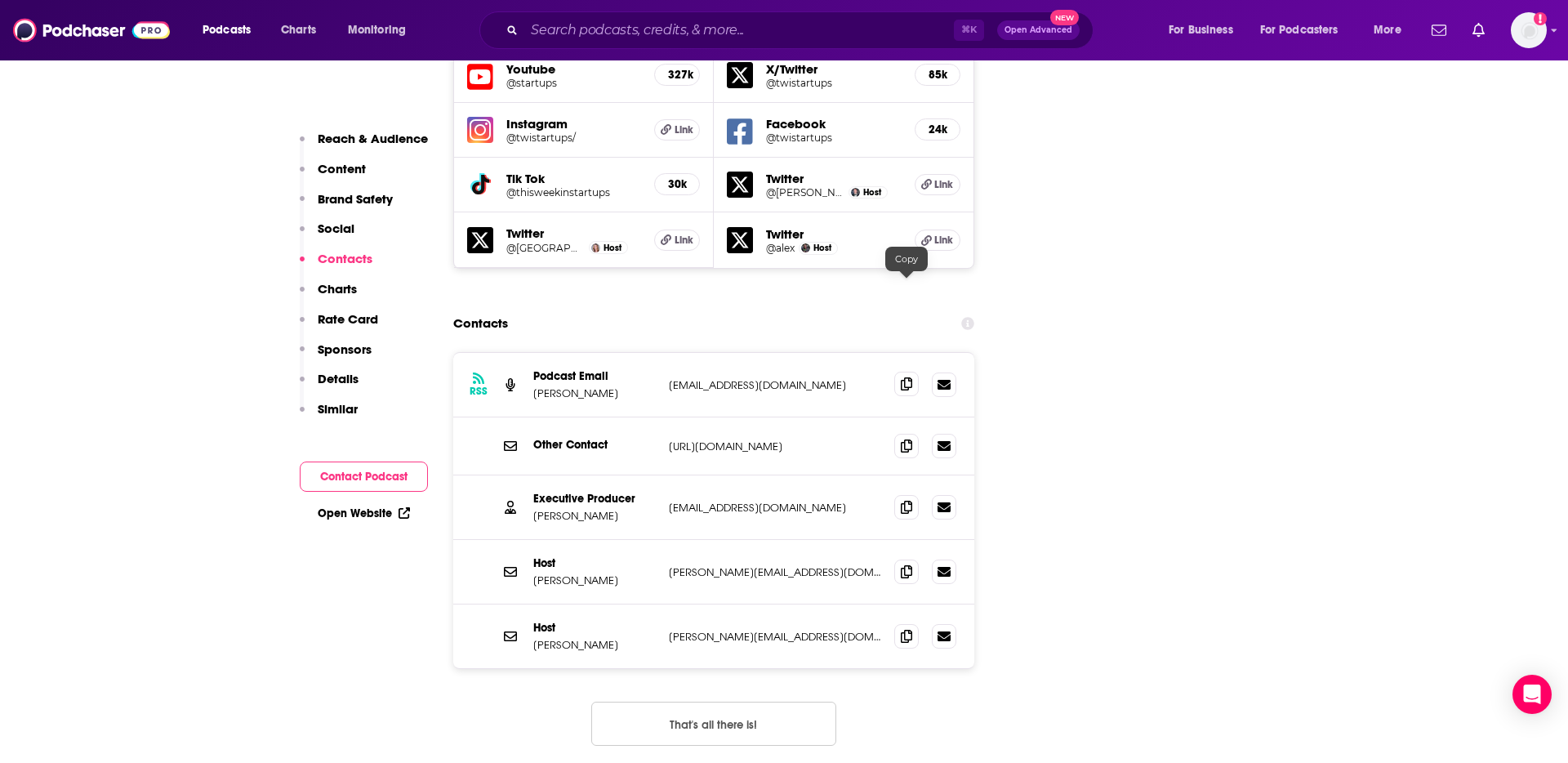
click at [908, 377] on icon at bounding box center [906, 383] width 11 height 13
click at [595, 36] on input "Search podcasts, credits, & more..." at bounding box center [739, 30] width 430 height 26
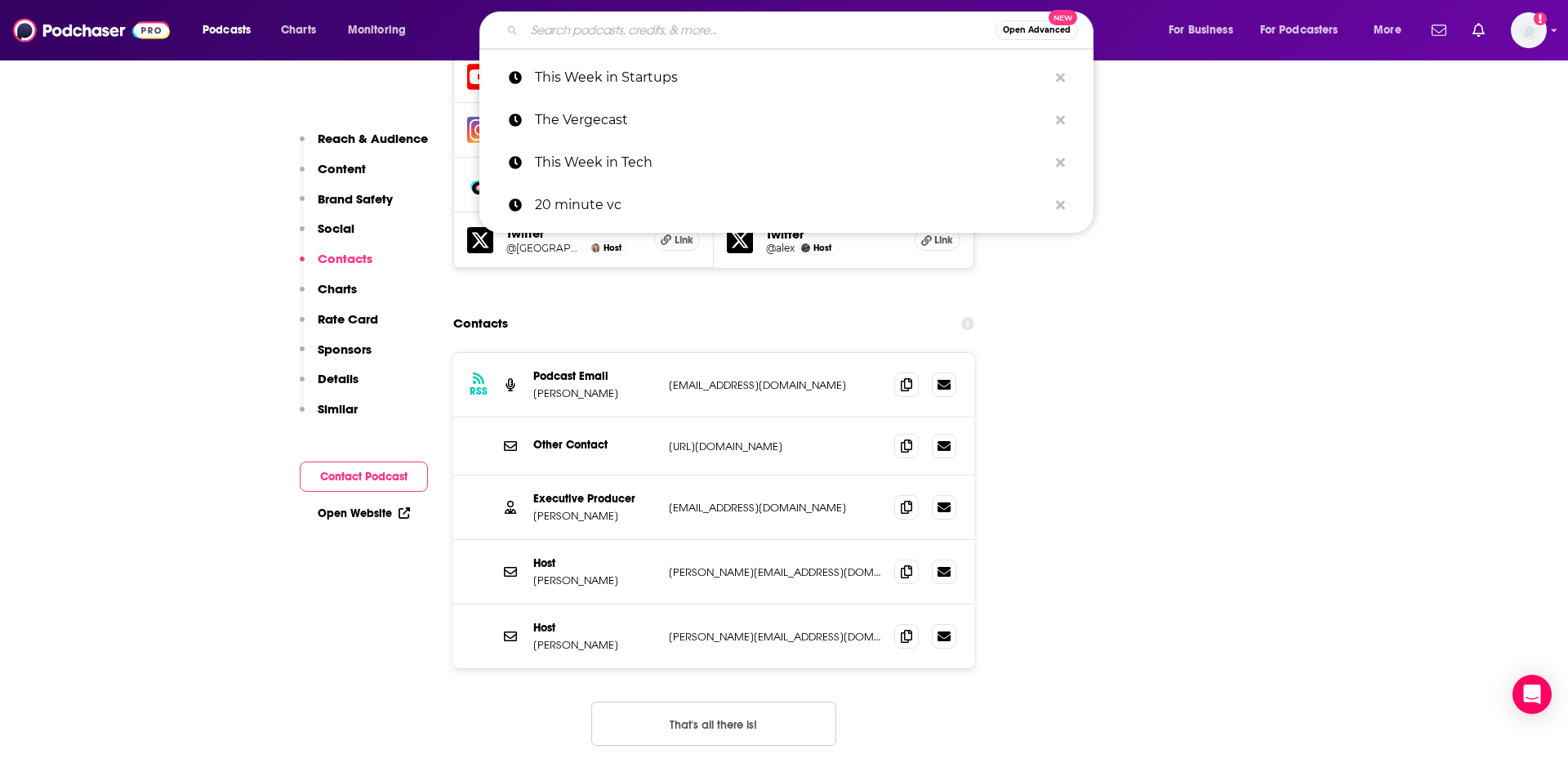
paste input "From the Ground Up (Inc.)"
type input "From the Ground Up (Inc.)"
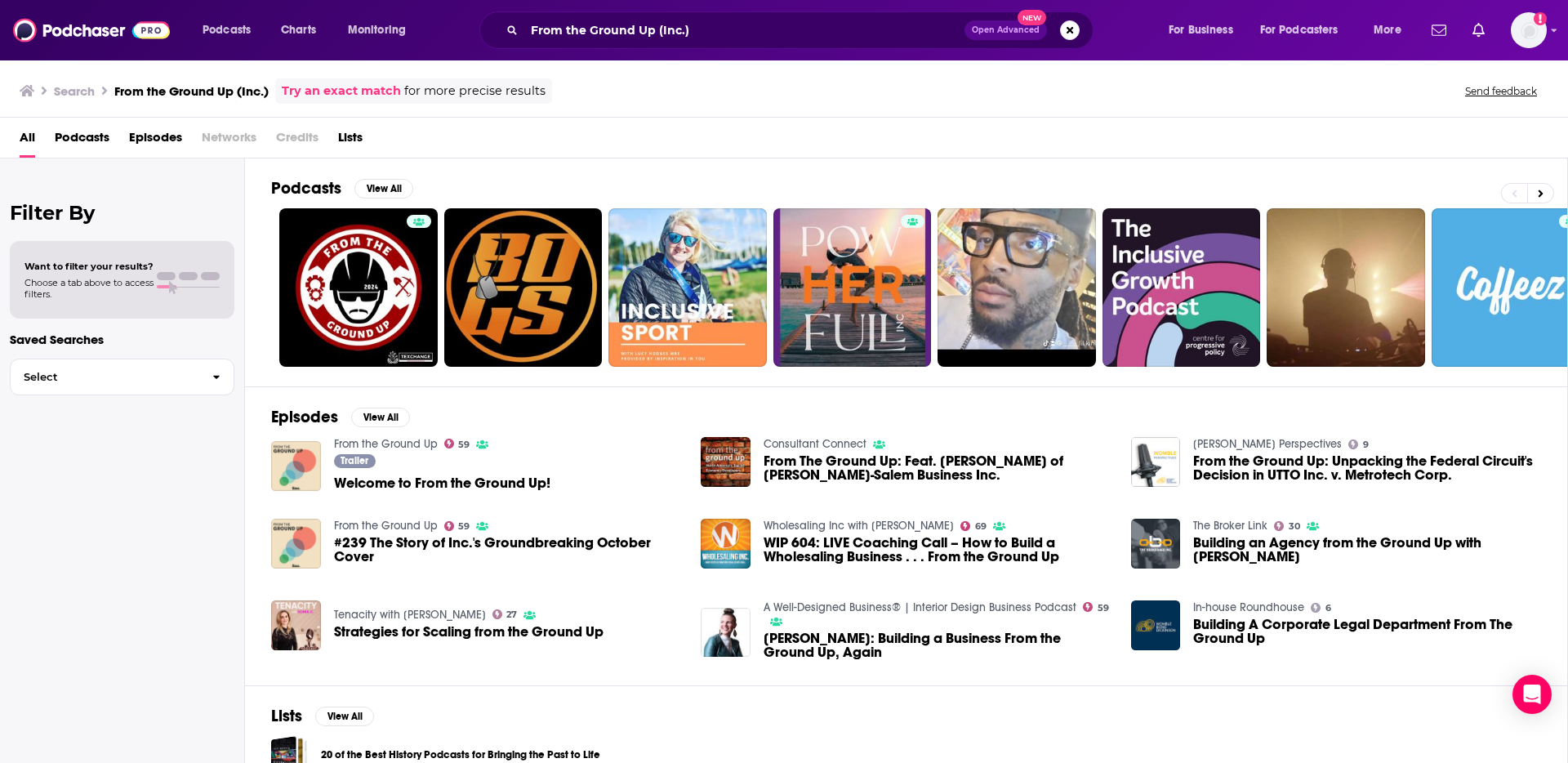
click at [386, 444] on link "From the Ground Up" at bounding box center [386, 444] width 104 height 14
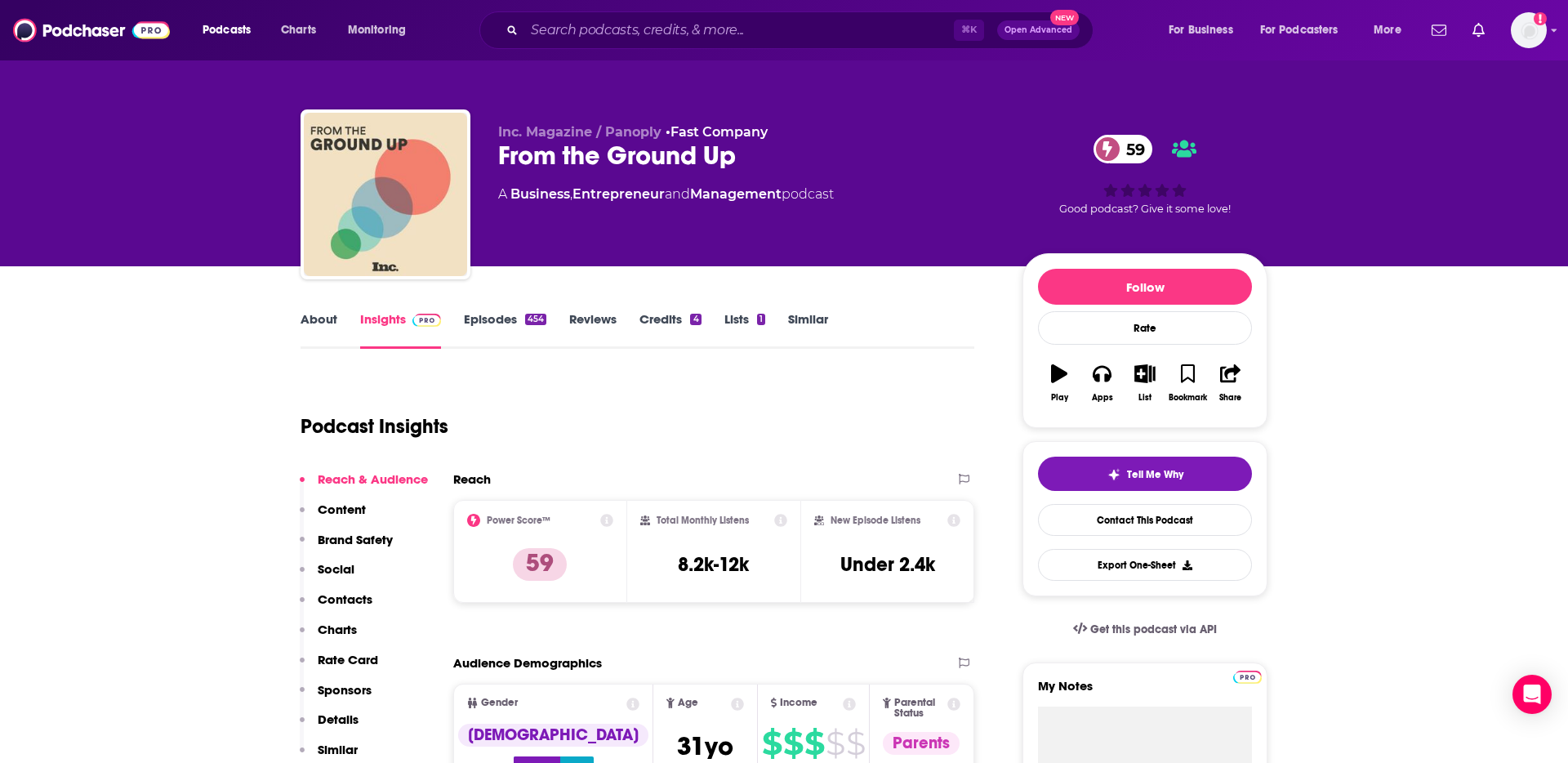
click at [490, 317] on link "Episodes 454" at bounding box center [504, 329] width 82 height 37
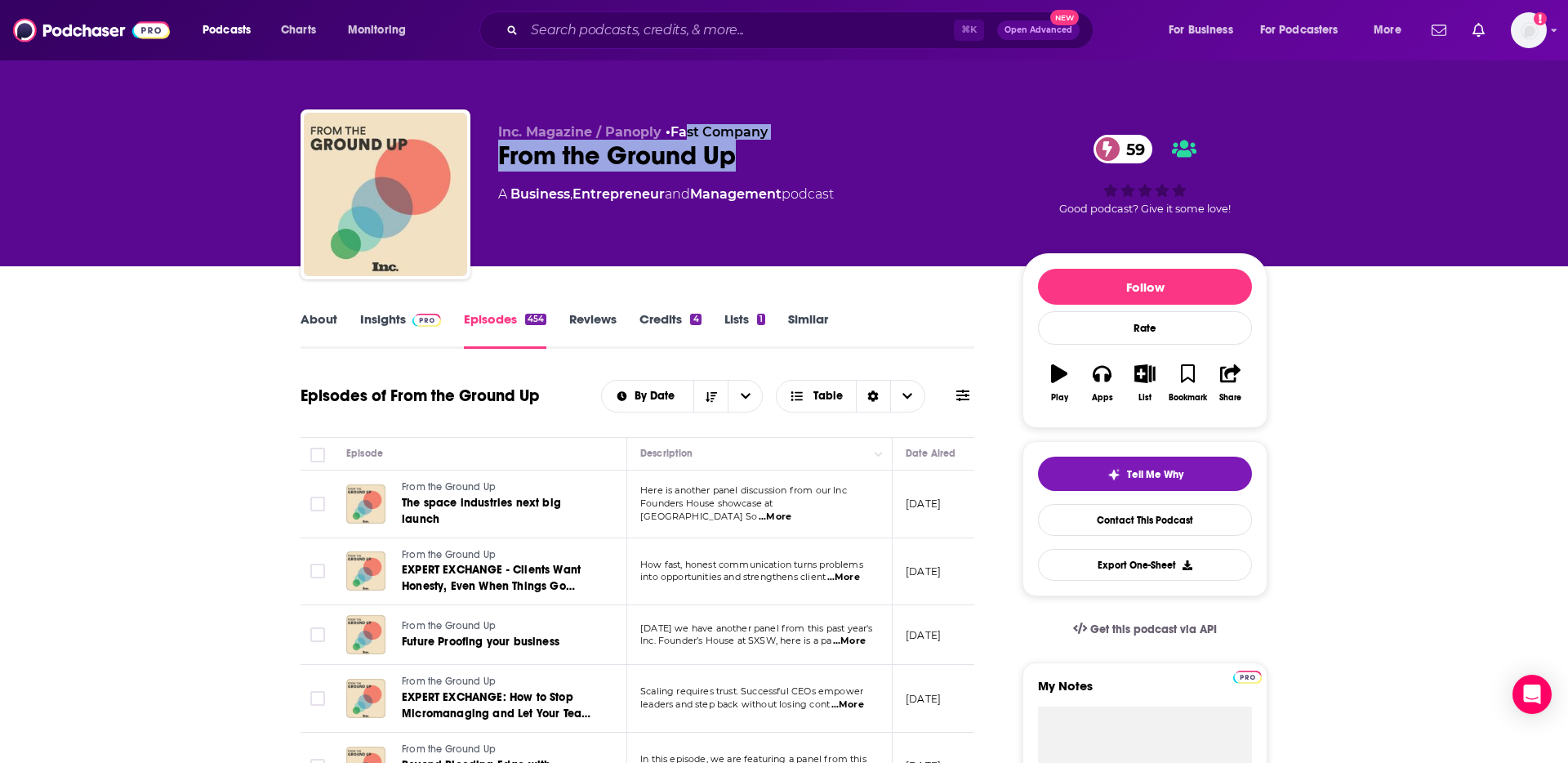
drag, startPoint x: 746, startPoint y: 156, endPoint x: 618, endPoint y: 129, distance: 130.8
click at [686, 126] on div "Inc. Magazine / Panoply • Fast Company From the Ground Up 59 A Business , Entre…" at bounding box center [747, 189] width 498 height 131
drag, startPoint x: 563, startPoint y: 133, endPoint x: 622, endPoint y: 131, distance: 59.0
click at [565, 133] on span "Inc. Magazine / Panoply" at bounding box center [580, 132] width 163 height 16
click at [705, 129] on link "Fast Company" at bounding box center [719, 132] width 97 height 16
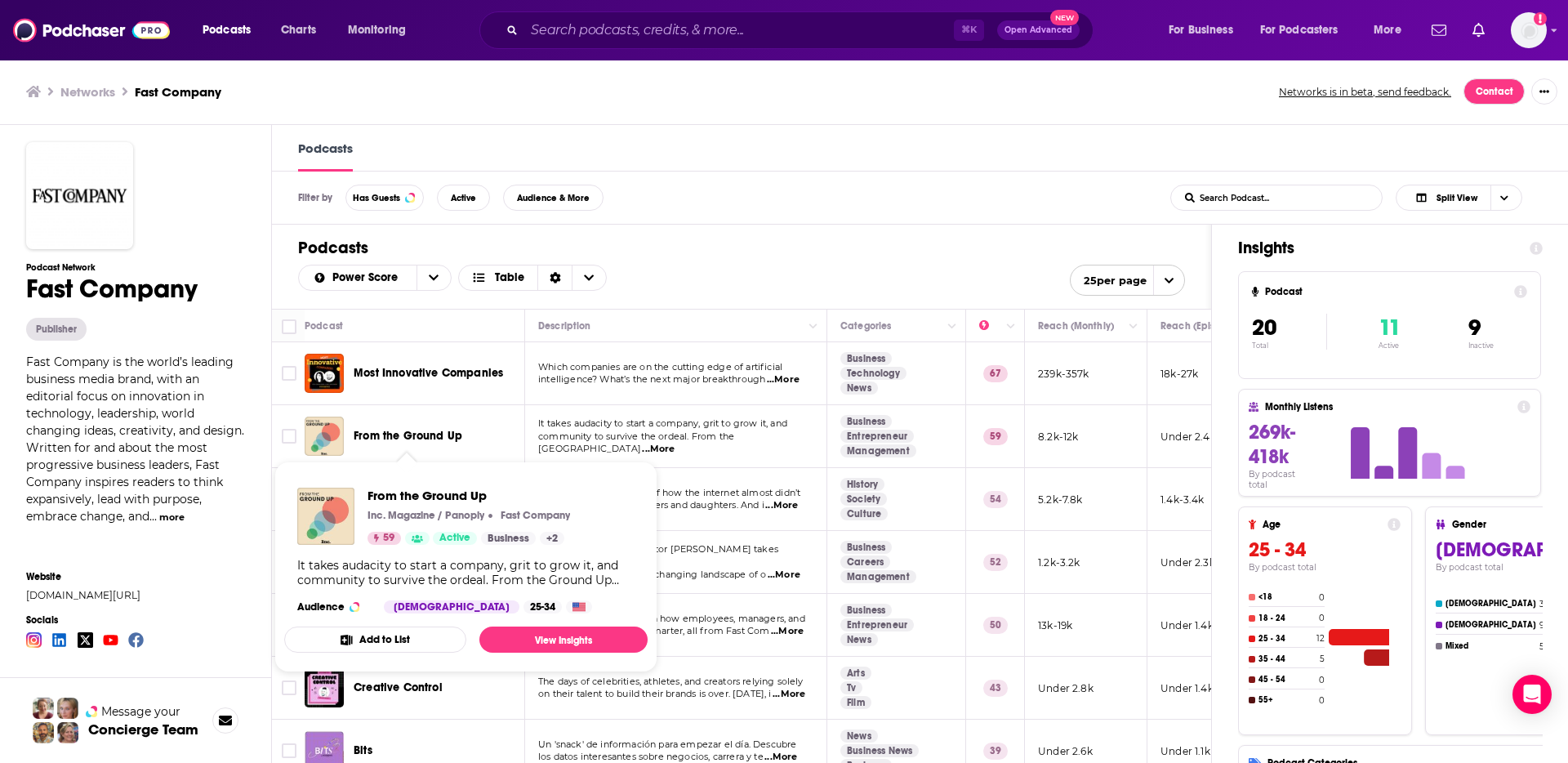
click at [445, 435] on span "From the Ground Up" at bounding box center [407, 436] width 108 height 14
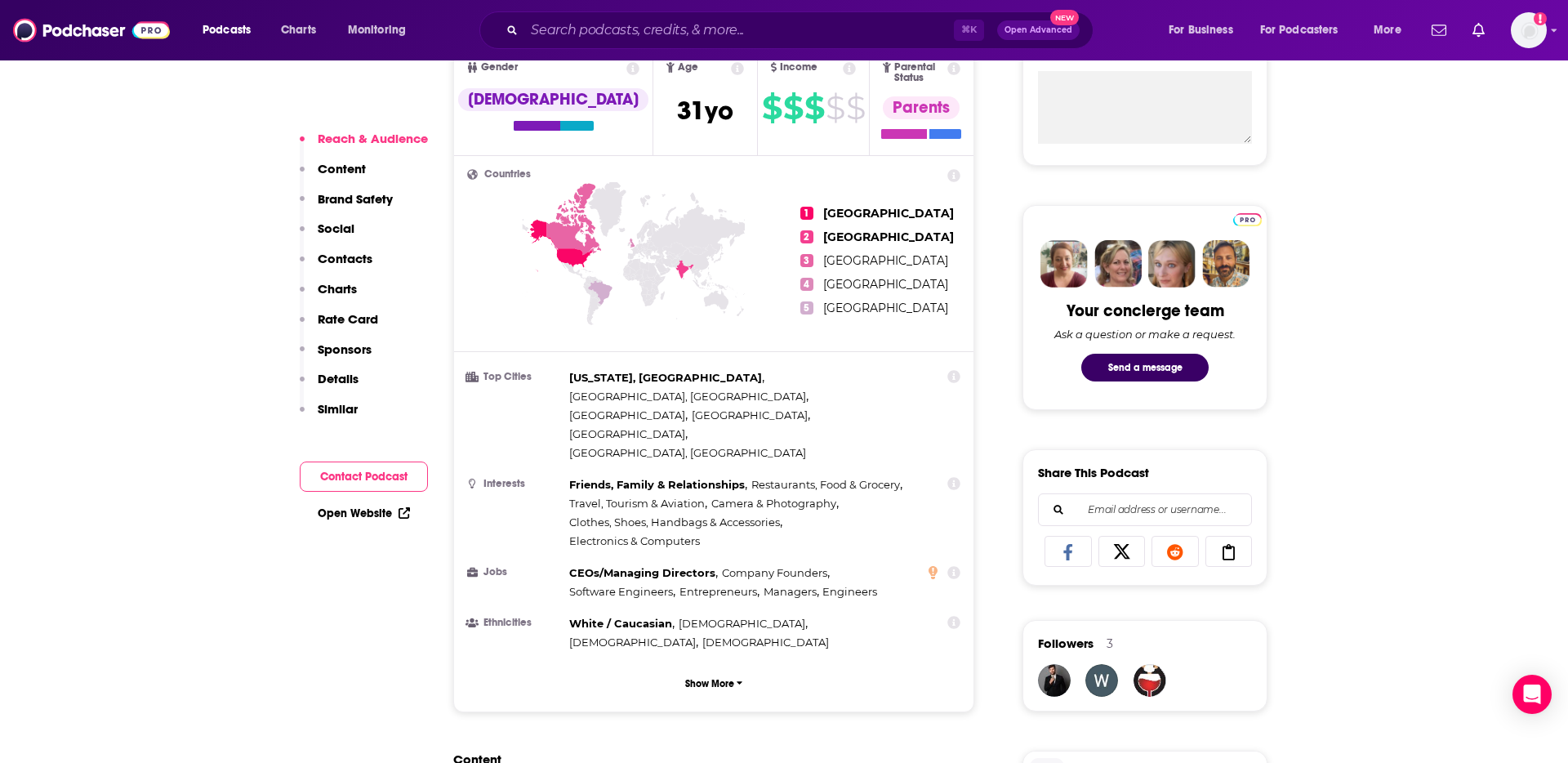
scroll to position [804, 0]
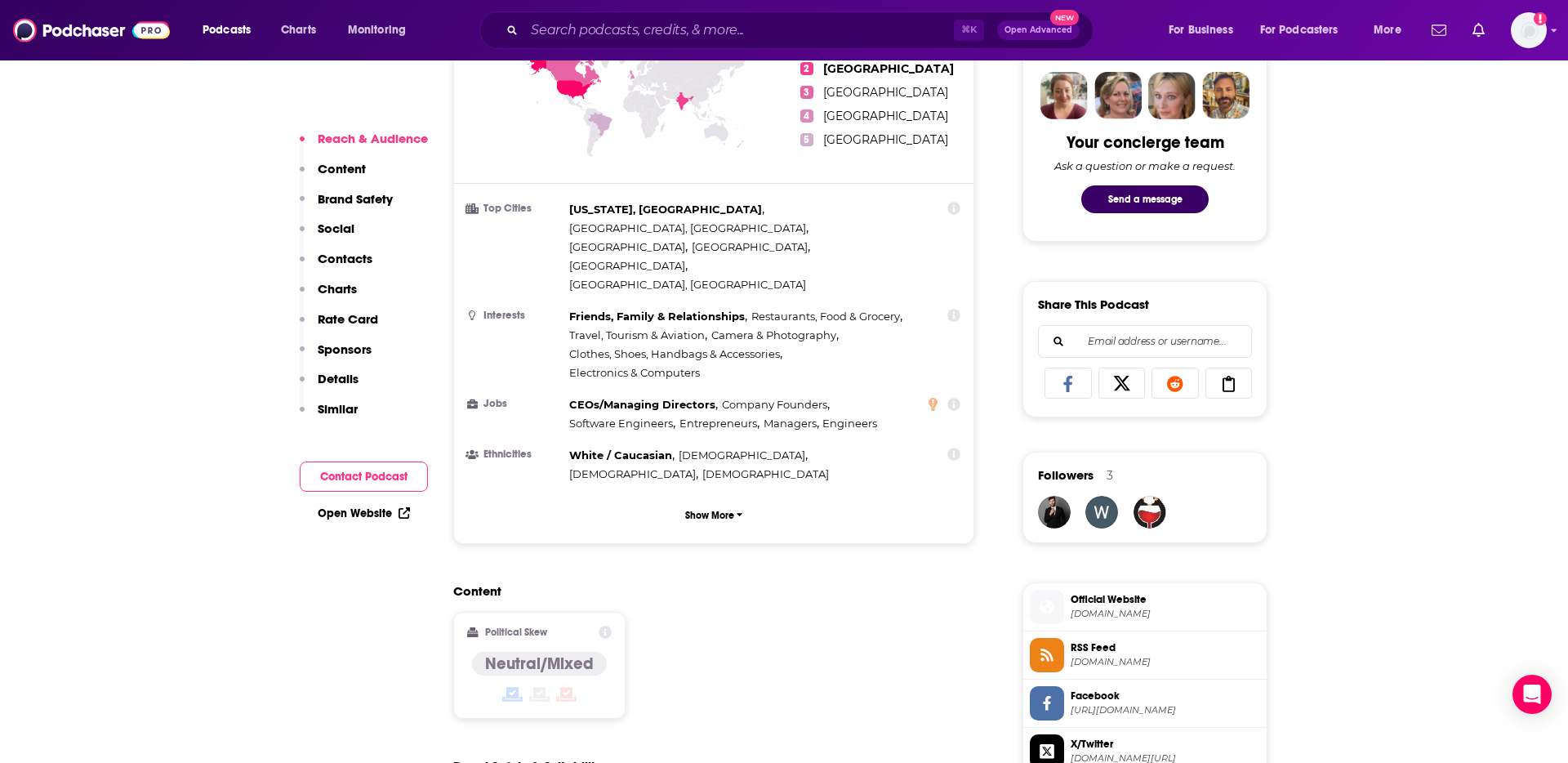
click at [346, 375] on p "Details" at bounding box center [337, 379] width 41 height 16
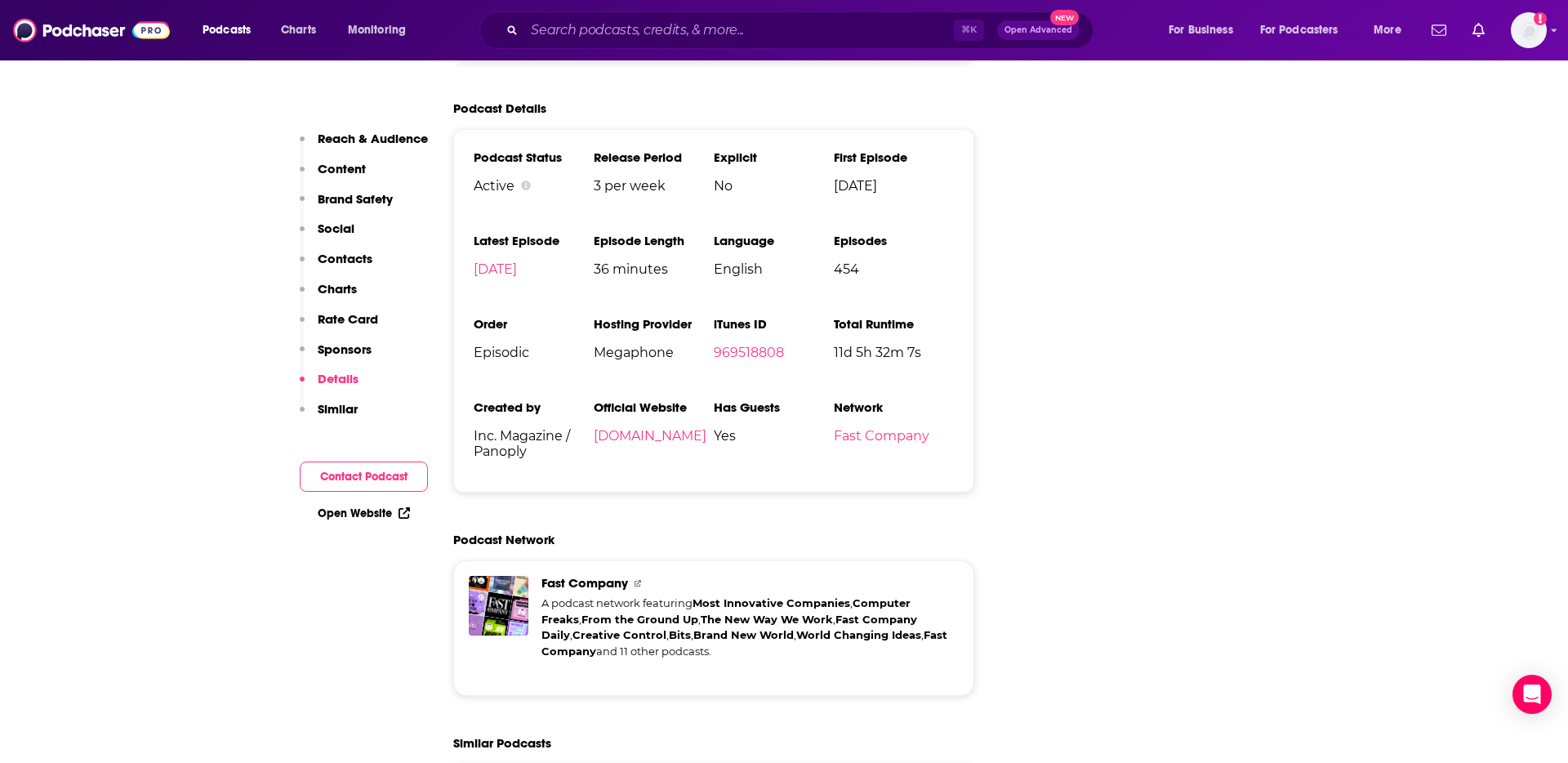
scroll to position [2936, 0]
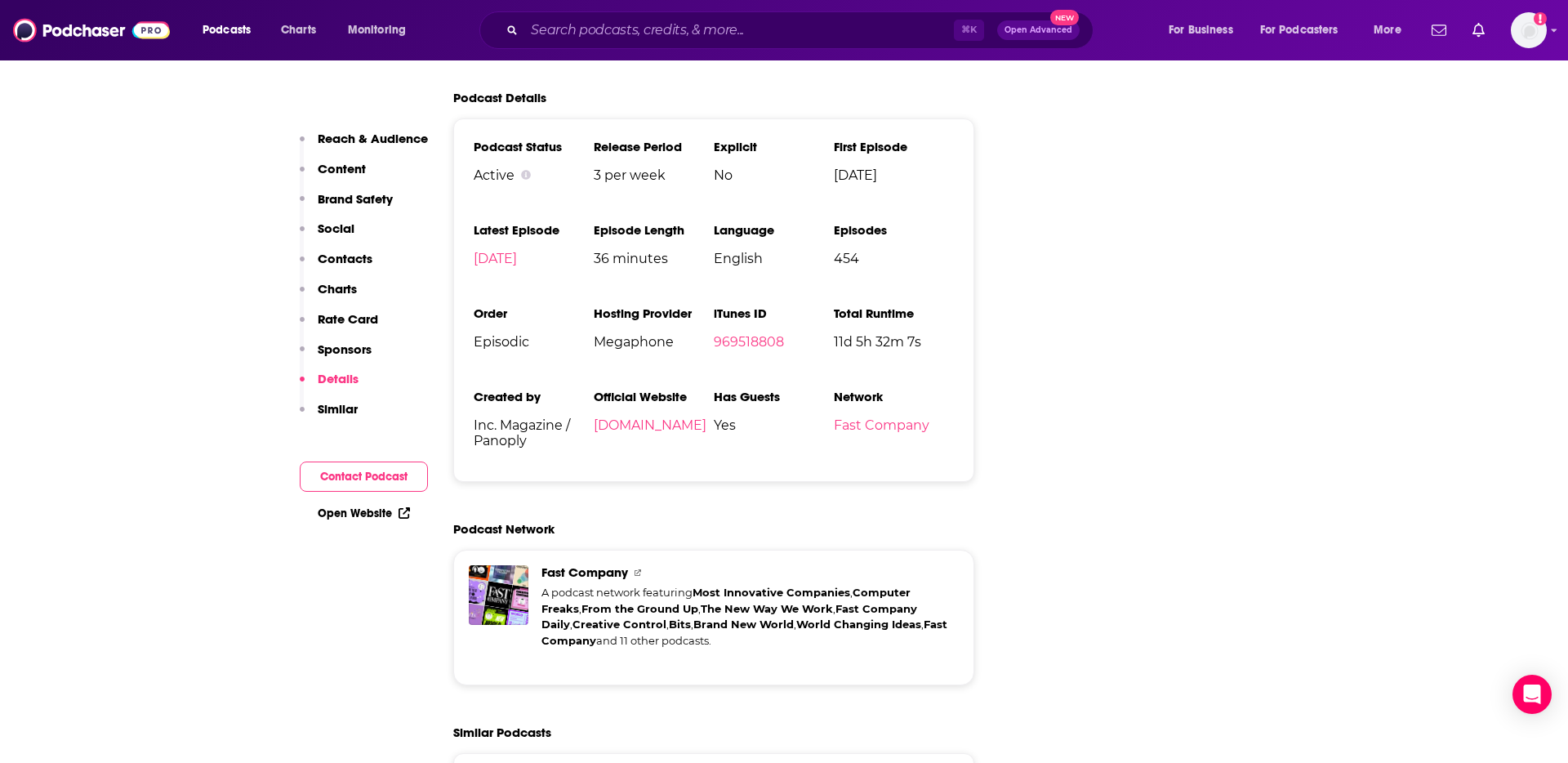
click at [367, 515] on link "Open Website" at bounding box center [363, 513] width 92 height 14
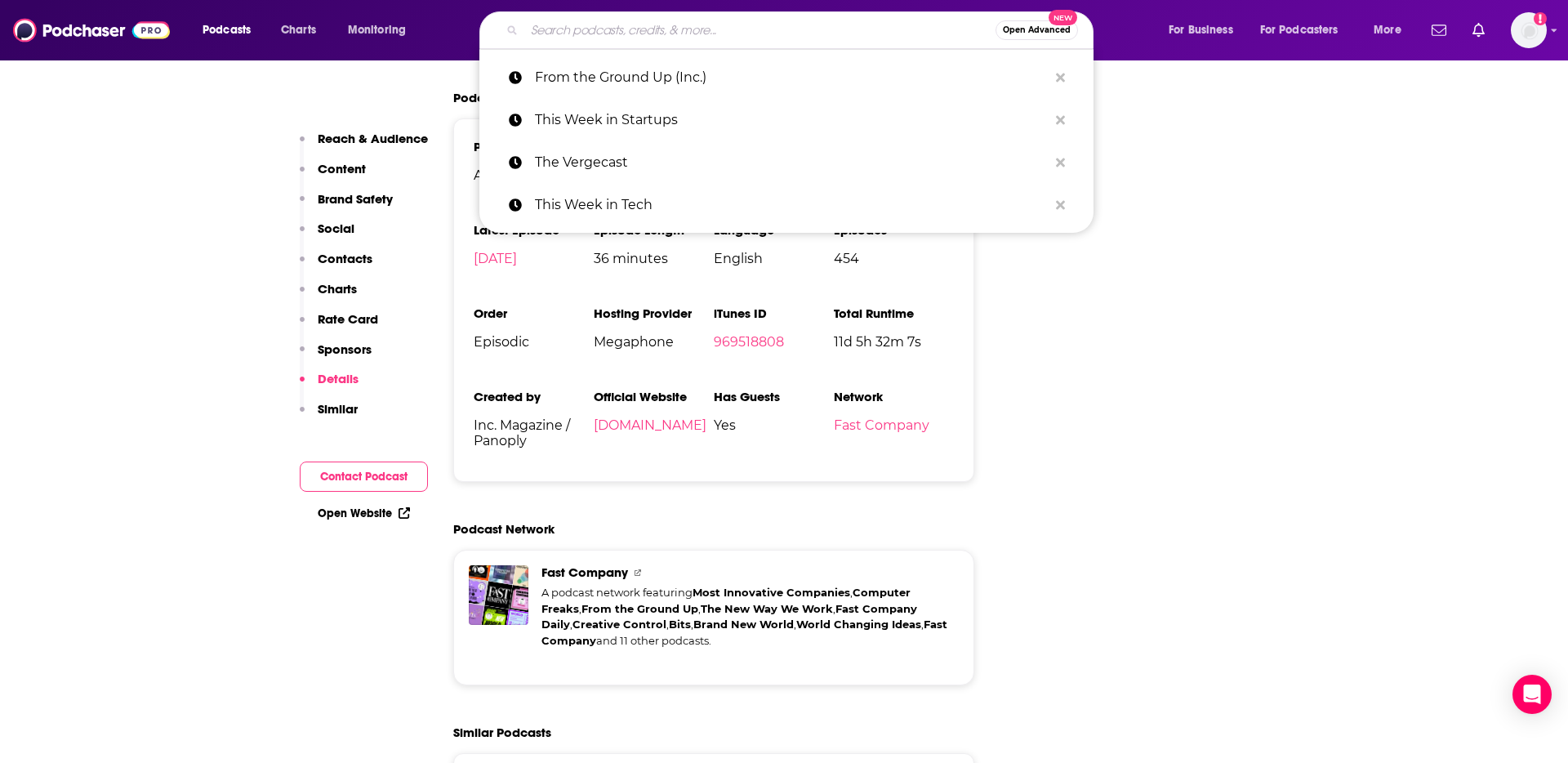
click at [615, 36] on input "Search podcasts, credits, & more..." at bounding box center [760, 30] width 472 height 26
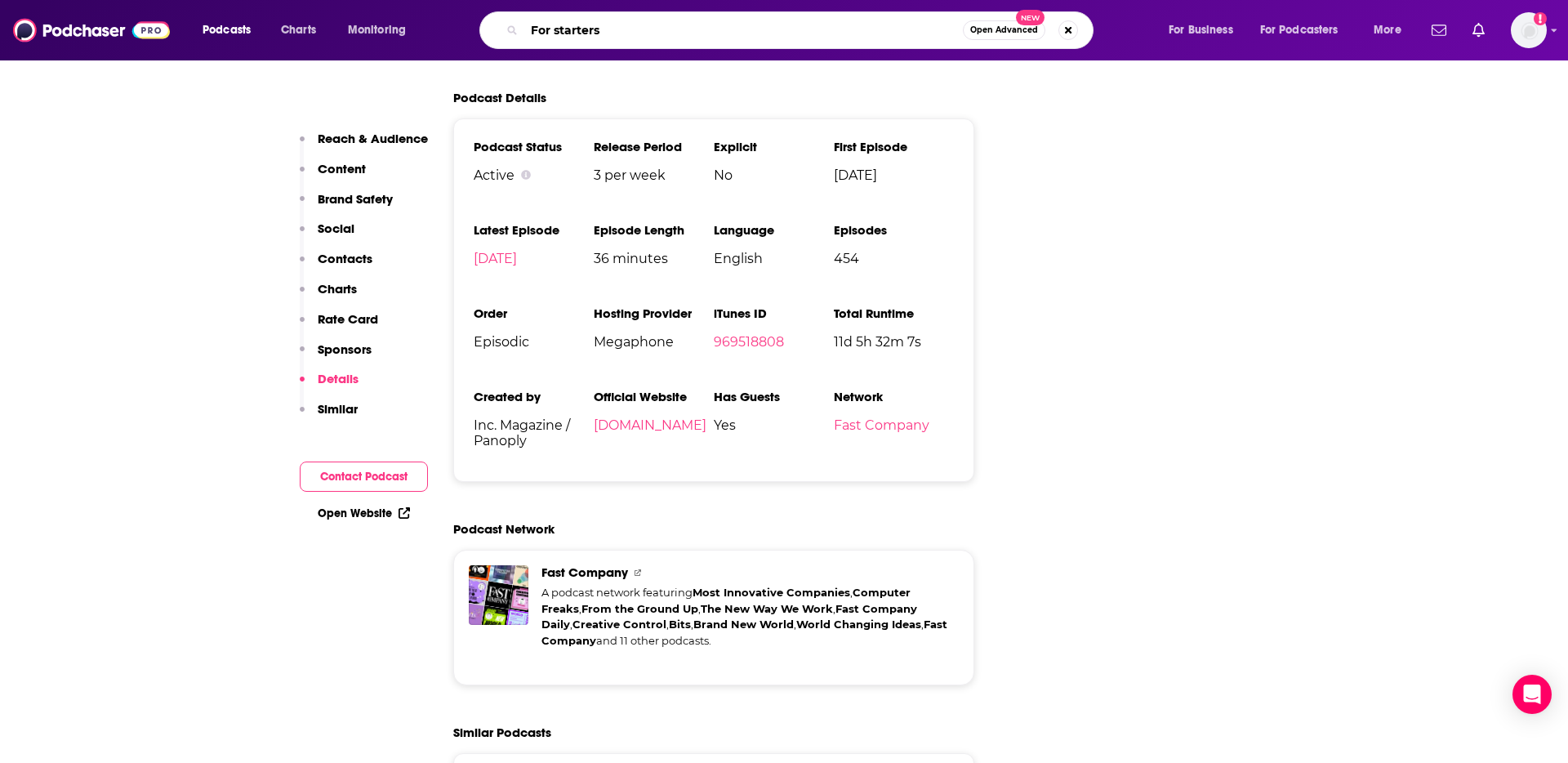
type input "For starters"
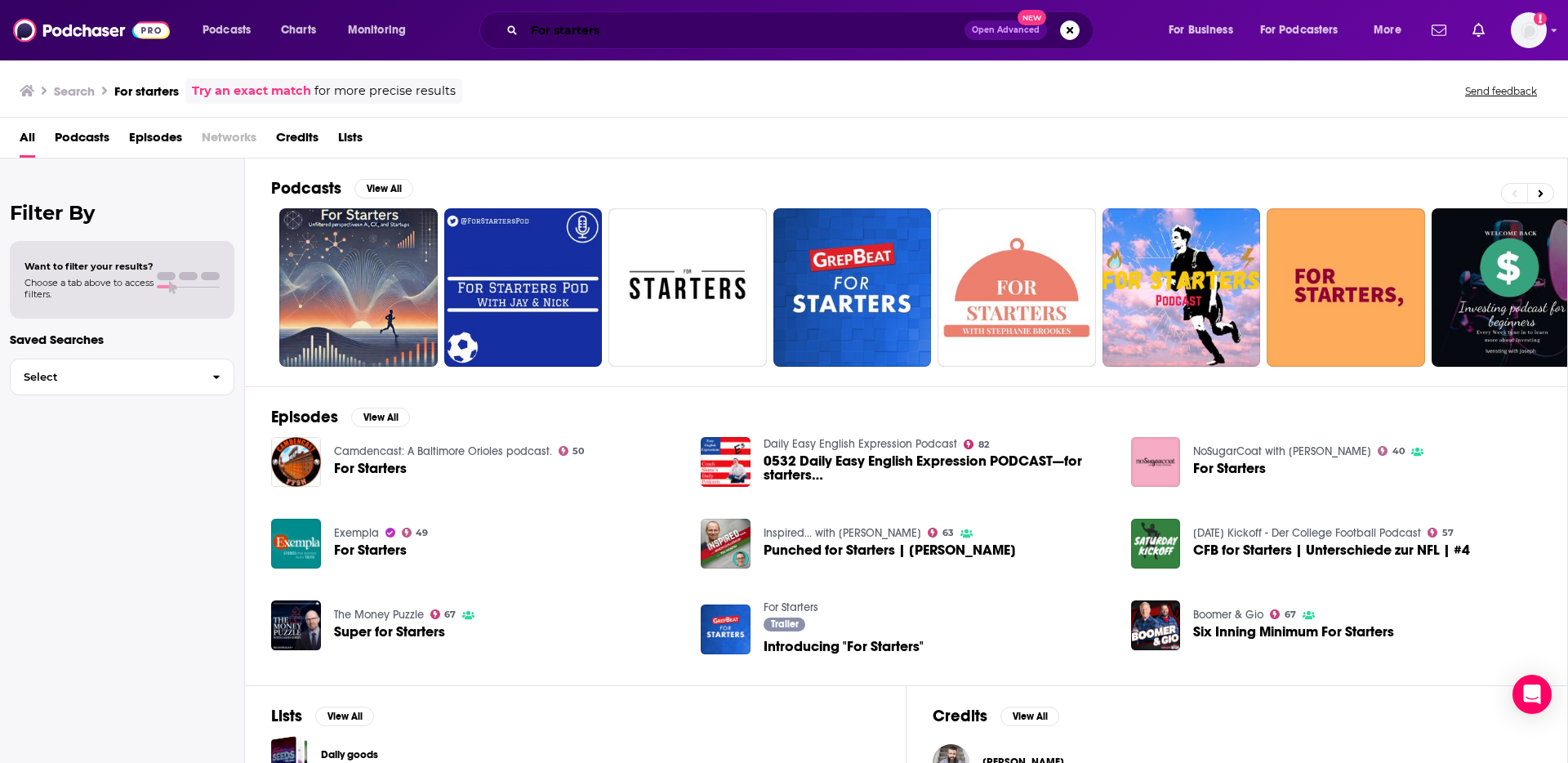
click at [642, 41] on input "For starters" at bounding box center [745, 30] width 440 height 26
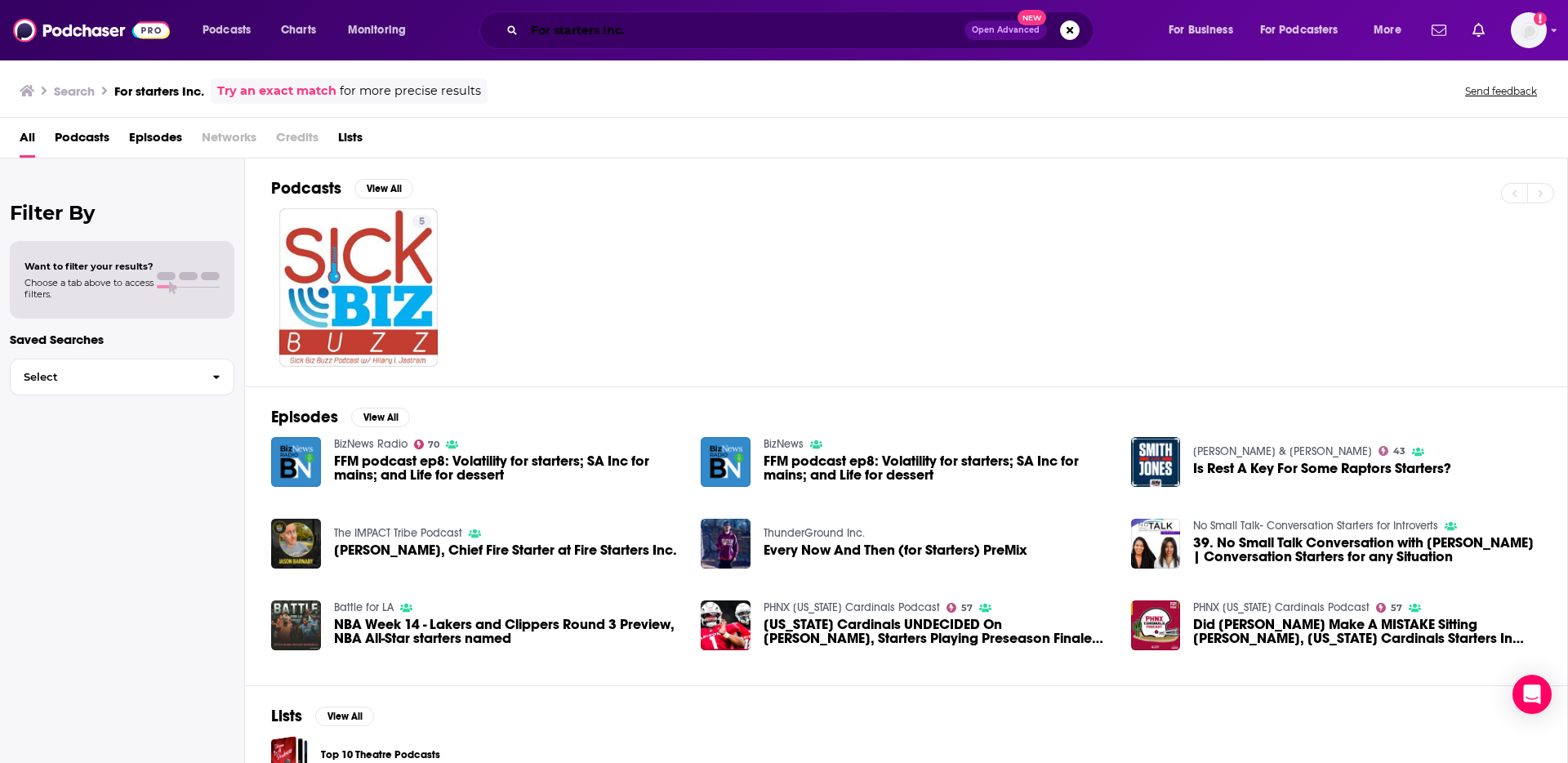
click at [617, 33] on input "For starters Inc." at bounding box center [745, 30] width 440 height 26
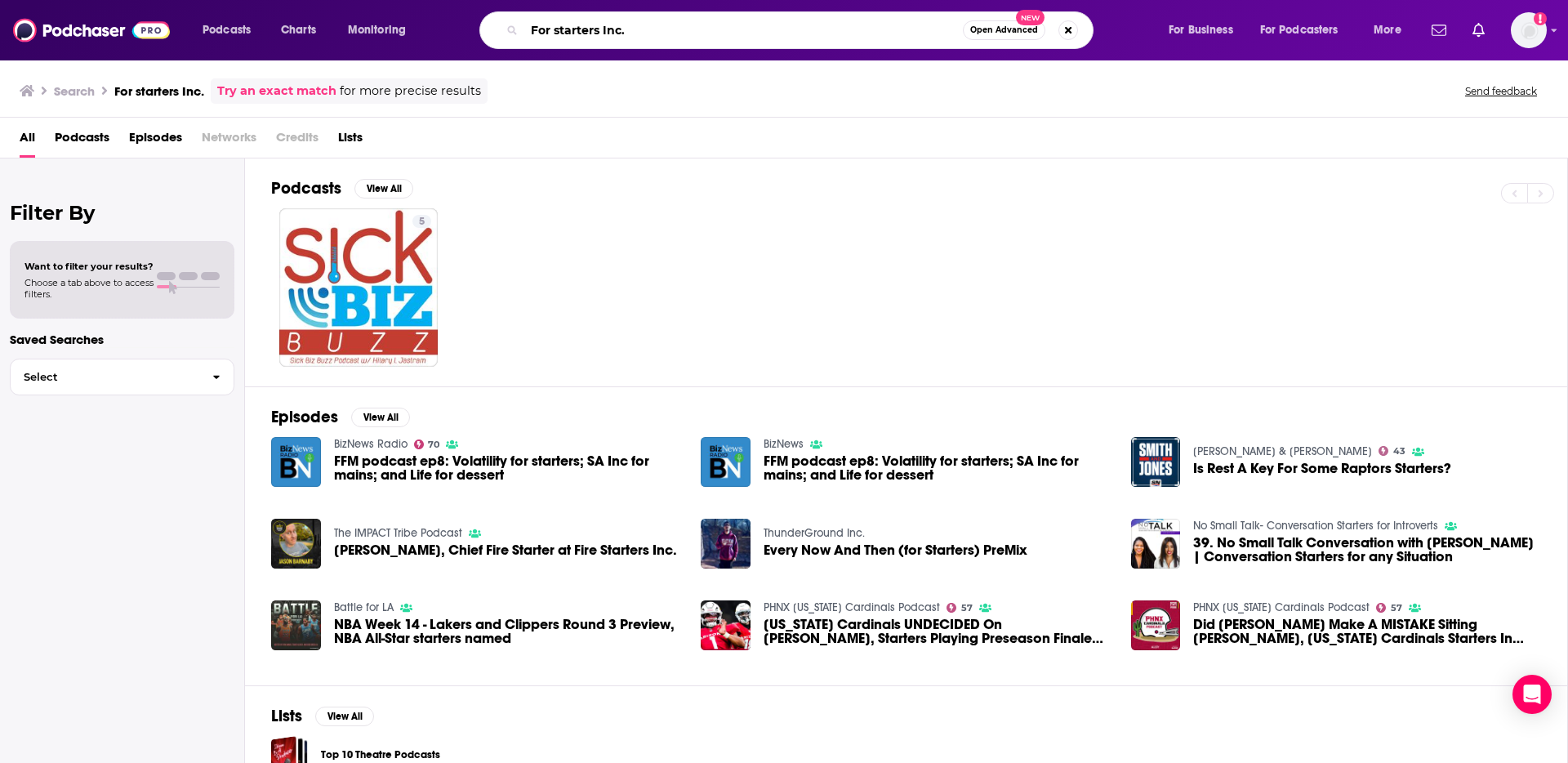
click at [617, 33] on input "For starters Inc." at bounding box center [744, 30] width 439 height 26
type input "Your Next Move"
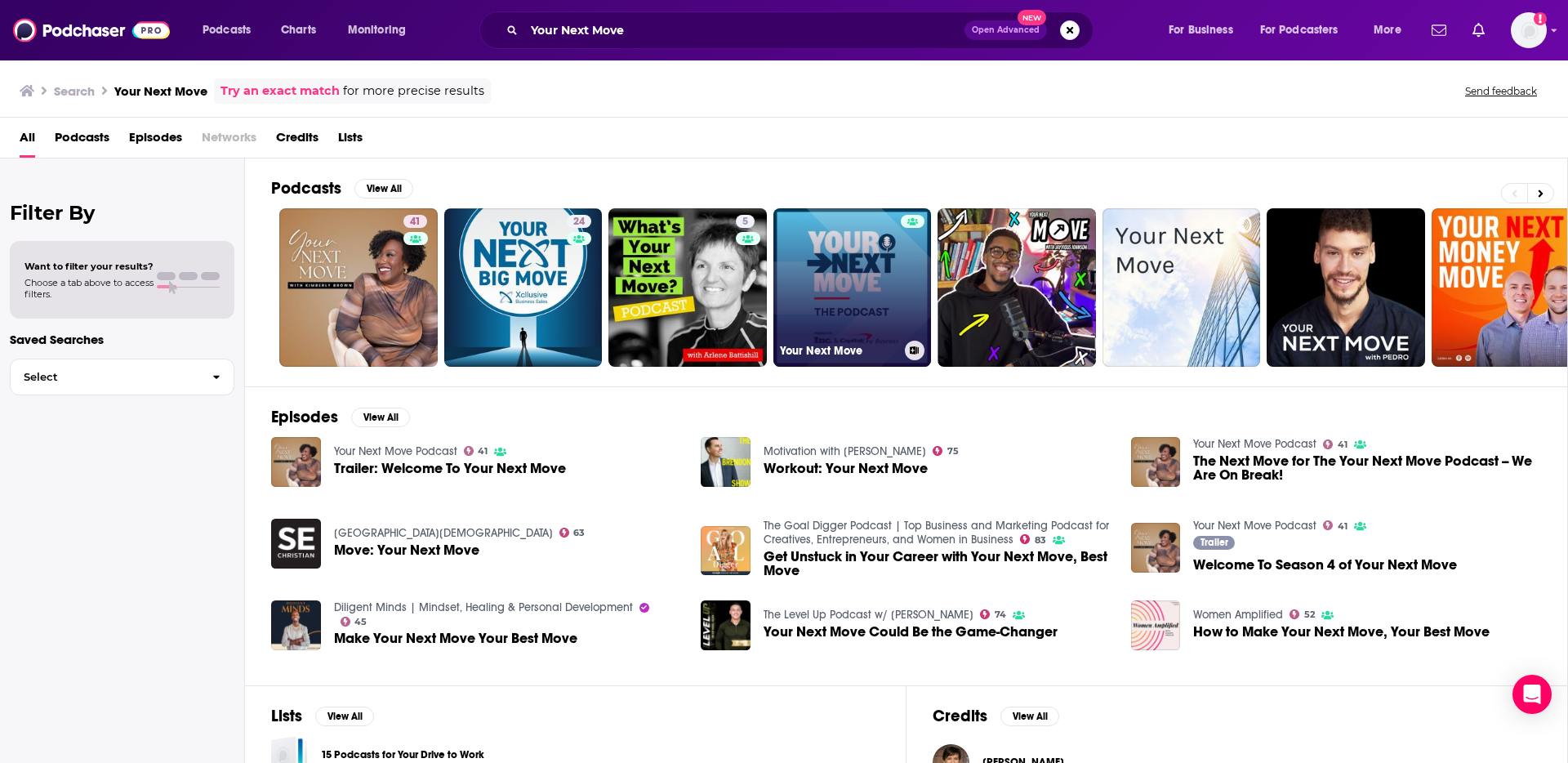
click at [841, 298] on link "Your Next Move" at bounding box center [852, 287] width 159 height 159
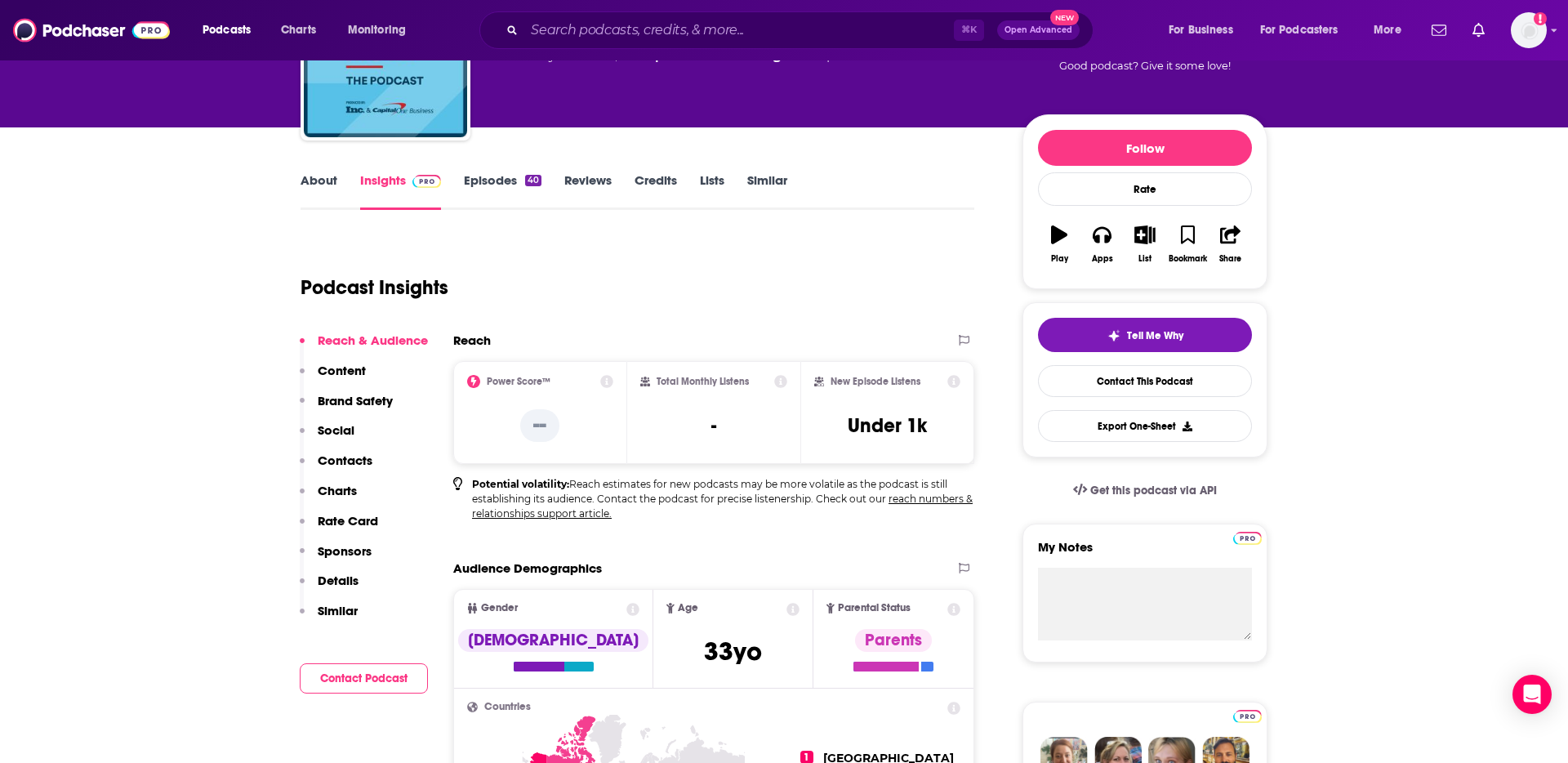
click at [354, 459] on p "Contacts" at bounding box center [344, 460] width 55 height 16
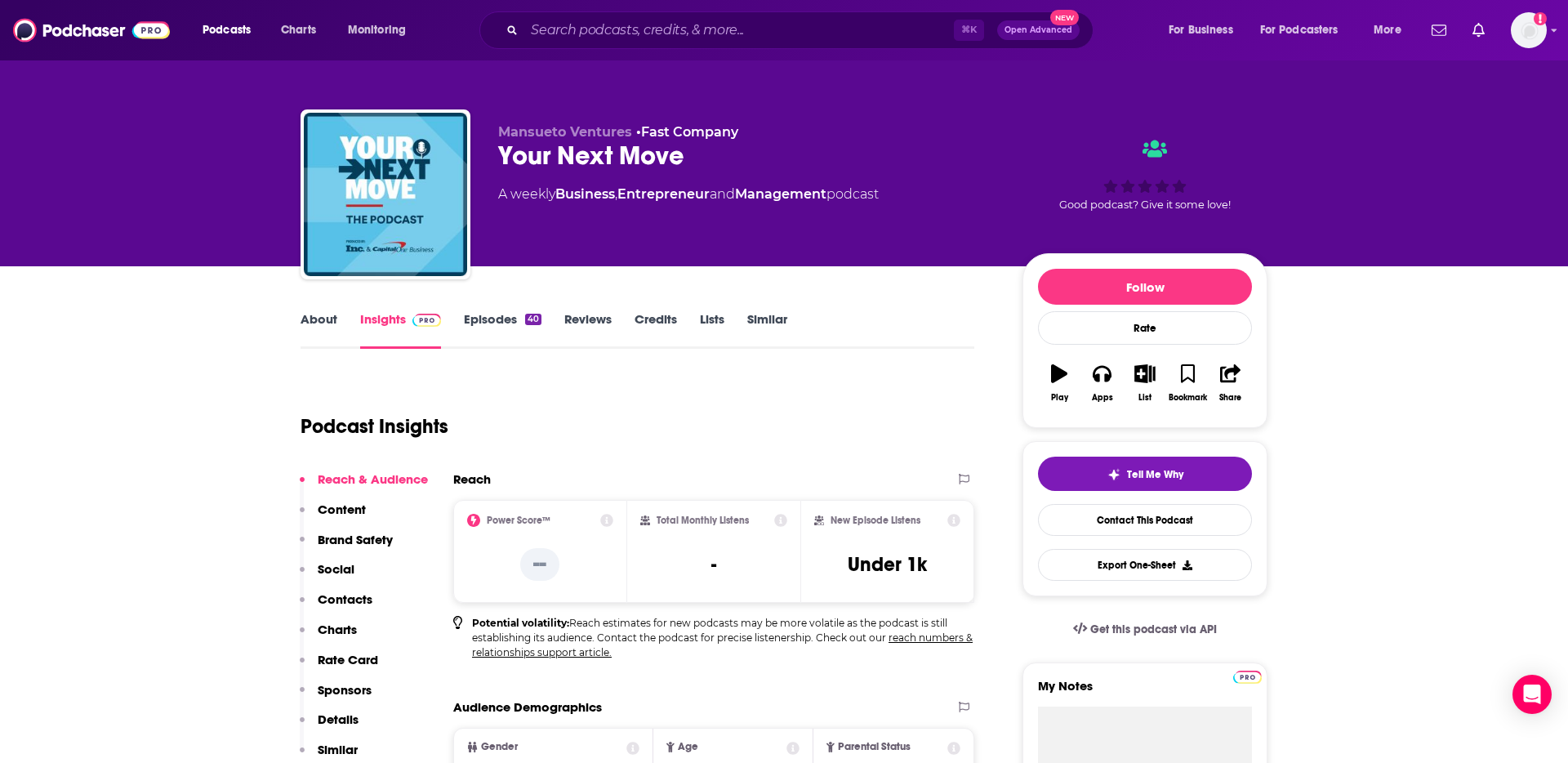
click at [305, 322] on link "About" at bounding box center [319, 329] width 36 height 37
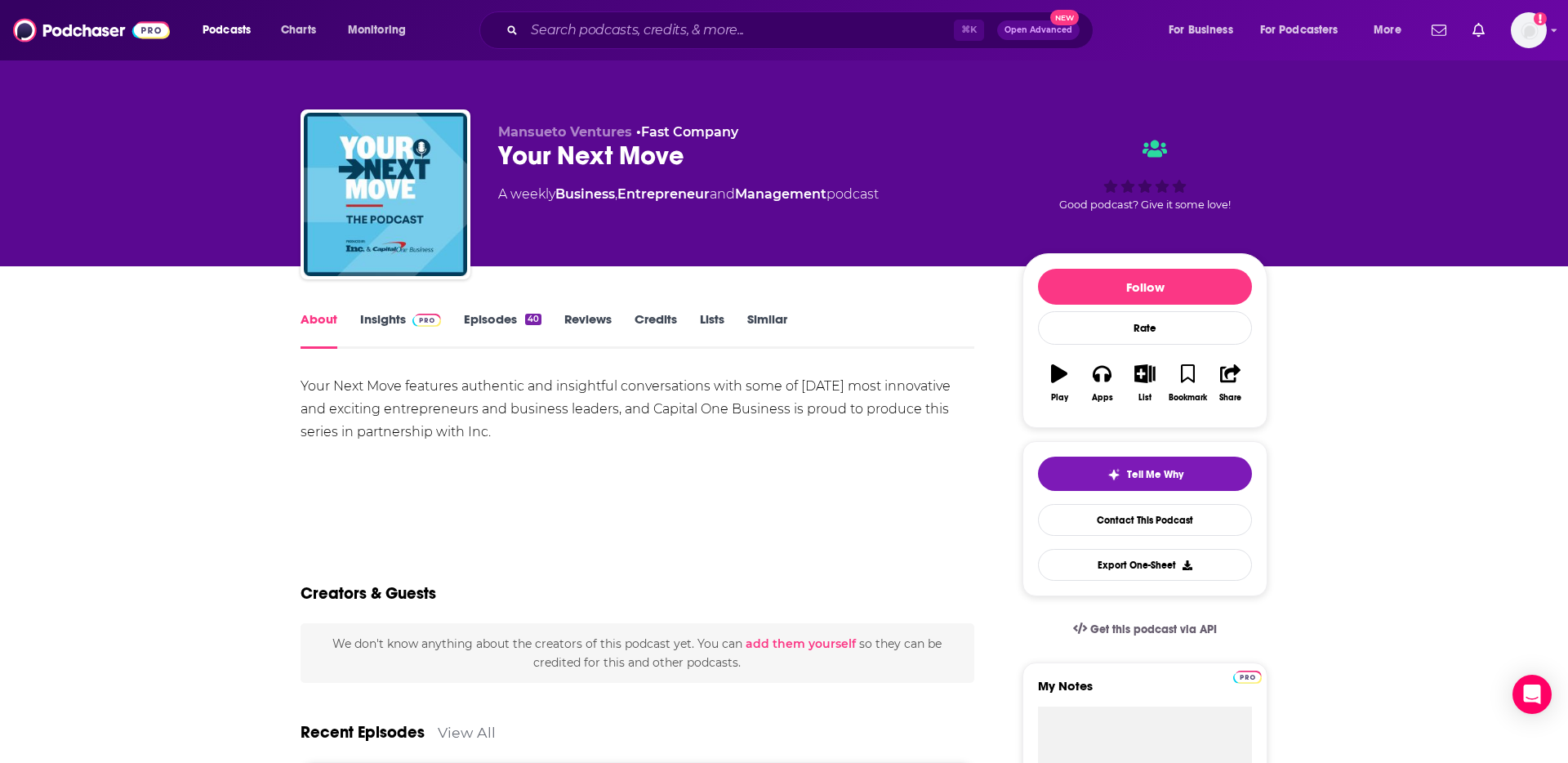
scroll to position [300, 0]
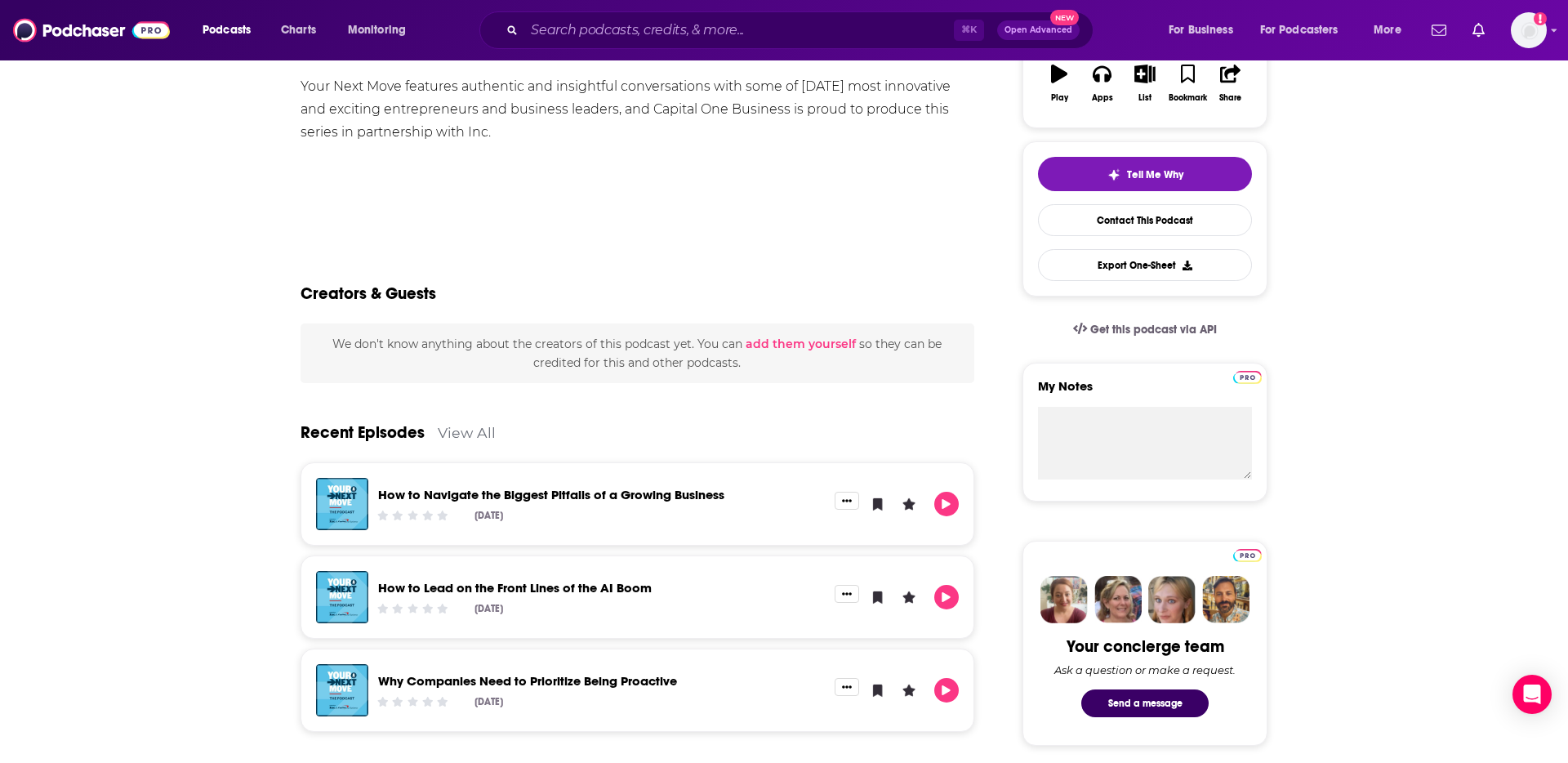
click at [553, 499] on link "How to Navigate the Biggest Pitfalls of a Growing Business" at bounding box center [550, 495] width 346 height 16
